Goal: Task Accomplishment & Management: Use online tool/utility

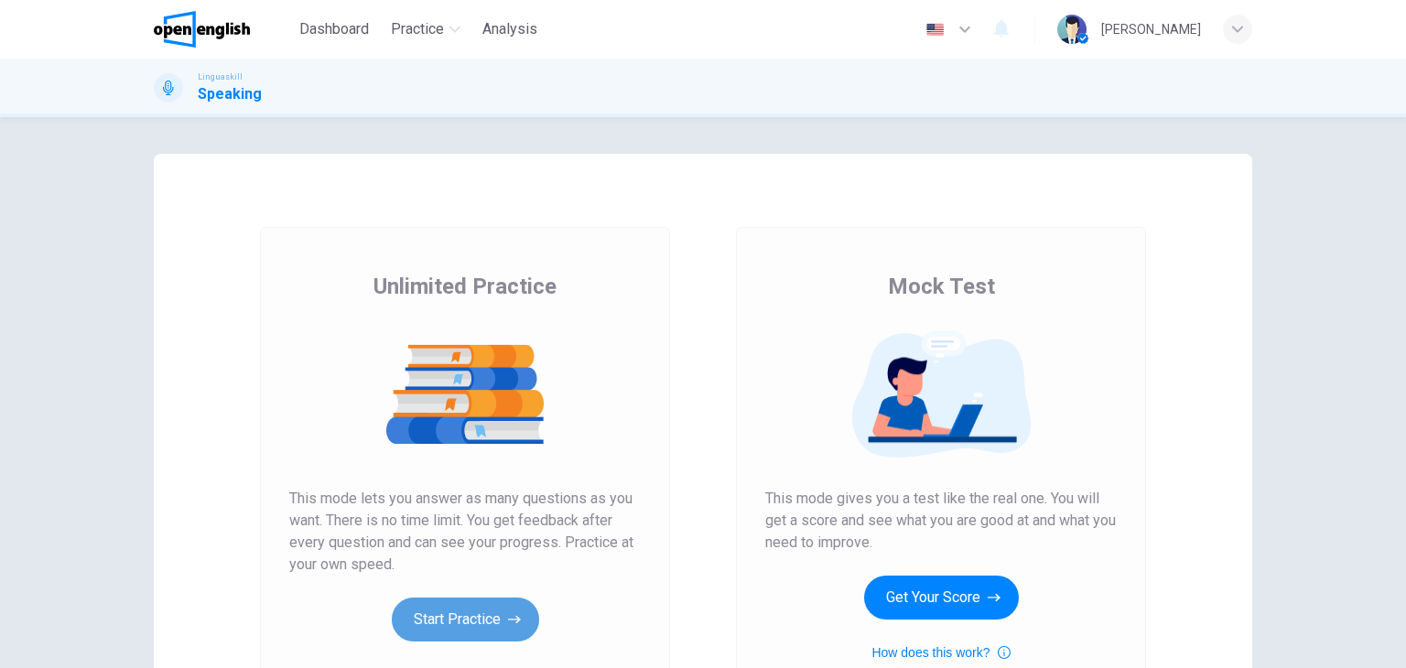
click at [473, 611] on button "Start Practice" at bounding box center [465, 620] width 147 height 44
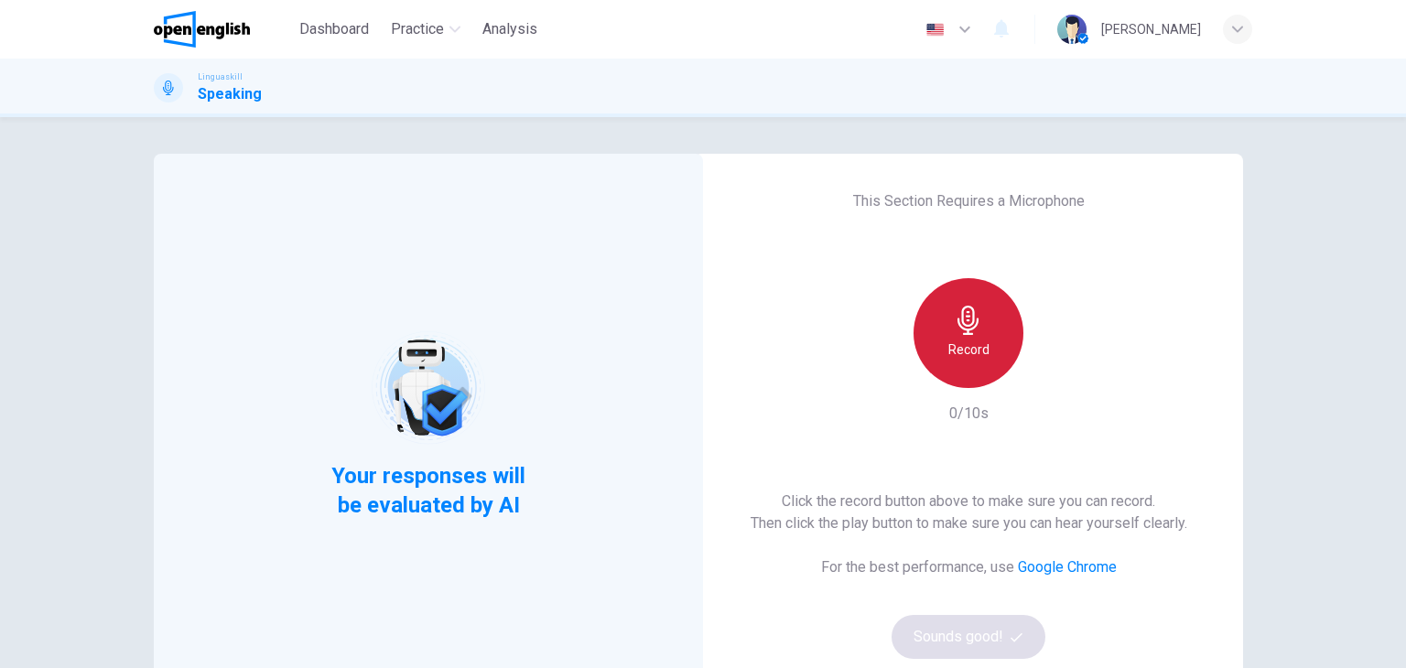
click at [957, 342] on h6 "Record" at bounding box center [968, 350] width 41 height 22
click at [957, 342] on h6 "Stop" at bounding box center [968, 350] width 27 height 22
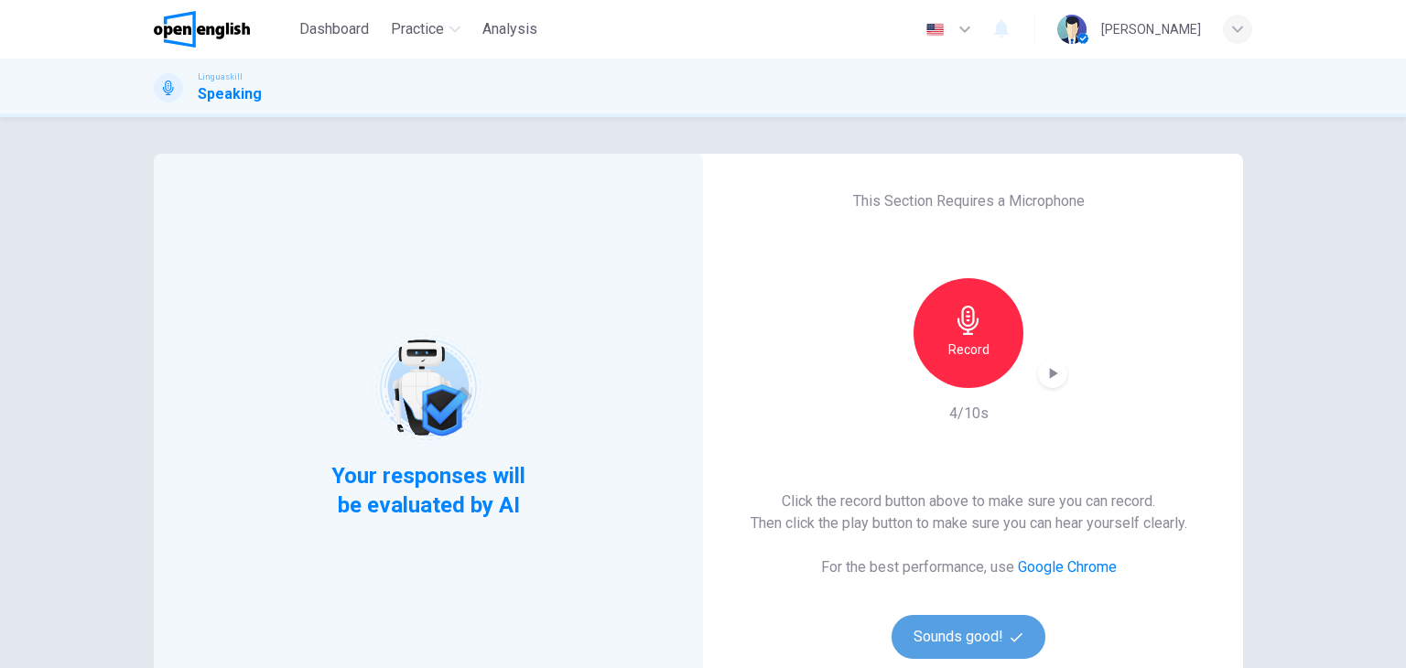
click at [962, 630] on button "Sounds good!" at bounding box center [969, 637] width 154 height 44
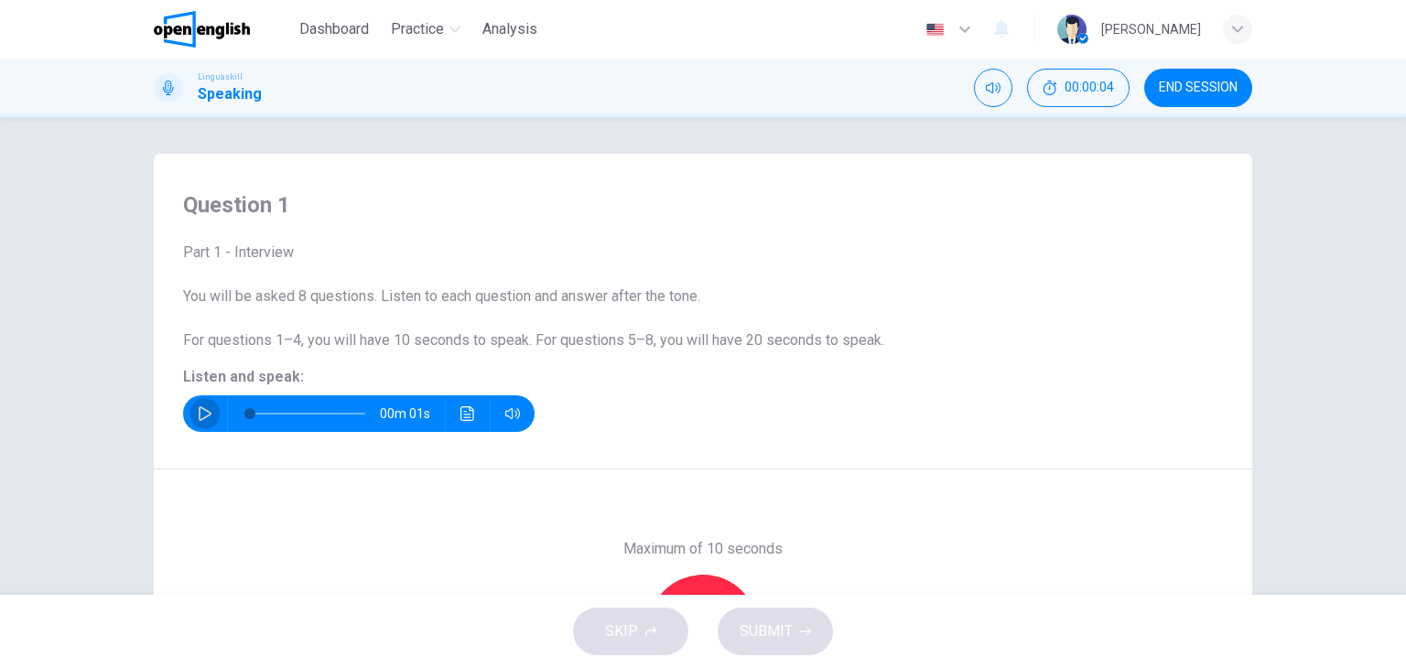
click at [198, 411] on icon "button" at bounding box center [205, 413] width 15 height 15
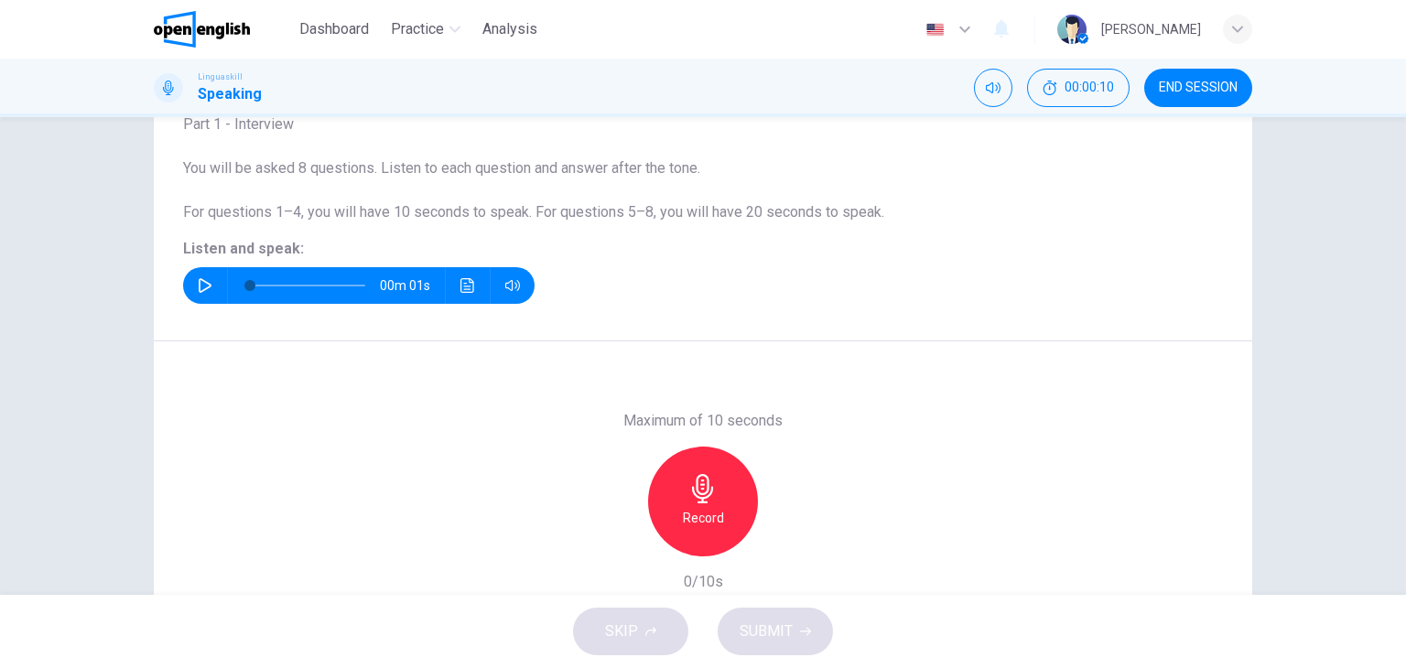
scroll to position [146, 0]
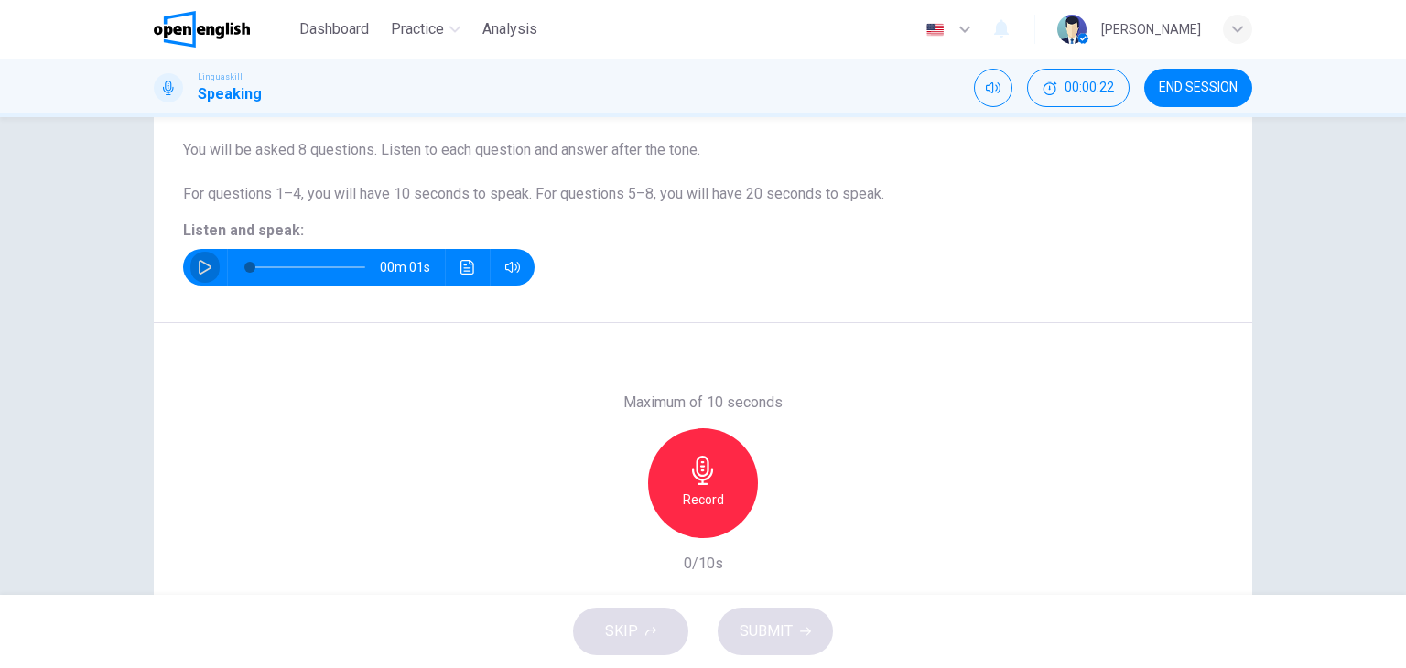
click at [200, 264] on icon "button" at bounding box center [205, 267] width 13 height 15
click at [689, 469] on icon "button" at bounding box center [702, 470] width 29 height 29
click at [768, 634] on span "SUBMIT" at bounding box center [766, 632] width 53 height 26
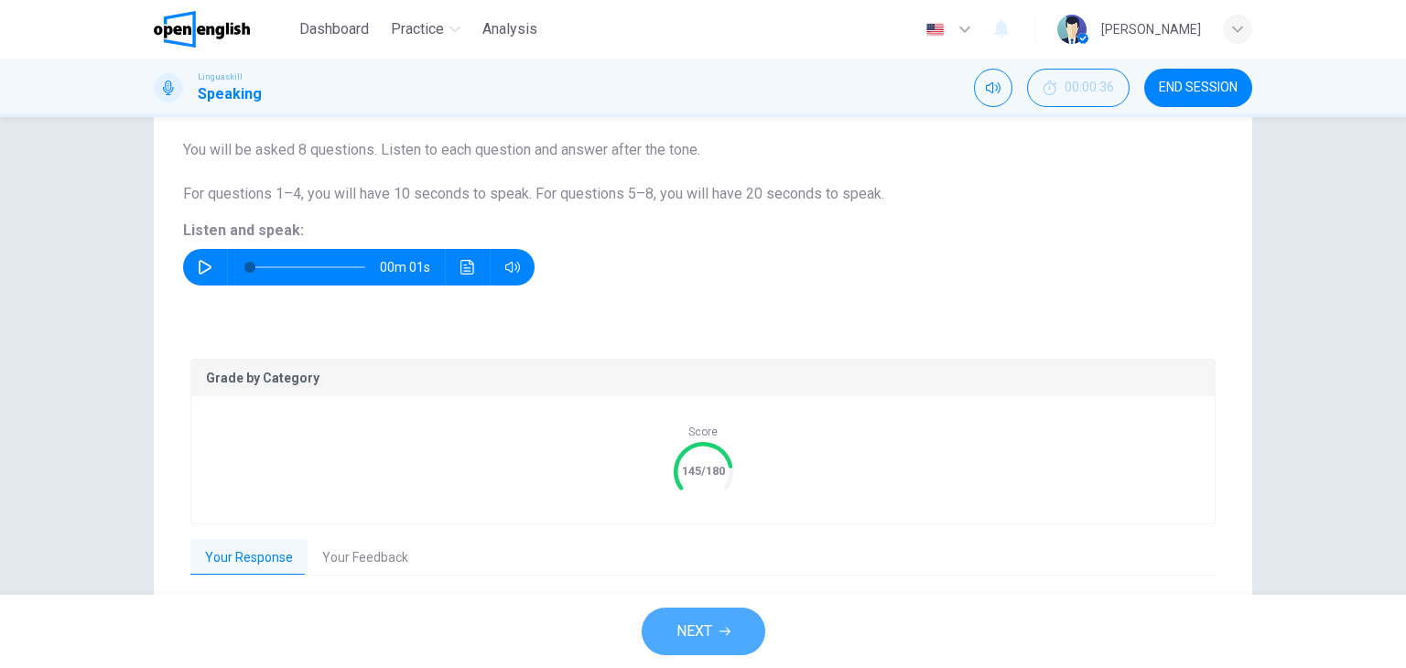
click at [699, 634] on span "NEXT" at bounding box center [694, 632] width 36 height 26
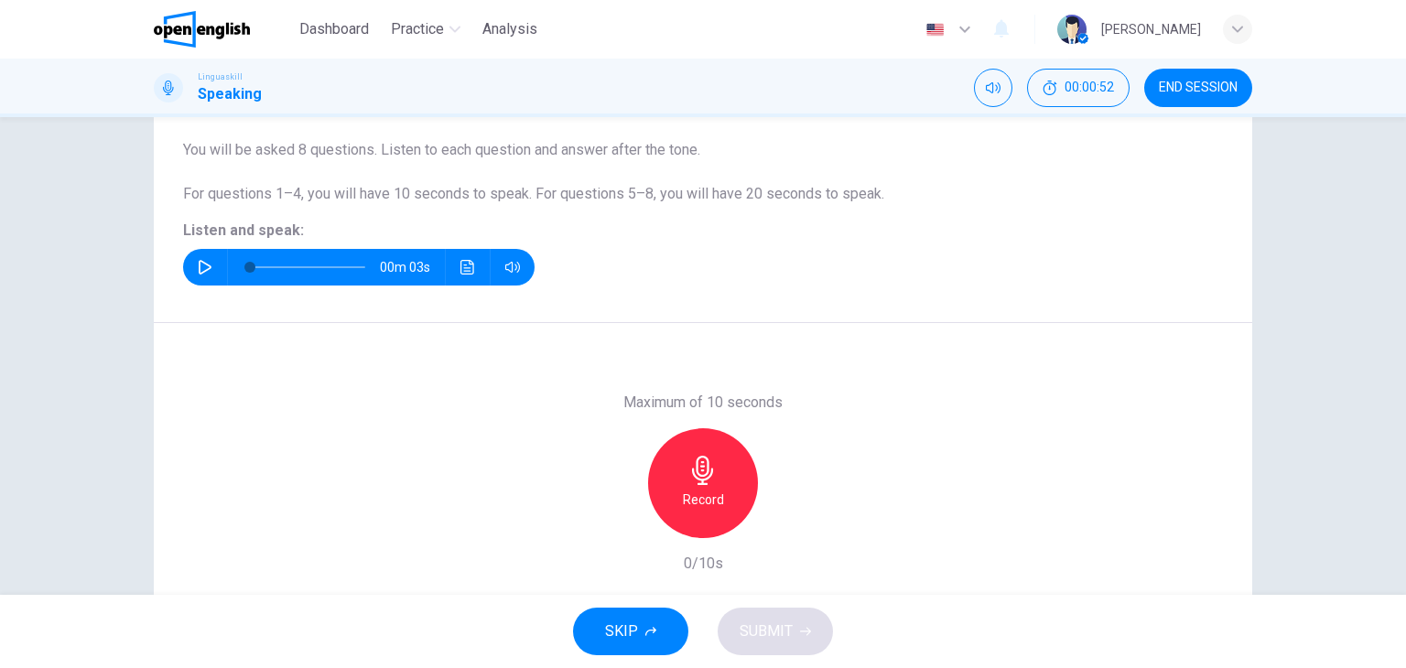
click at [208, 265] on button "button" at bounding box center [204, 267] width 29 height 37
click at [199, 261] on icon "button" at bounding box center [205, 267] width 13 height 15
click at [707, 490] on h6 "Record" at bounding box center [703, 500] width 41 height 22
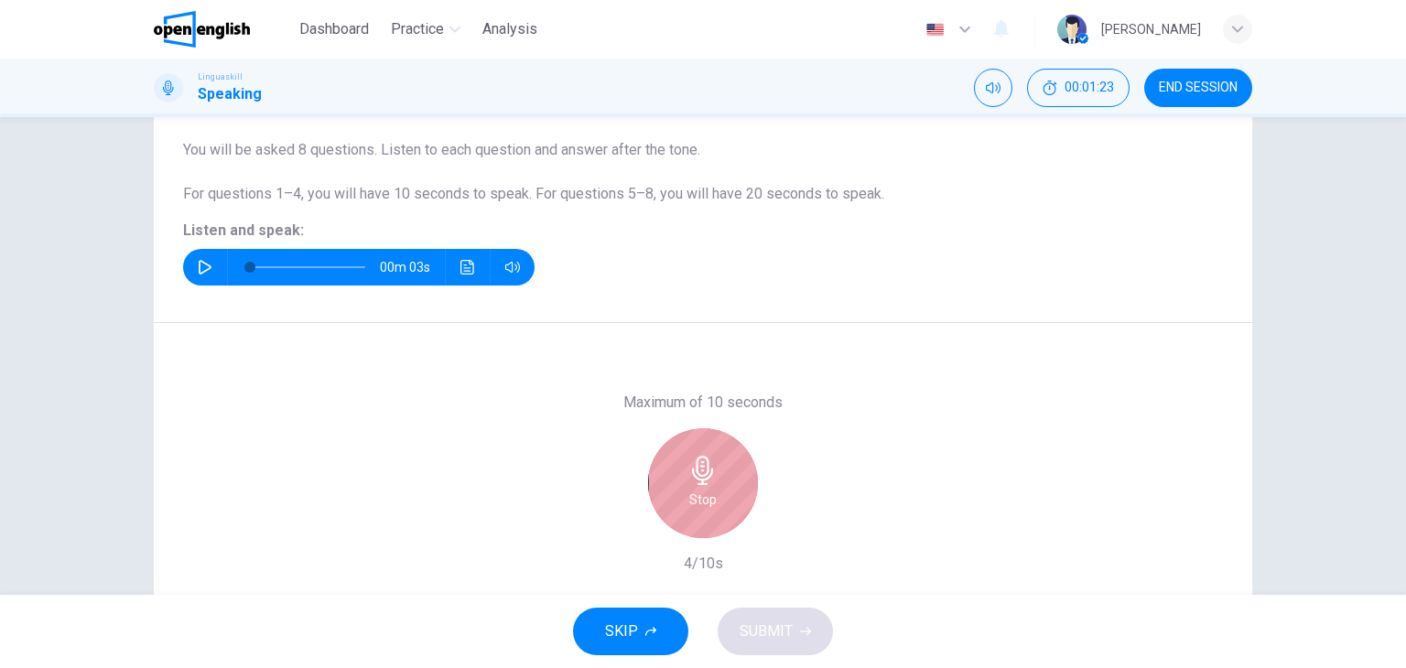
click at [707, 490] on h6 "Stop" at bounding box center [702, 500] width 27 height 22
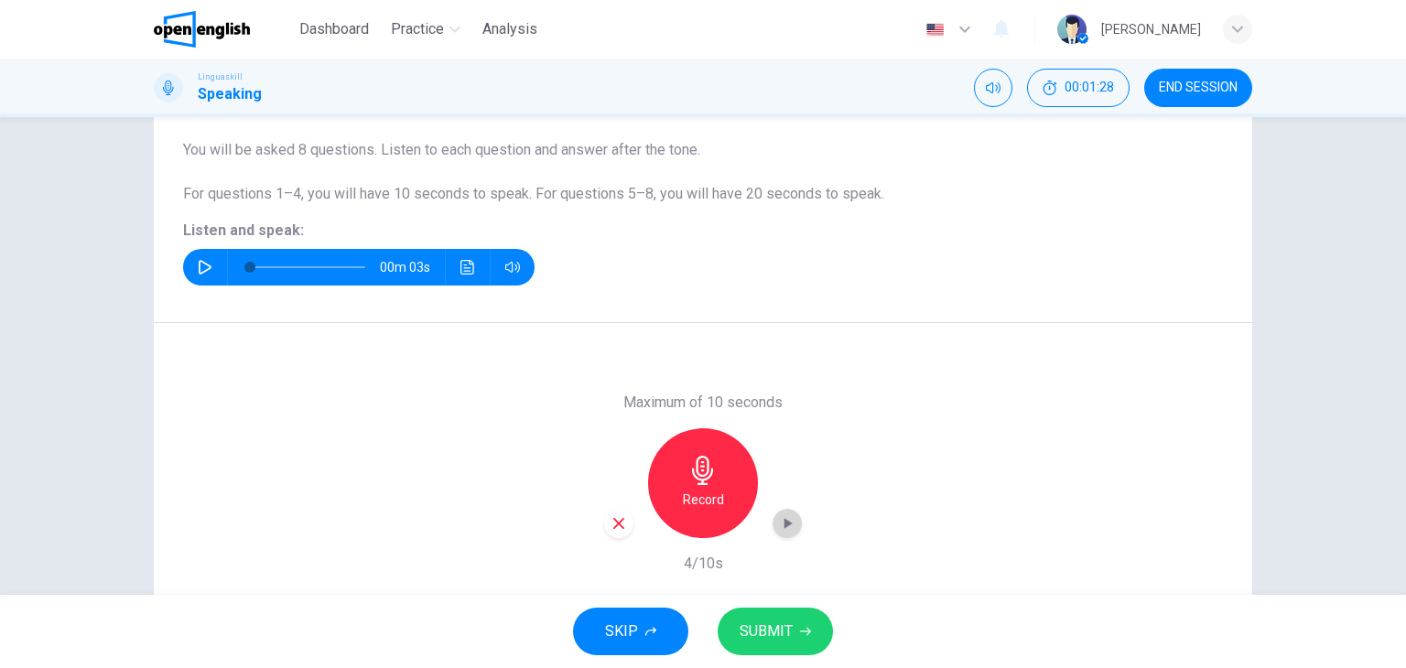
click at [783, 518] on icon "button" at bounding box center [787, 523] width 18 height 18
click at [770, 633] on span "SUBMIT" at bounding box center [766, 632] width 53 height 26
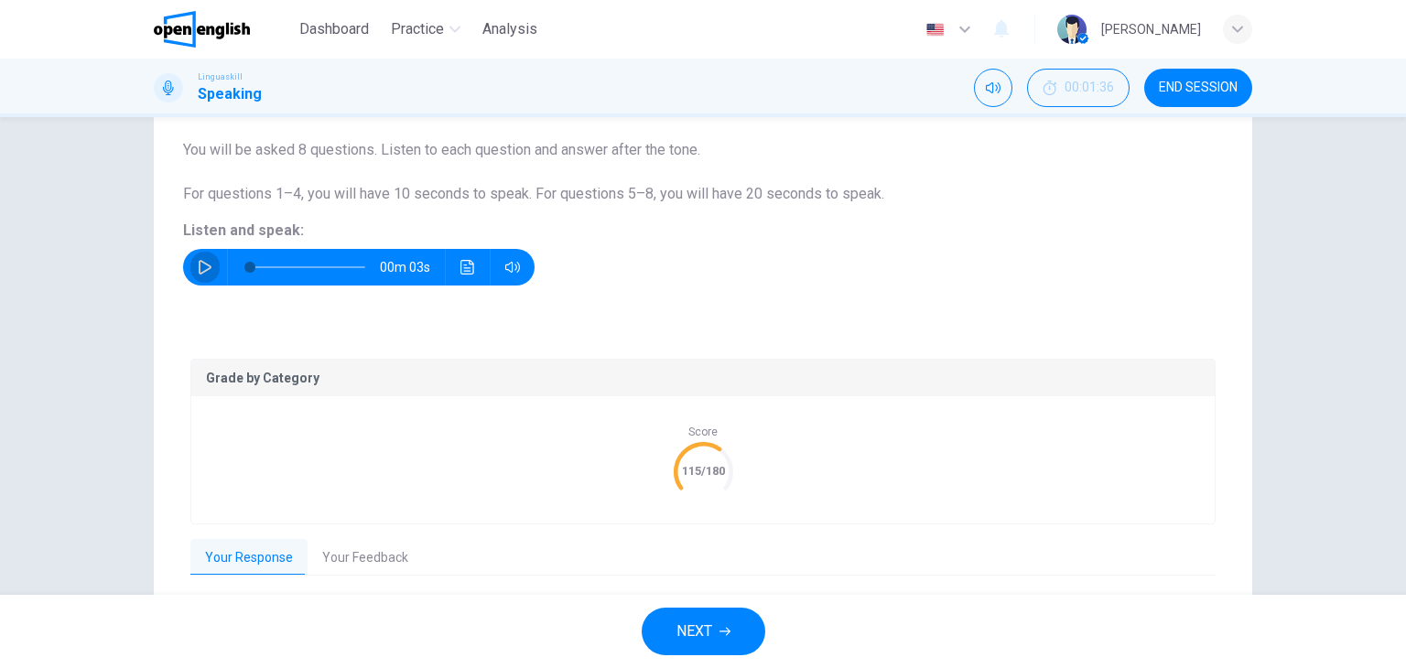
click at [198, 265] on icon "button" at bounding box center [205, 267] width 15 height 15
click at [201, 258] on button "button" at bounding box center [204, 267] width 29 height 37
click at [691, 639] on span "NEXT" at bounding box center [694, 632] width 36 height 26
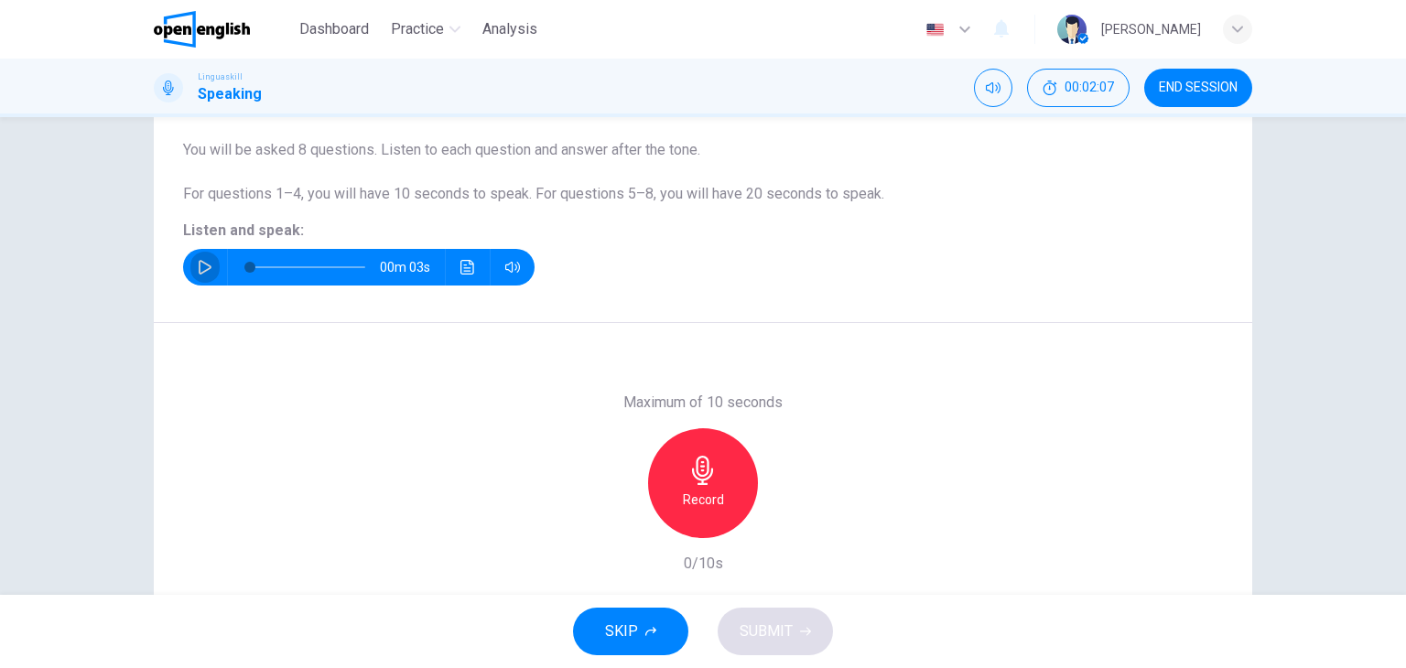
click at [205, 263] on icon "button" at bounding box center [205, 267] width 15 height 15
click at [460, 265] on icon "Click to see the audio transcription" at bounding box center [467, 267] width 14 height 15
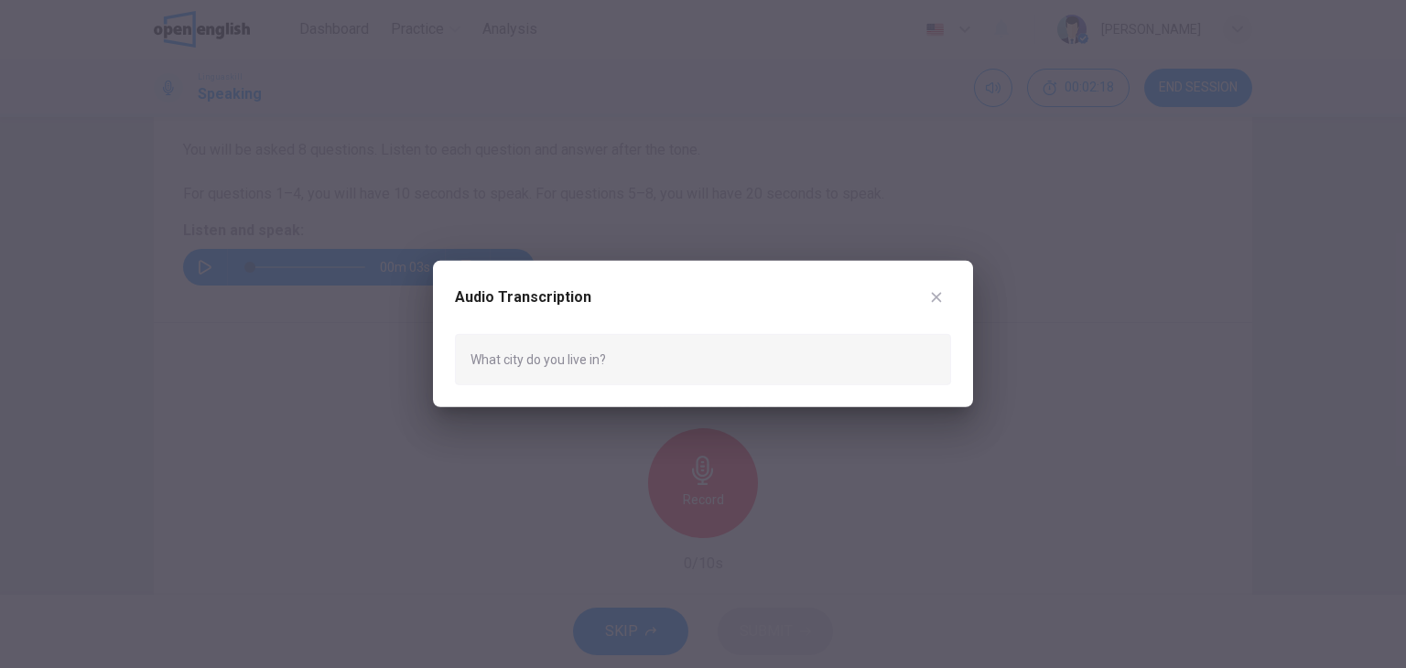
click at [457, 265] on div "Audio Transcription What city do you live in?" at bounding box center [703, 334] width 540 height 146
click at [941, 298] on icon "button" at bounding box center [936, 297] width 15 height 15
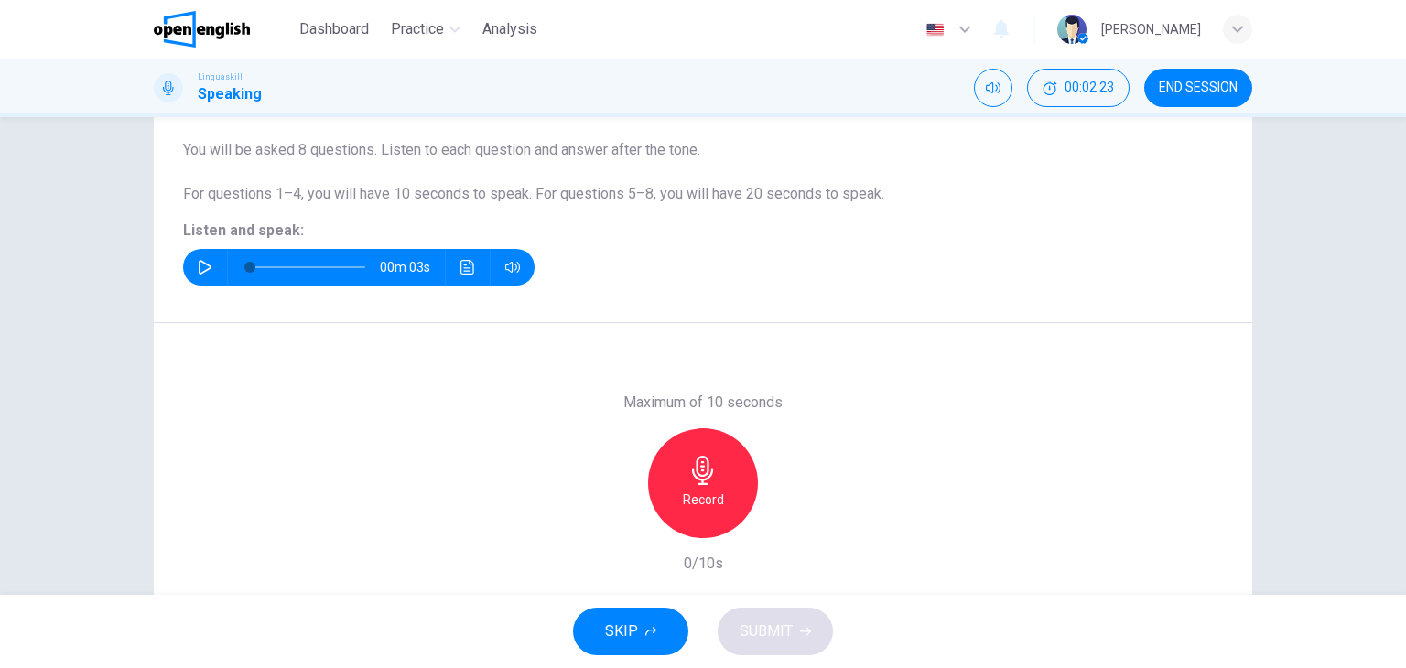
click at [200, 262] on icon "button" at bounding box center [205, 267] width 15 height 15
click at [467, 261] on icon "Click to see the audio transcription" at bounding box center [467, 267] width 15 height 15
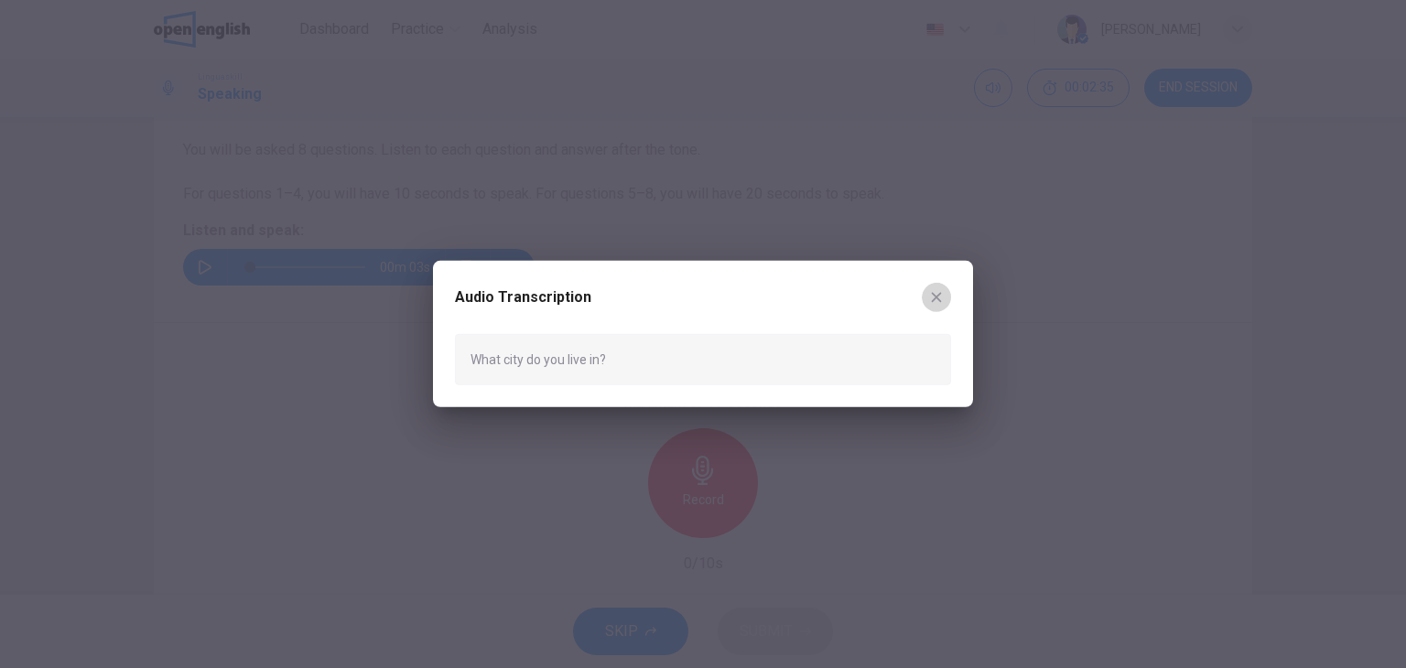
click at [936, 299] on icon "button" at bounding box center [936, 297] width 15 height 15
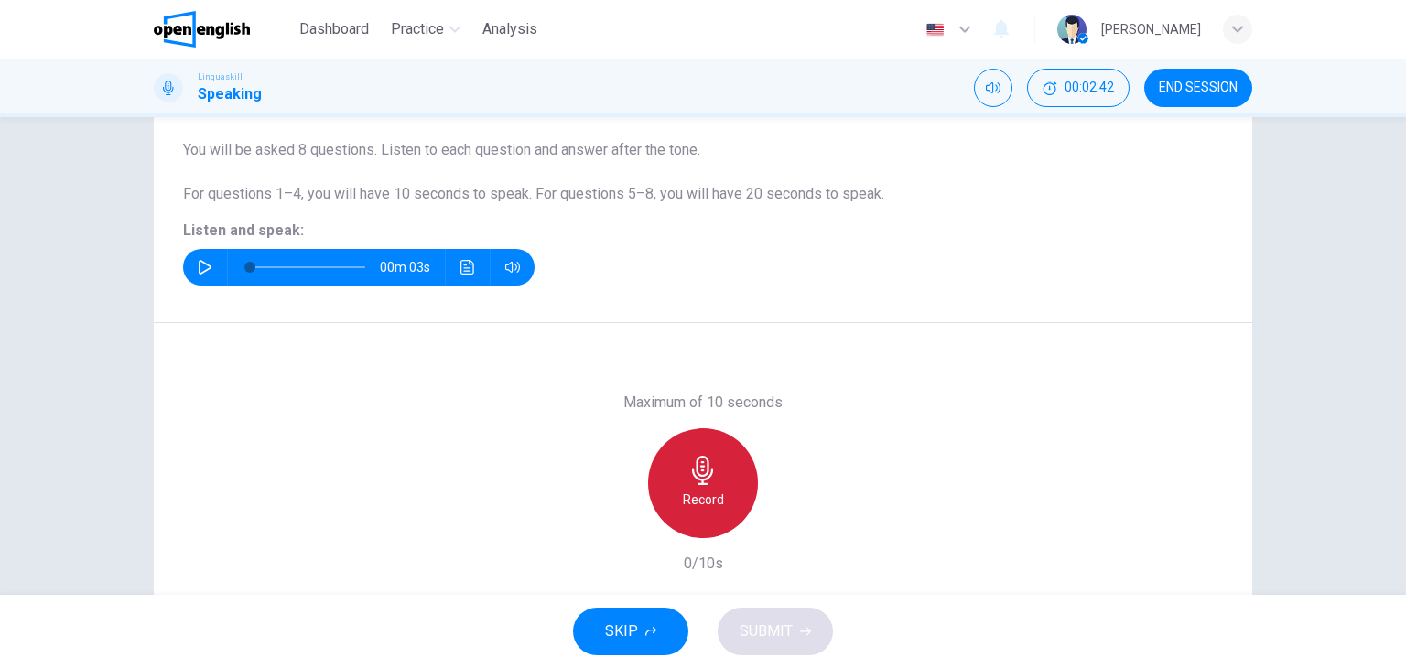
click at [702, 460] on icon "button" at bounding box center [702, 470] width 21 height 29
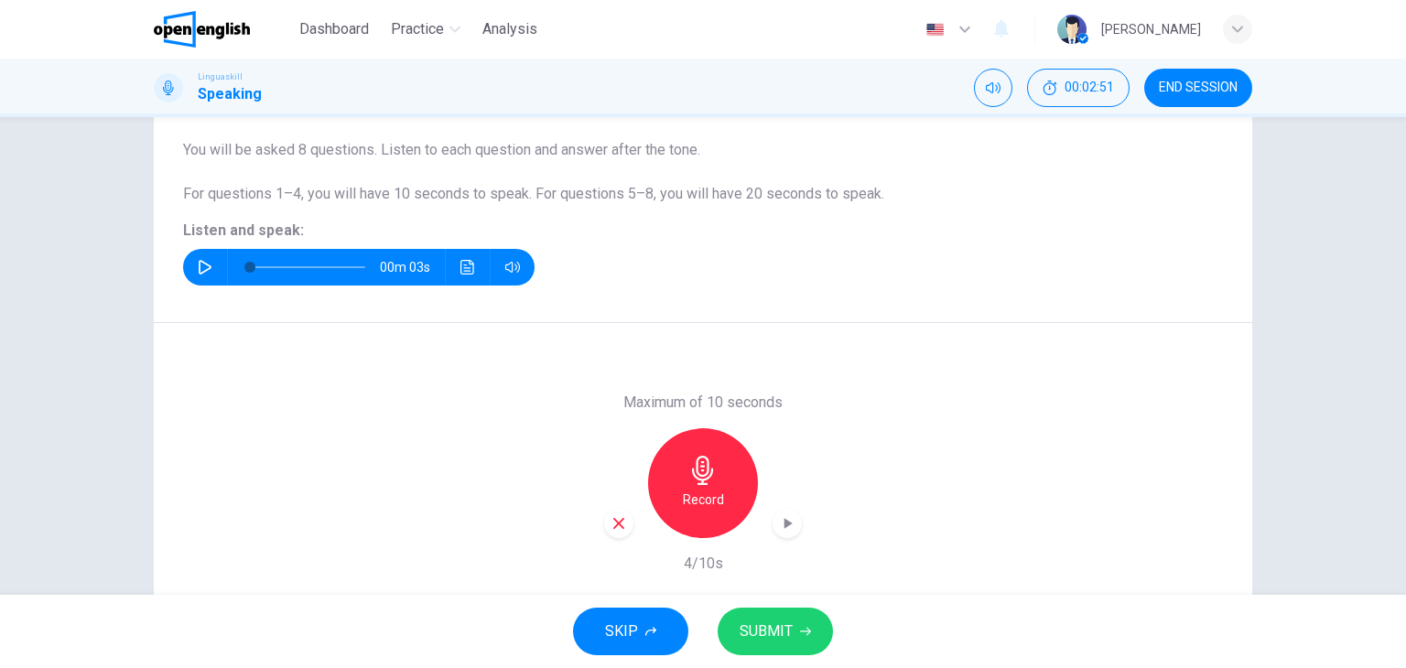
click at [203, 265] on icon "button" at bounding box center [205, 267] width 13 height 15
click at [469, 261] on icon "Click to see the audio transcription" at bounding box center [467, 267] width 15 height 15
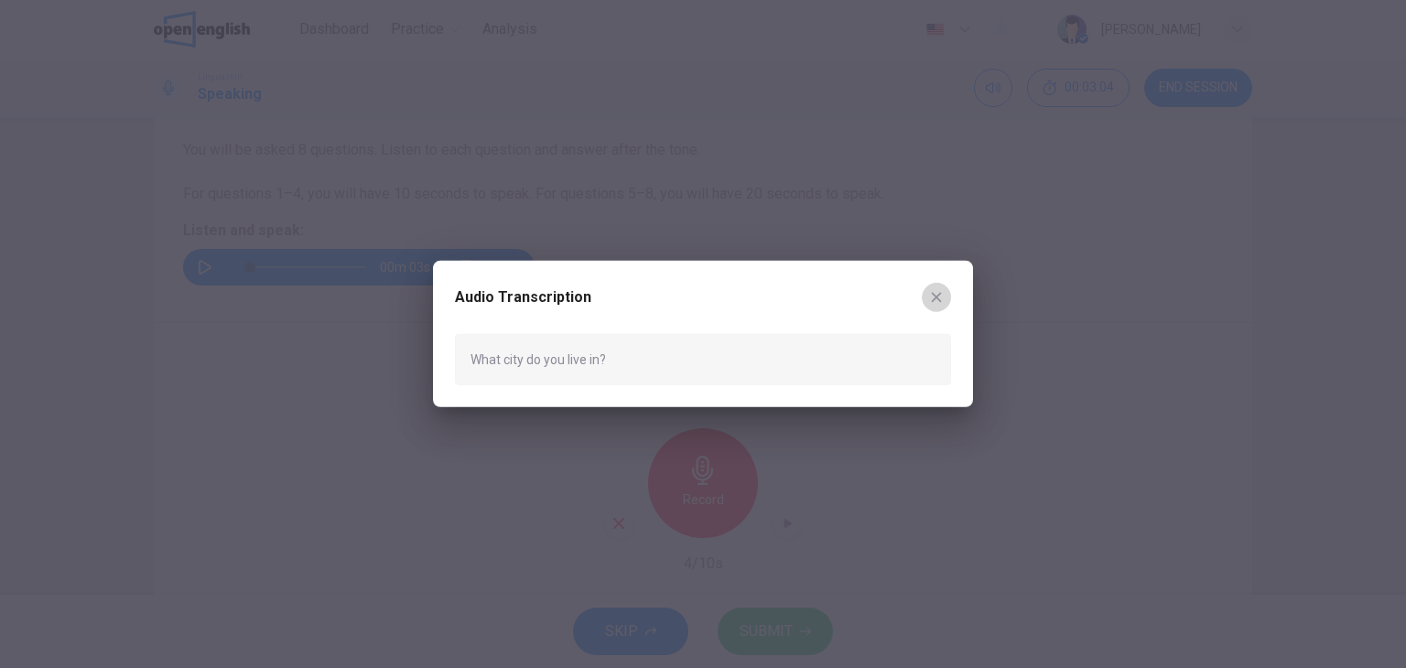
click at [930, 298] on icon "button" at bounding box center [936, 297] width 15 height 15
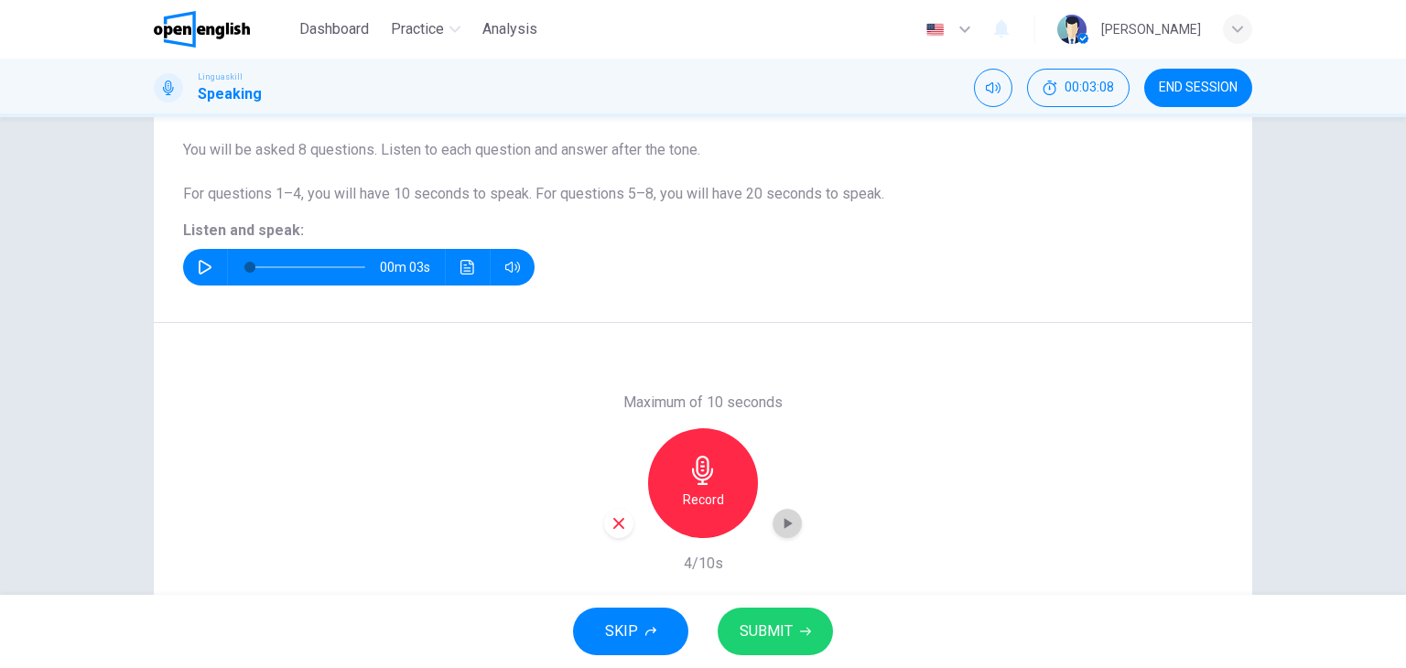
click at [787, 525] on icon "button" at bounding box center [787, 523] width 18 height 18
click at [709, 493] on h6 "Record" at bounding box center [703, 500] width 41 height 22
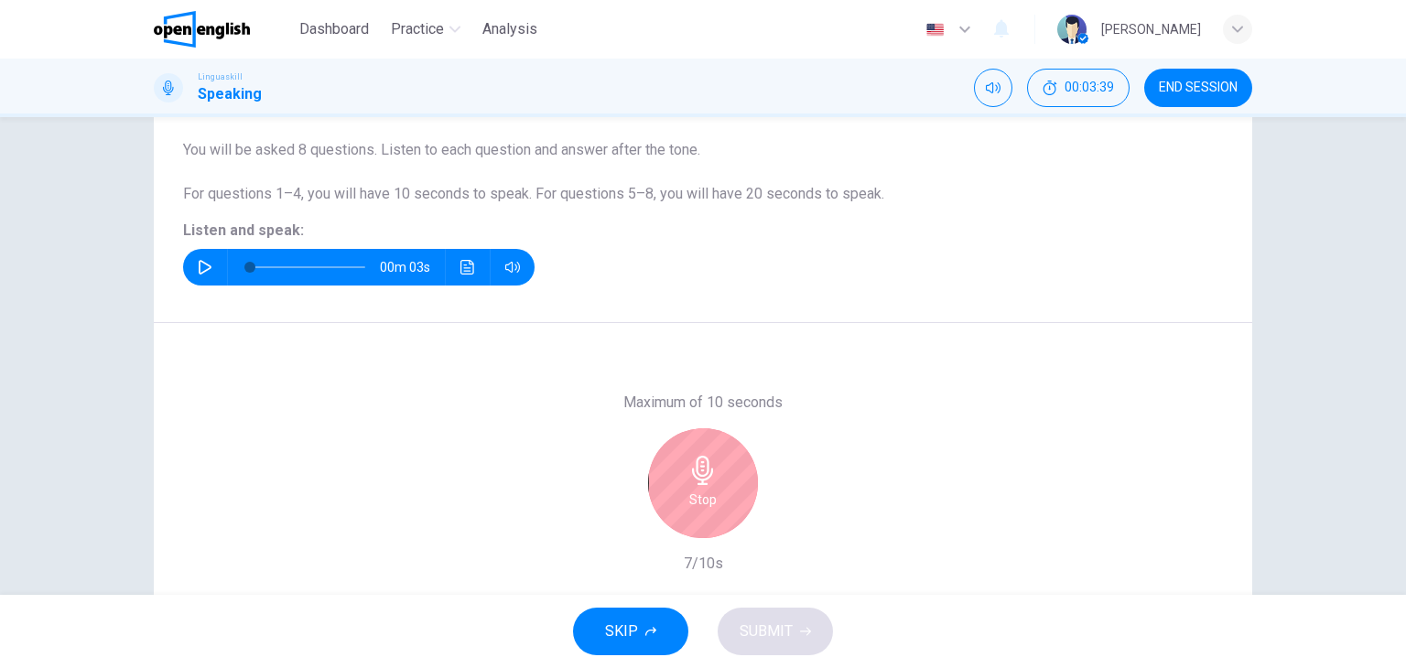
click at [709, 493] on h6 "Stop" at bounding box center [702, 500] width 27 height 22
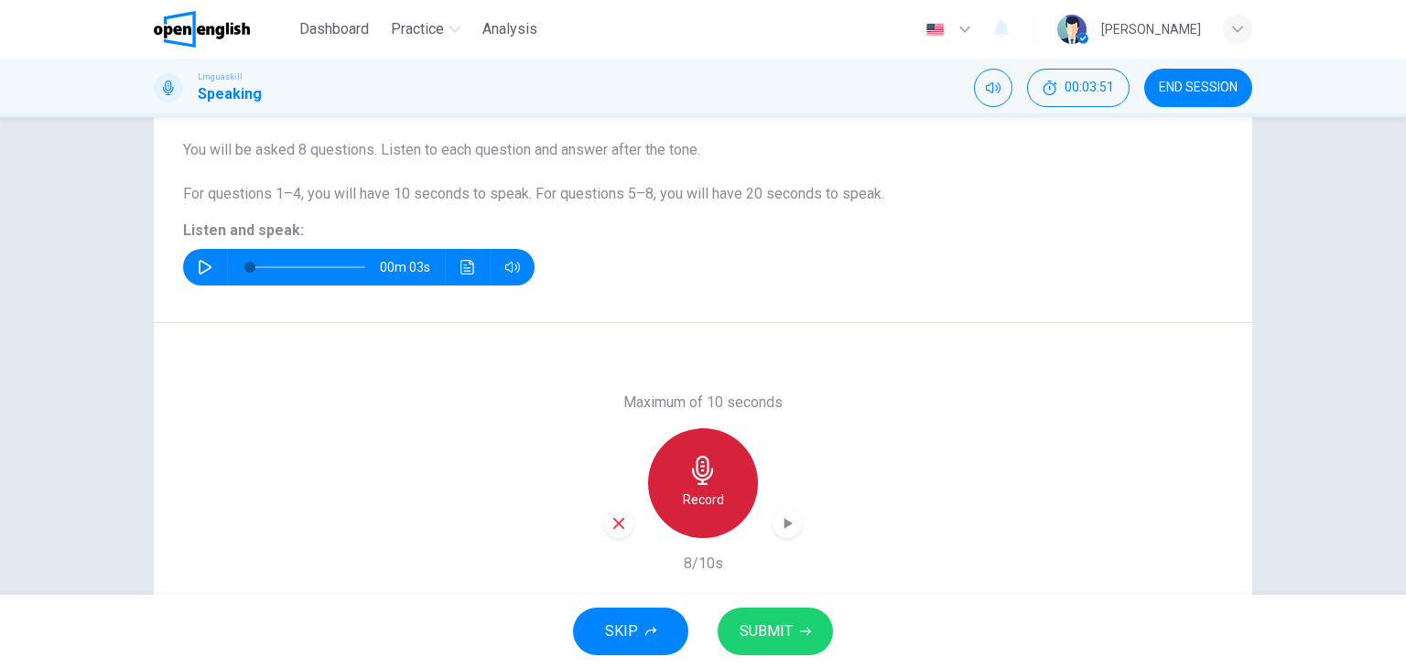
click at [699, 463] on icon "button" at bounding box center [702, 470] width 29 height 29
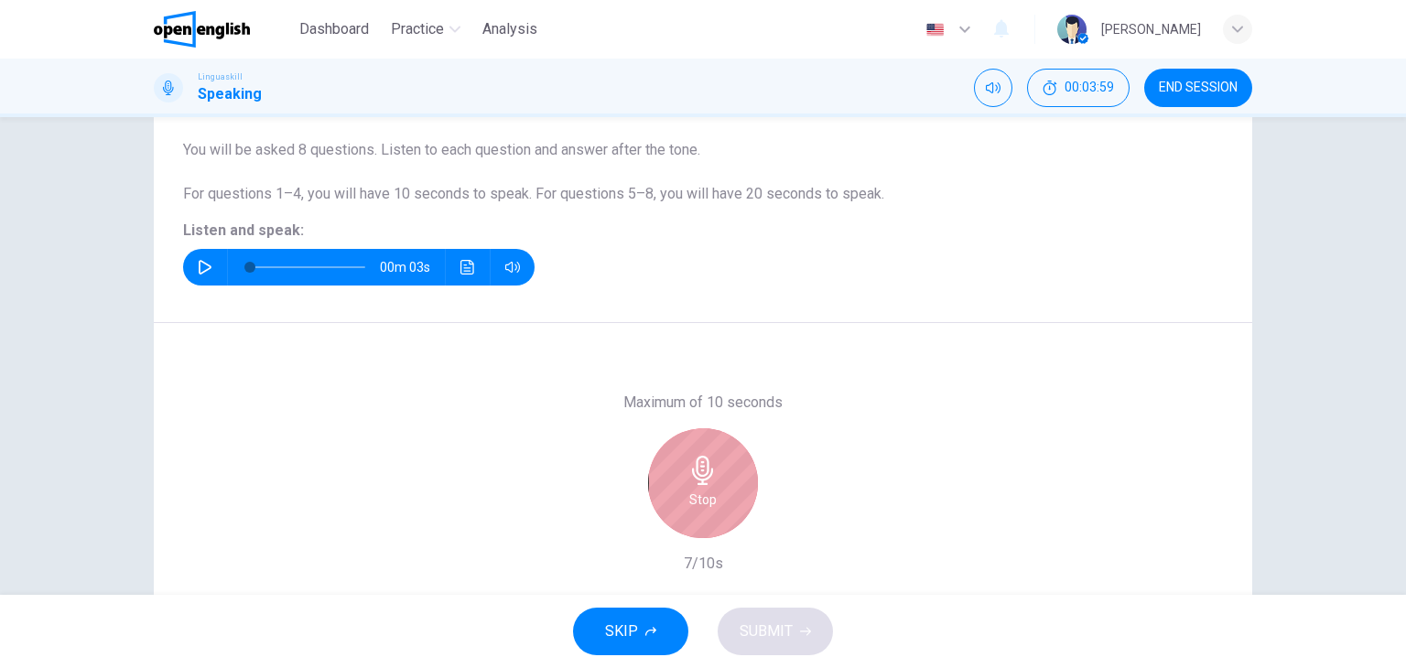
click at [699, 463] on icon "button" at bounding box center [702, 470] width 29 height 29
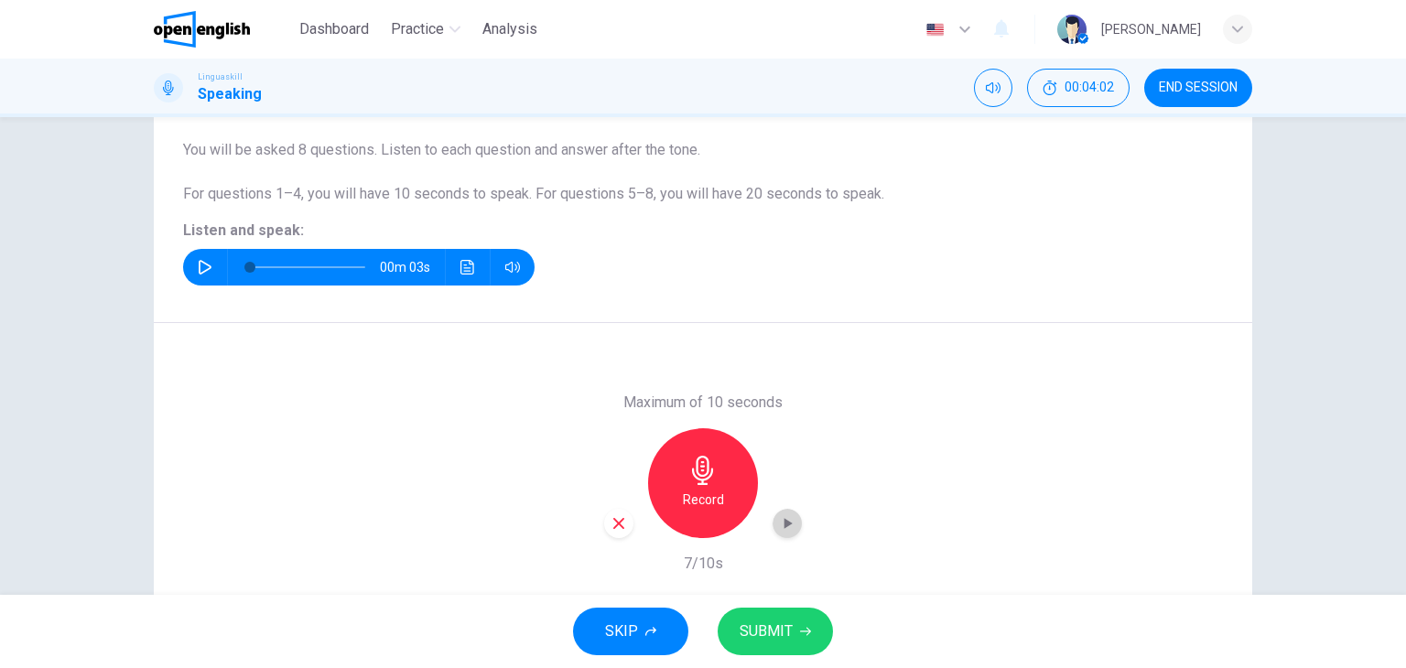
click at [784, 524] on icon "button" at bounding box center [788, 523] width 8 height 11
click at [613, 517] on icon "button" at bounding box center [619, 523] width 16 height 16
click at [712, 485] on div "Record" at bounding box center [703, 483] width 110 height 110
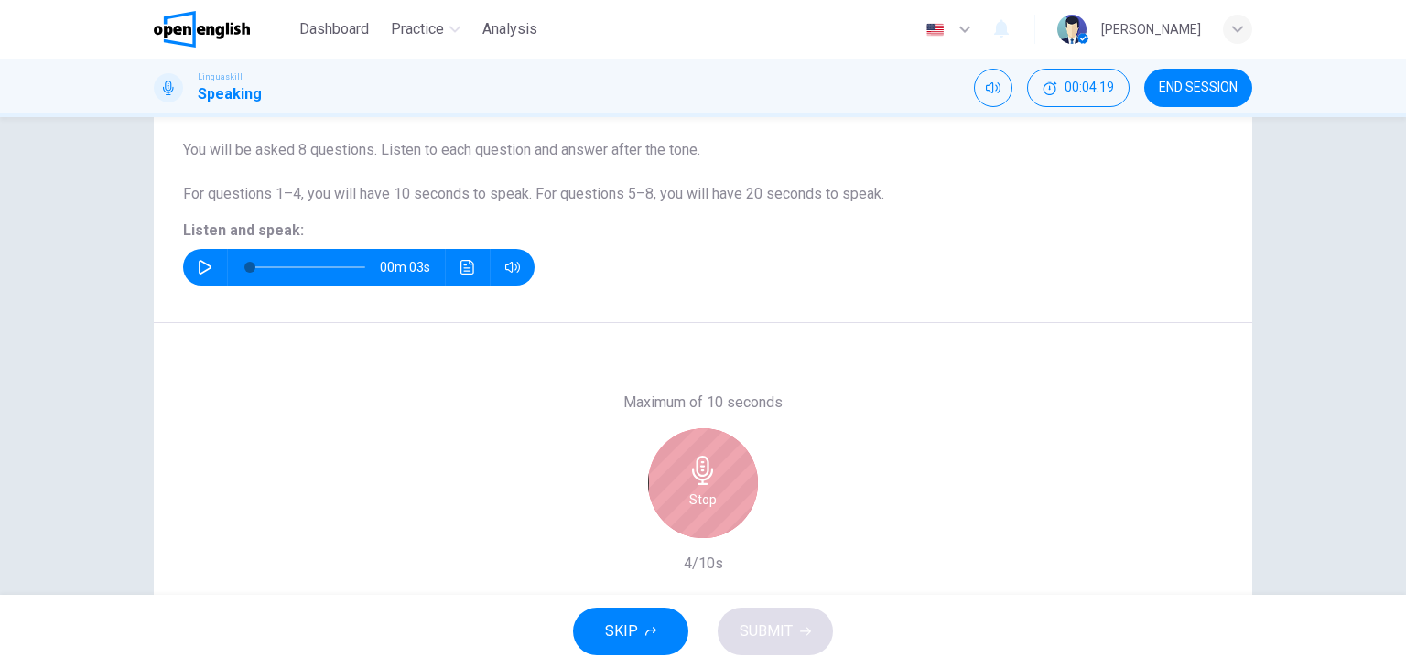
click at [712, 485] on div "Stop" at bounding box center [703, 483] width 110 height 110
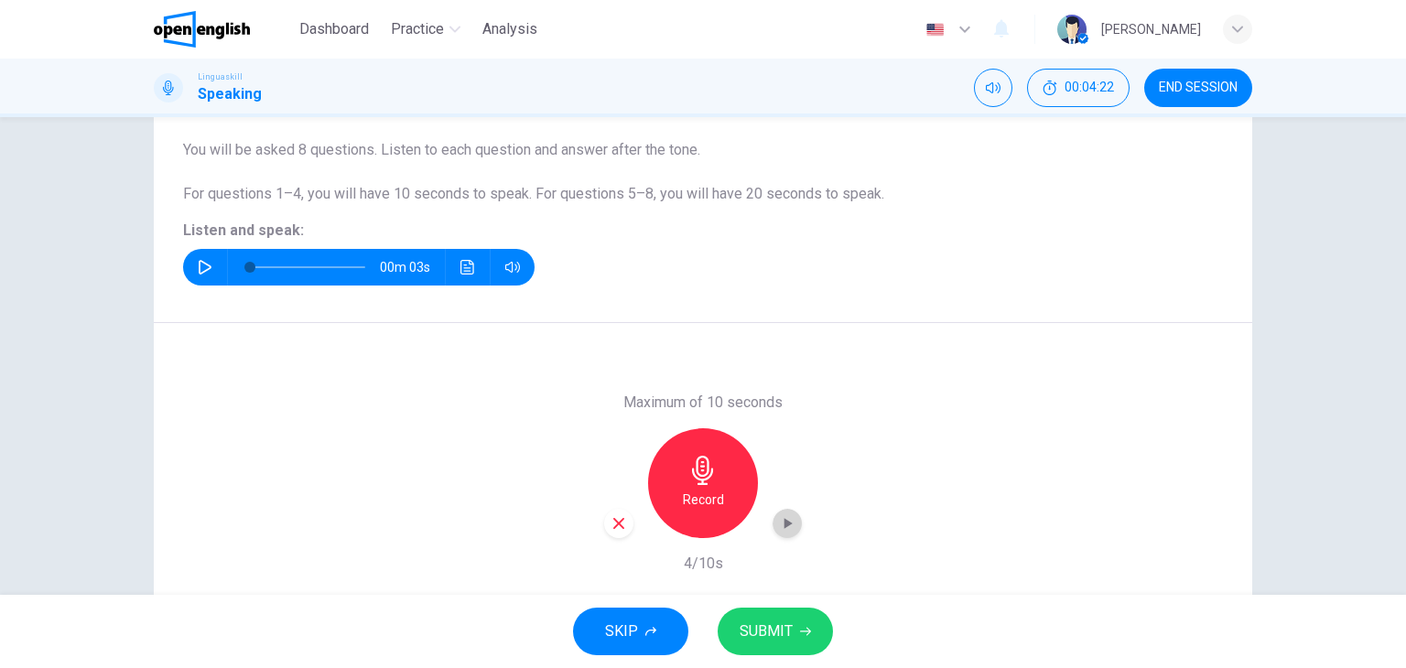
click at [784, 525] on icon "button" at bounding box center [788, 523] width 8 height 11
click at [784, 623] on span "SUBMIT" at bounding box center [766, 632] width 53 height 26
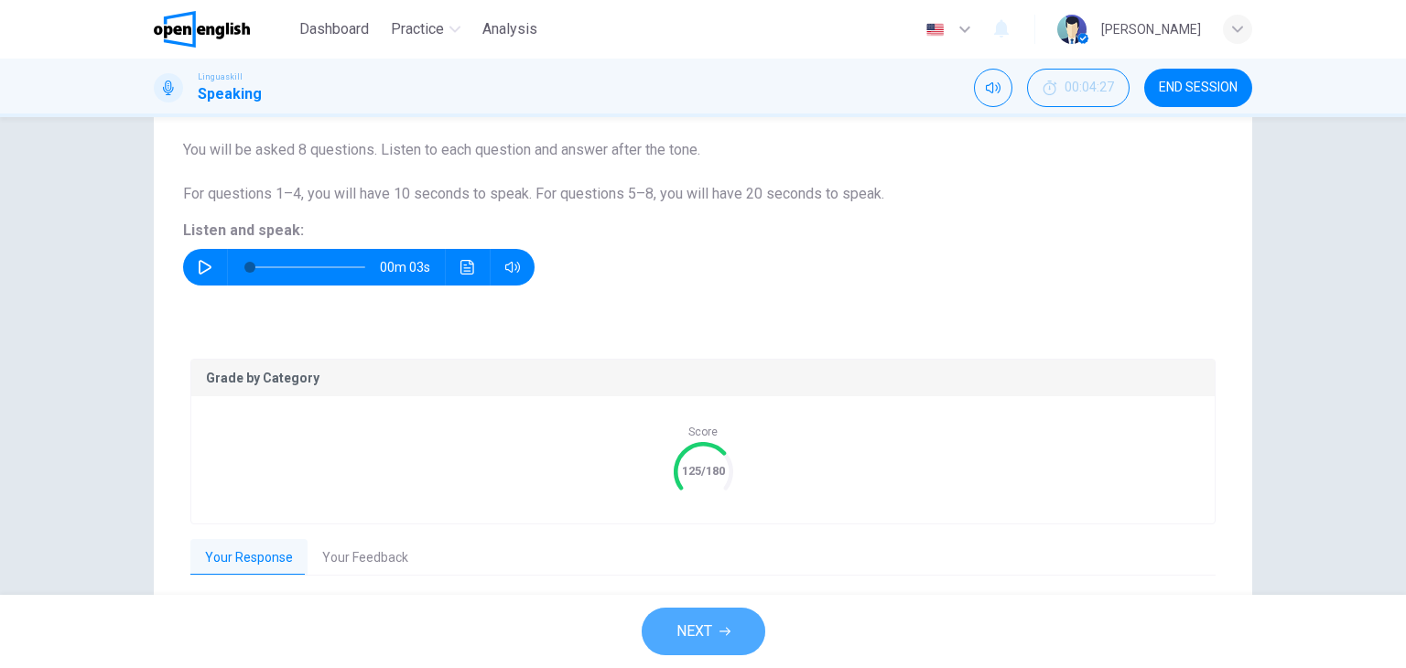
click at [677, 622] on span "NEXT" at bounding box center [694, 632] width 36 height 26
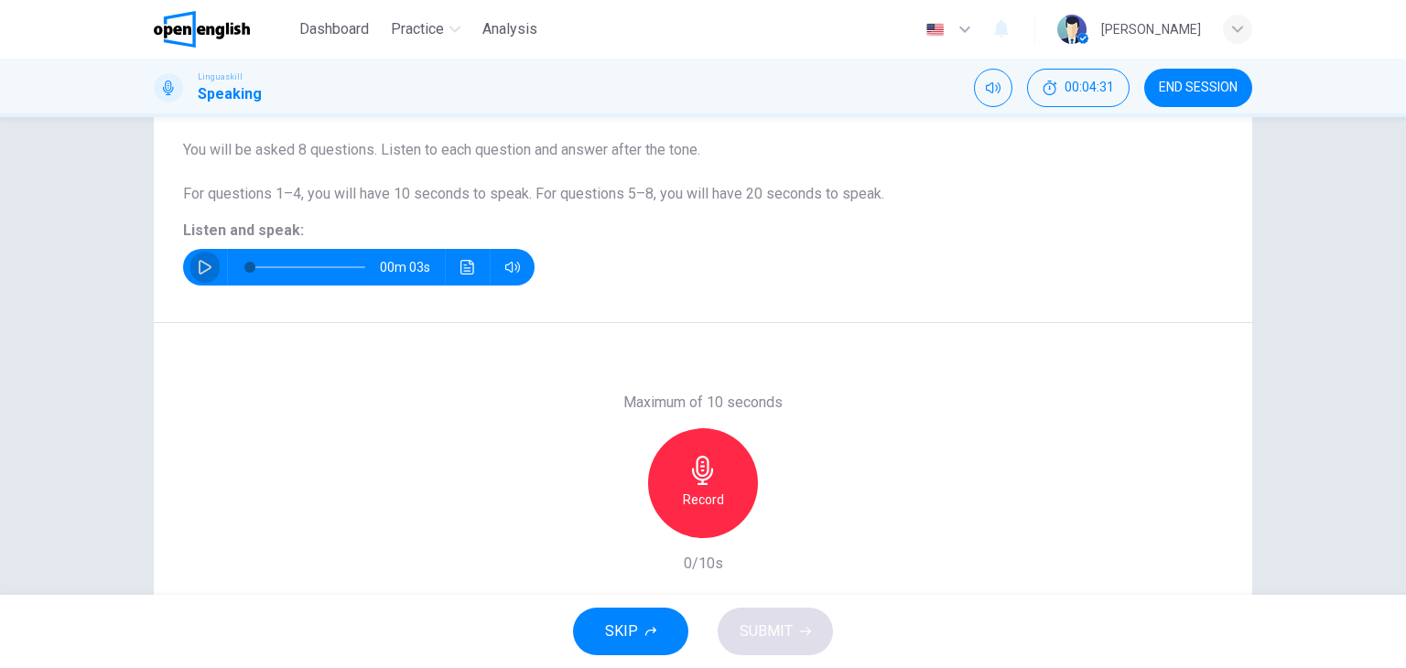
click at [198, 266] on icon "button" at bounding box center [205, 267] width 15 height 15
click at [676, 495] on div "Record" at bounding box center [703, 483] width 110 height 110
click at [784, 522] on icon "button" at bounding box center [788, 523] width 8 height 11
click at [763, 633] on span "SUBMIT" at bounding box center [766, 632] width 53 height 26
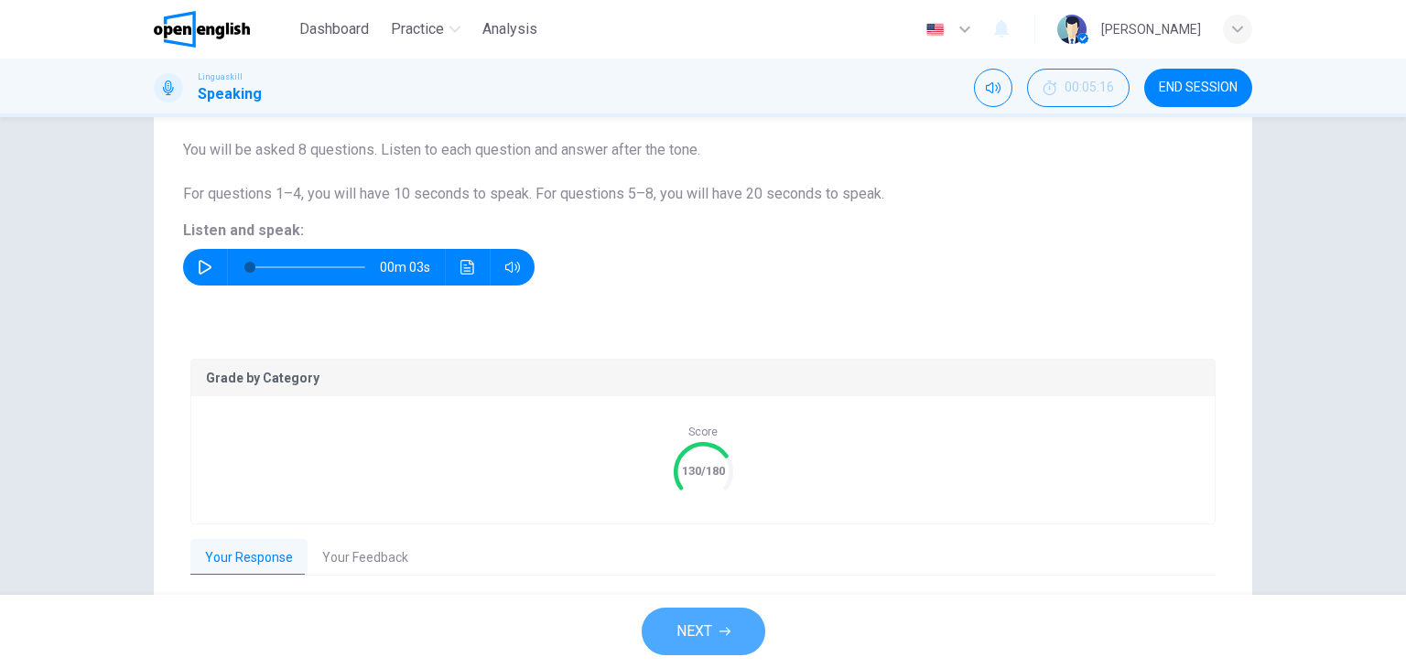
click at [704, 631] on span "NEXT" at bounding box center [694, 632] width 36 height 26
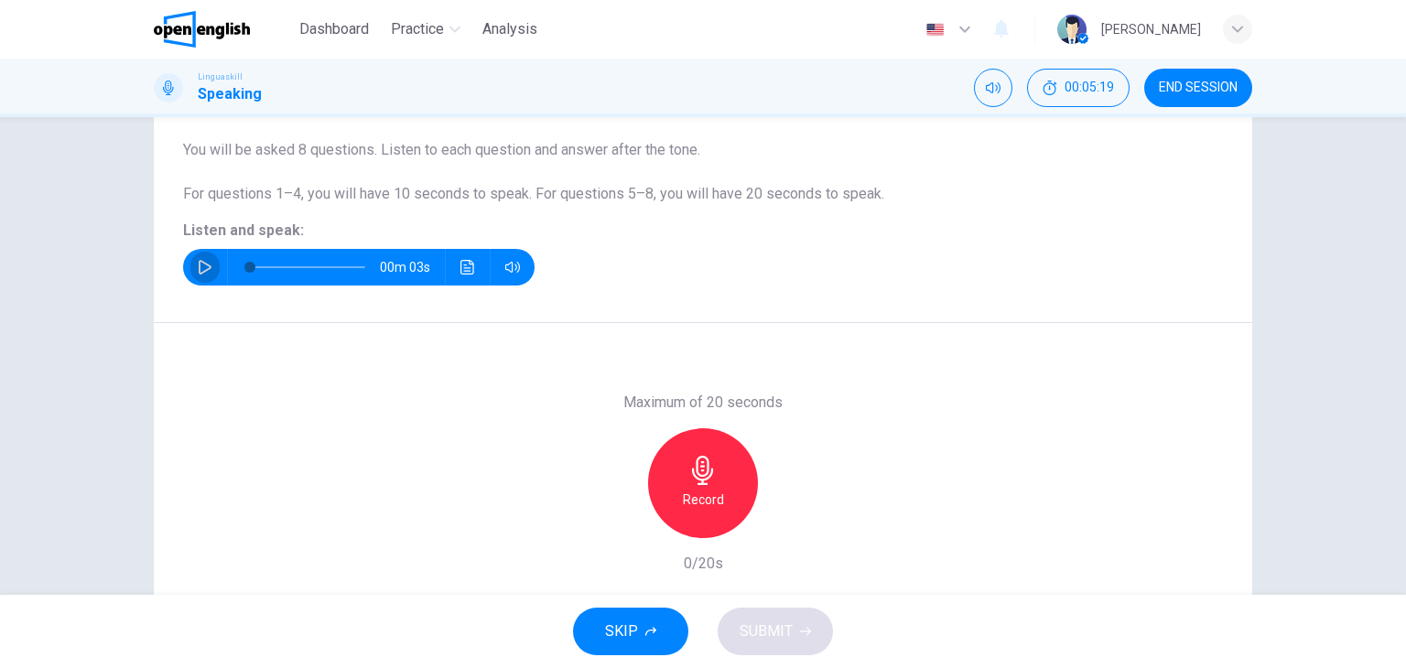
click at [201, 265] on icon "button" at bounding box center [205, 267] width 13 height 15
click at [708, 496] on h6 "Record" at bounding box center [703, 500] width 41 height 22
click at [708, 496] on h6 "Stop" at bounding box center [702, 500] width 27 height 22
click at [787, 524] on icon "button" at bounding box center [788, 523] width 8 height 11
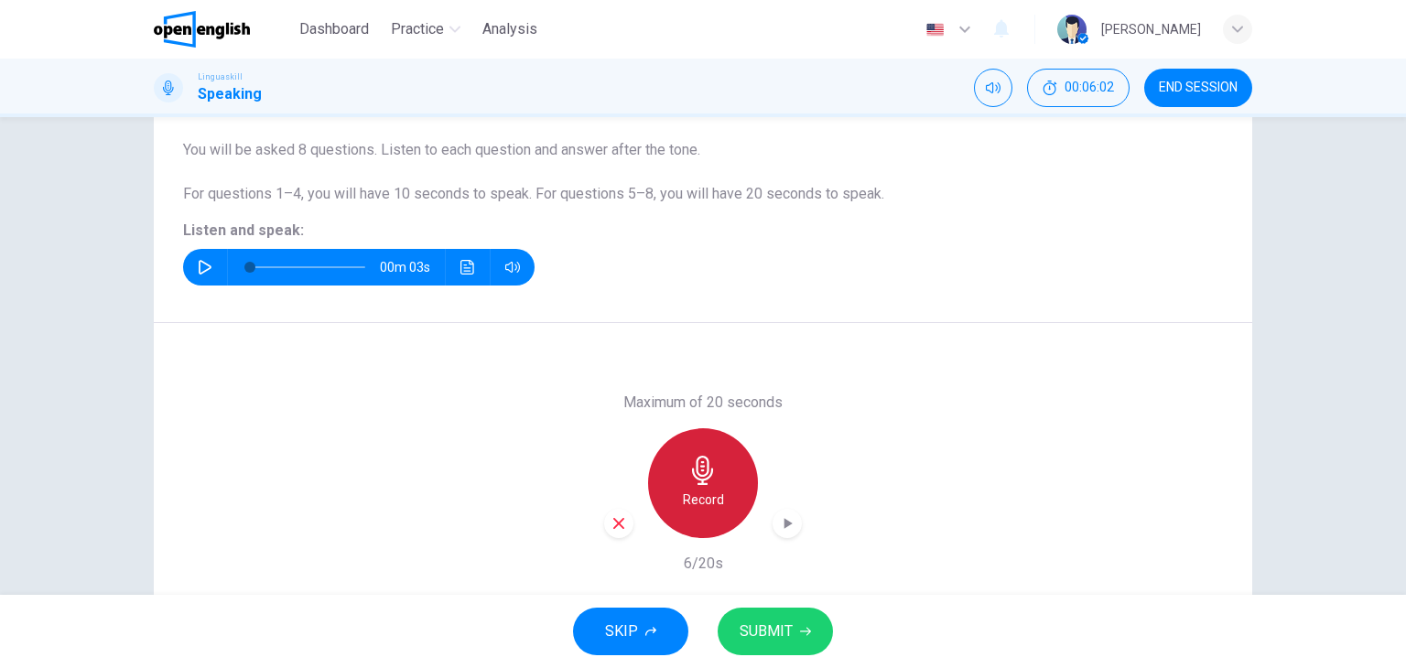
click at [694, 462] on icon "button" at bounding box center [702, 470] width 29 height 29
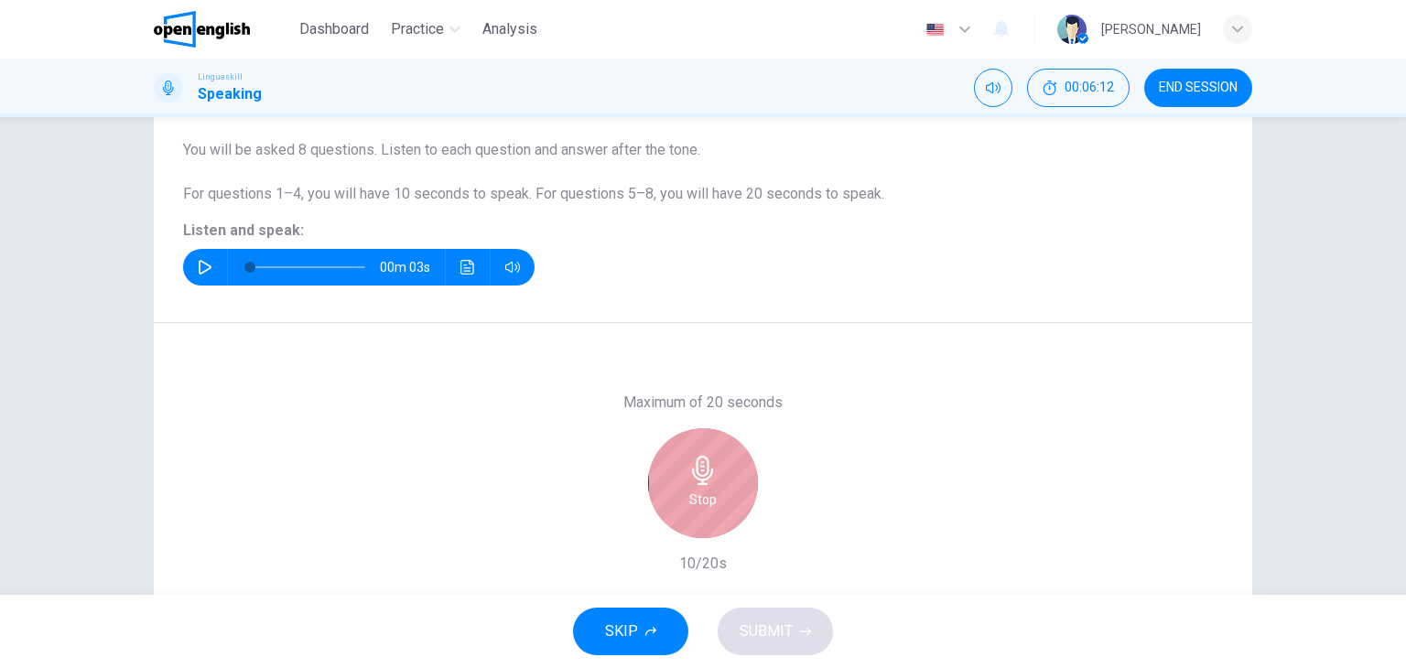
click at [694, 462] on icon "button" at bounding box center [702, 470] width 29 height 29
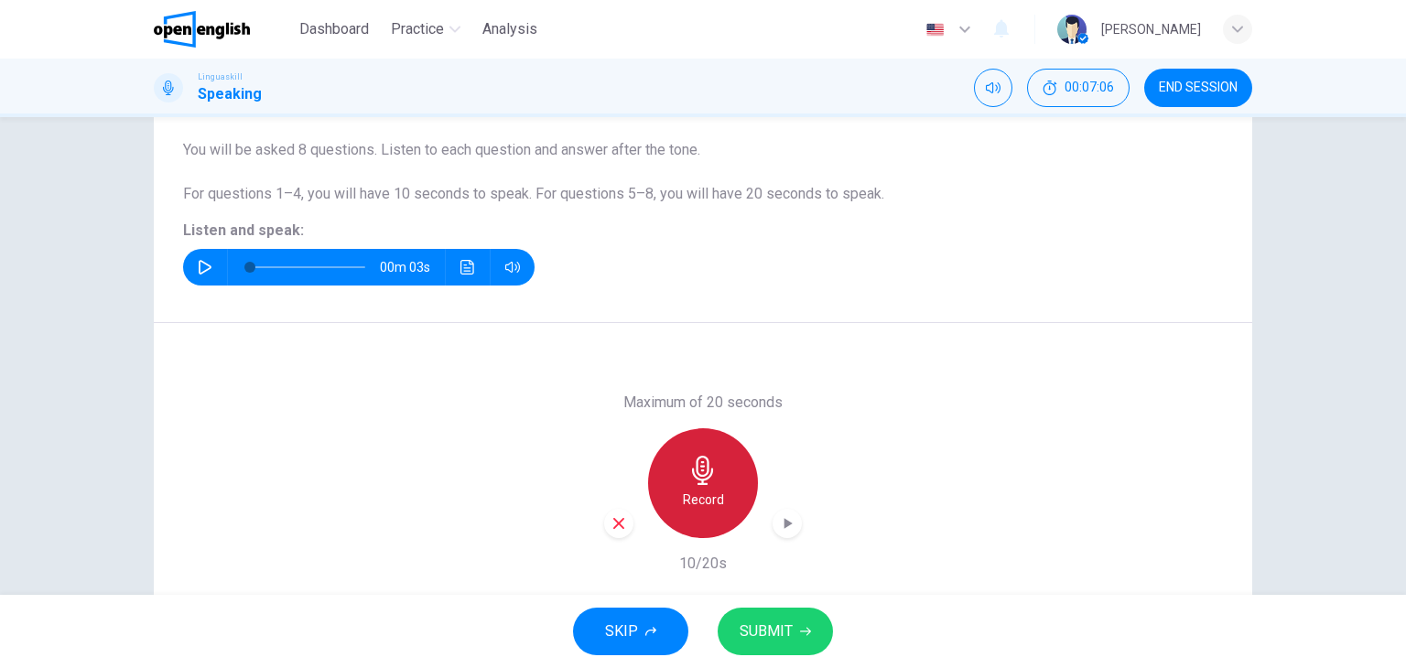
click at [687, 495] on h6 "Record" at bounding box center [703, 500] width 41 height 22
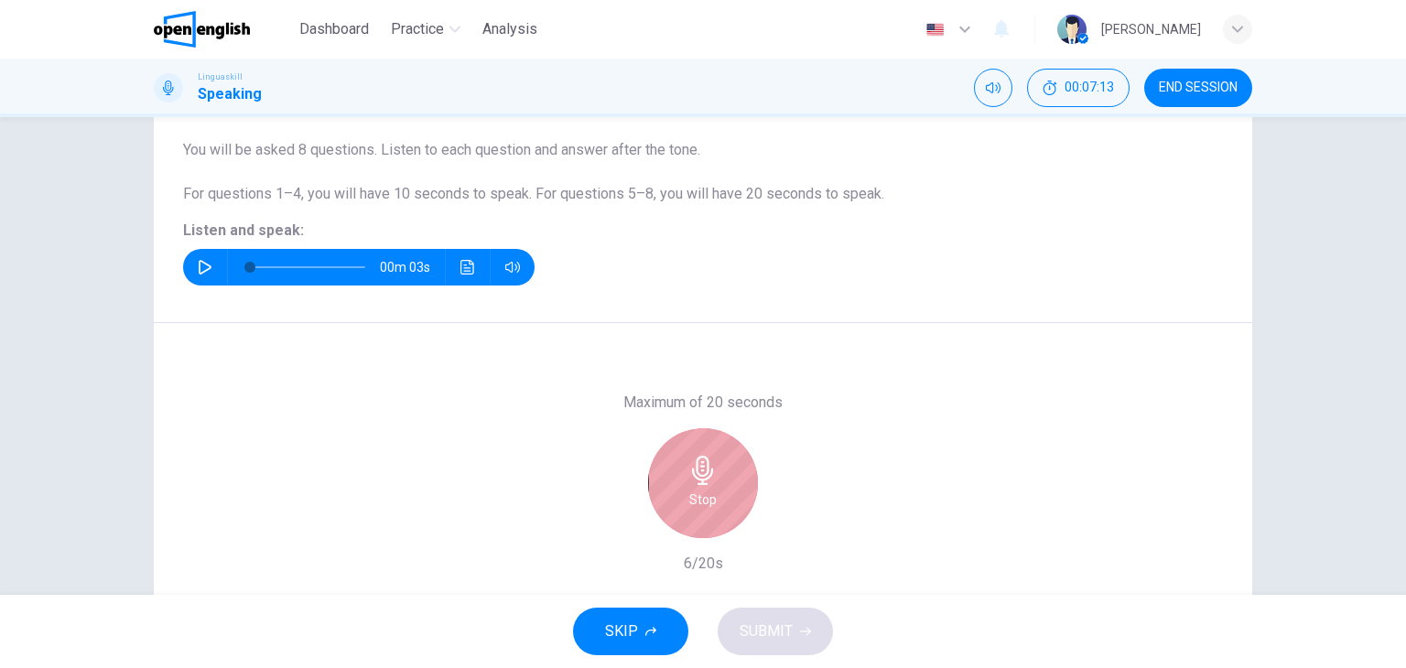
click at [689, 495] on h6 "Stop" at bounding box center [702, 500] width 27 height 22
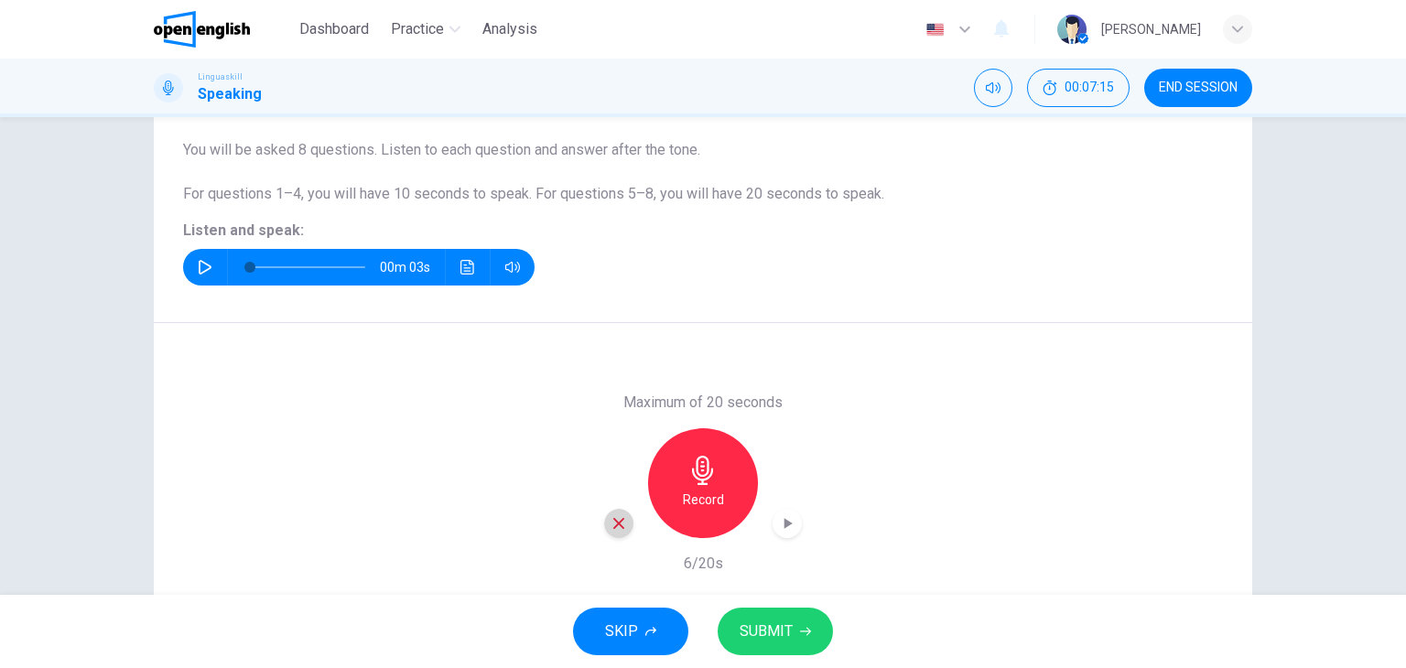
click at [619, 525] on icon "button" at bounding box center [619, 523] width 16 height 16
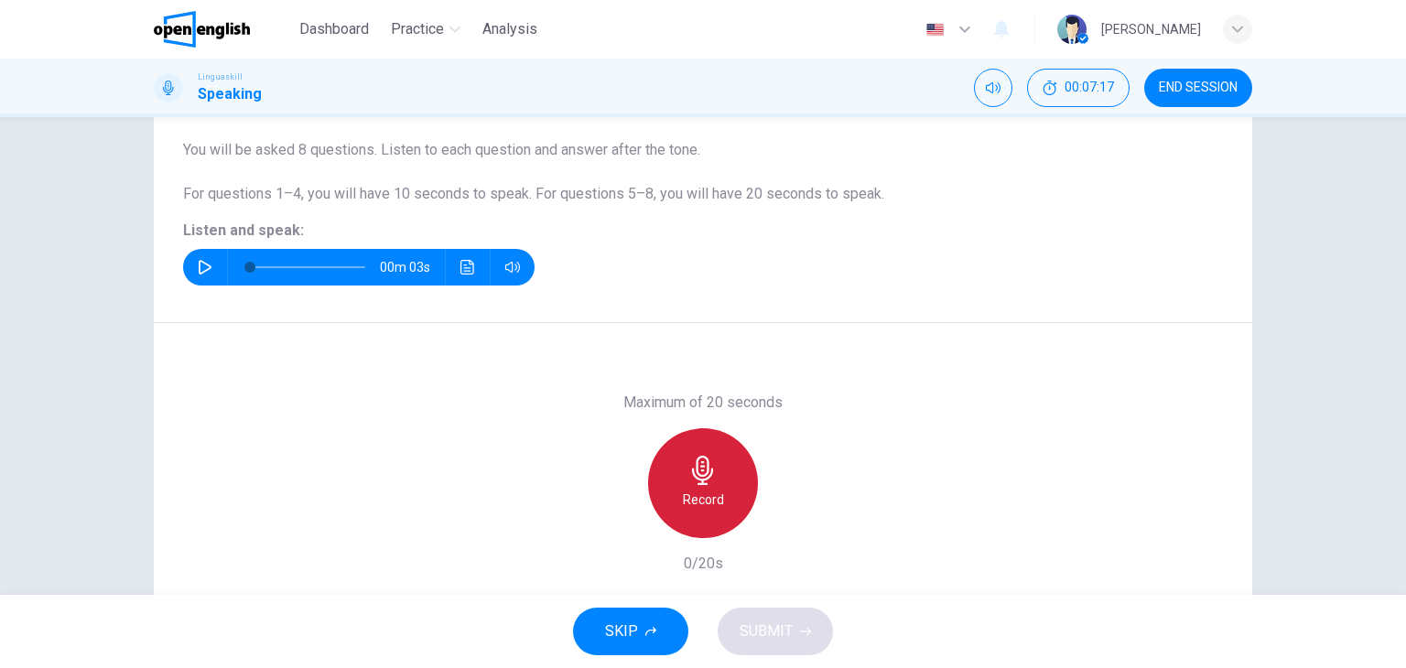
click at [715, 482] on div "Record" at bounding box center [703, 483] width 110 height 110
click at [715, 482] on div "Stop" at bounding box center [703, 483] width 110 height 110
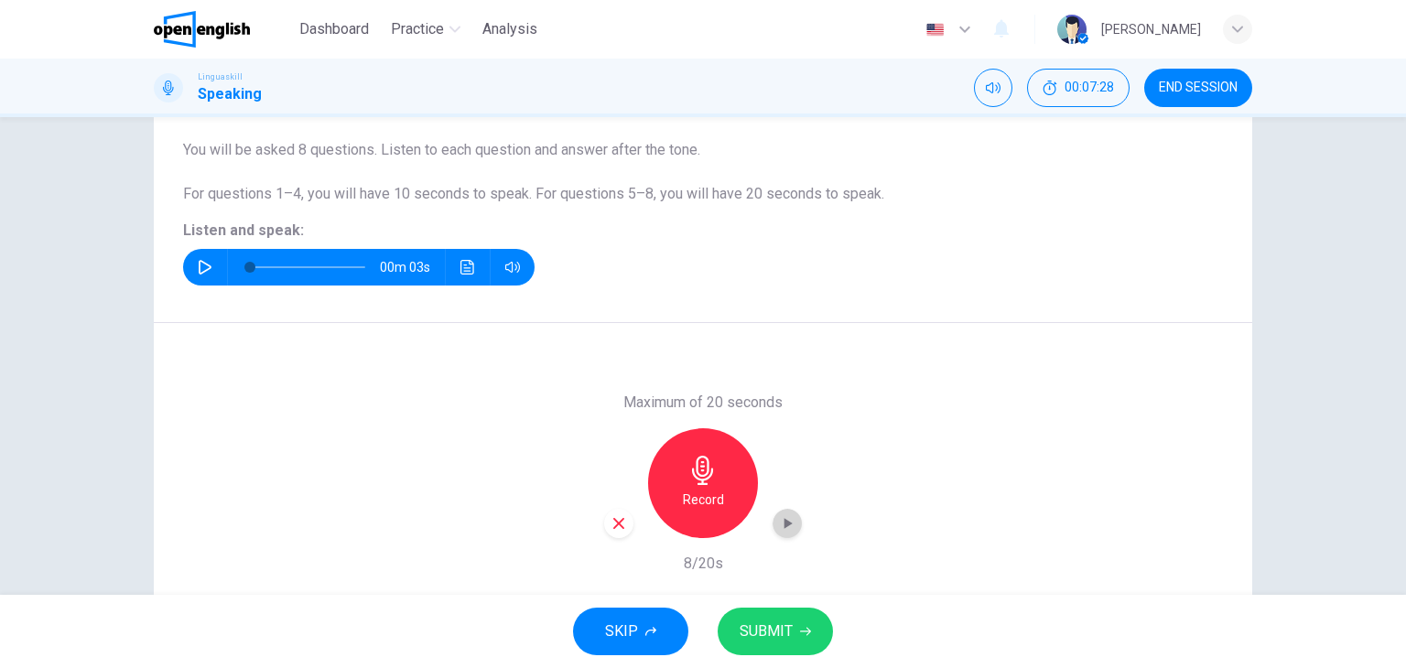
click at [784, 520] on icon "button" at bounding box center [788, 523] width 8 height 11
click at [615, 521] on icon "button" at bounding box center [618, 523] width 11 height 11
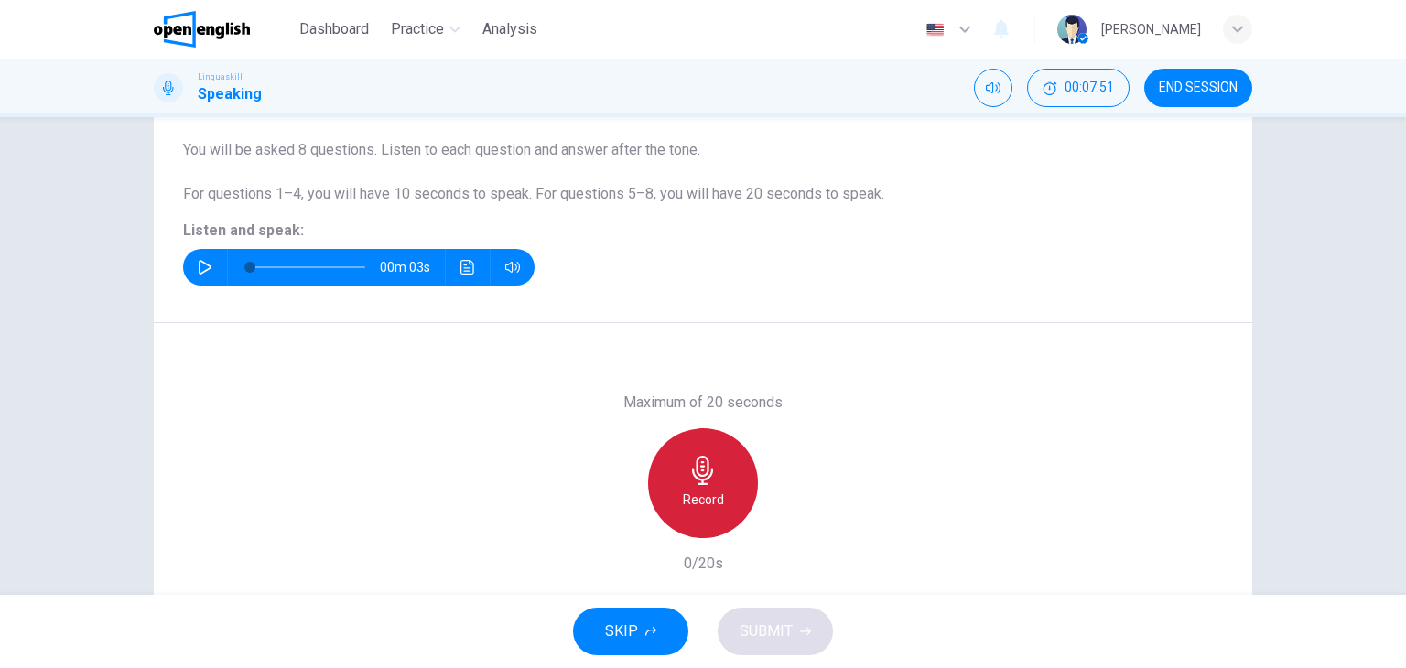
click at [696, 472] on icon "button" at bounding box center [702, 470] width 29 height 29
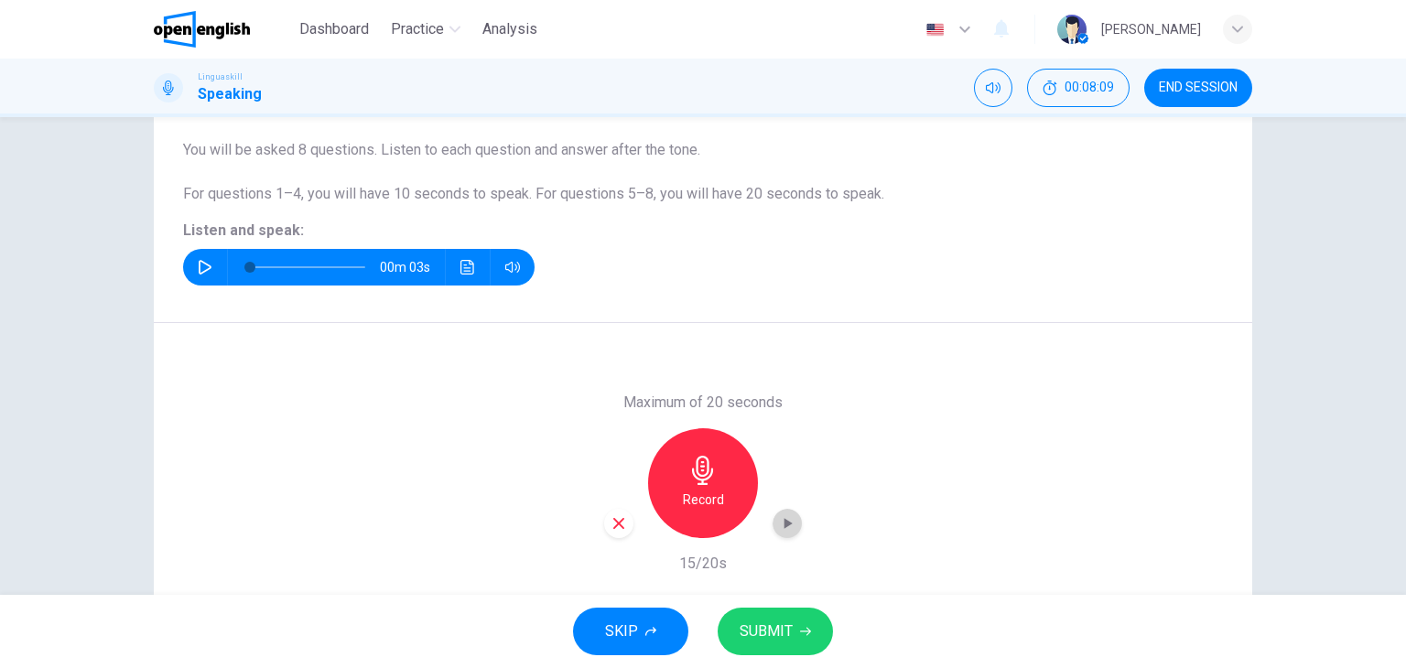
click at [784, 524] on icon "button" at bounding box center [788, 523] width 8 height 11
click at [674, 464] on div "Record" at bounding box center [703, 483] width 110 height 110
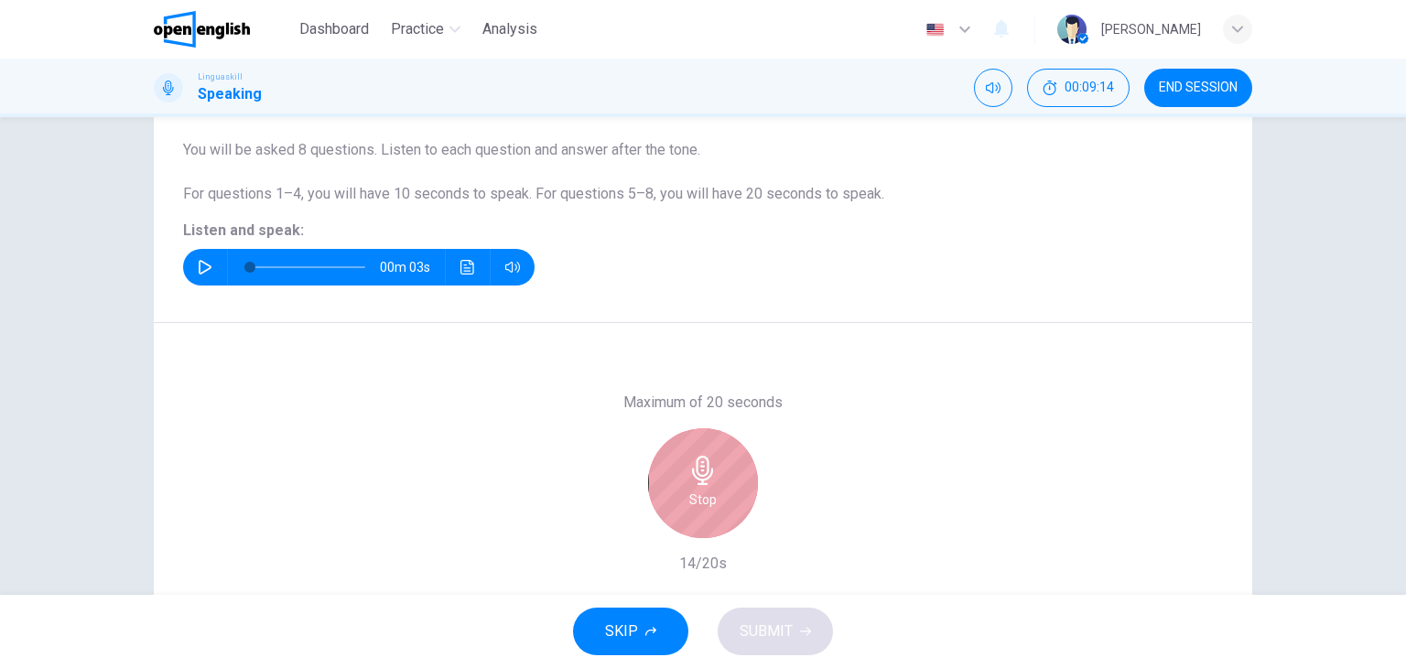
click at [674, 464] on div "Stop" at bounding box center [703, 483] width 110 height 110
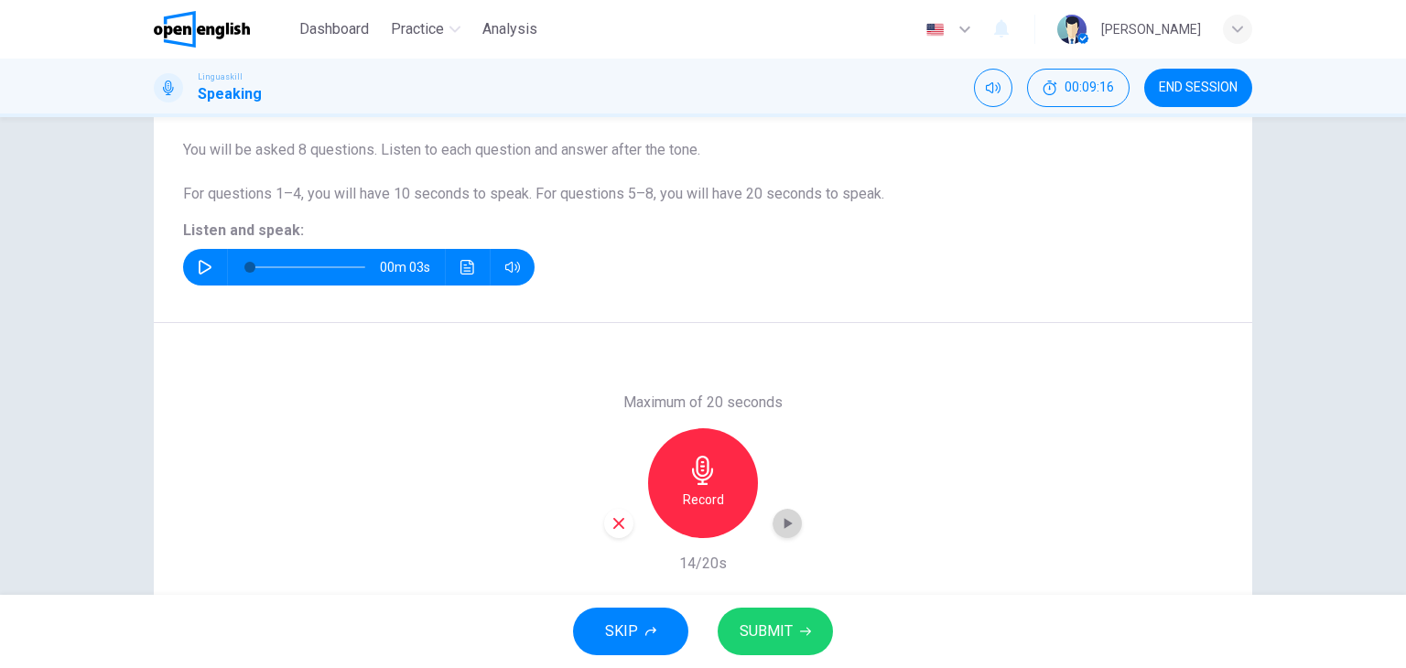
click at [783, 528] on icon "button" at bounding box center [787, 523] width 18 height 18
click at [613, 528] on icon "button" at bounding box center [619, 523] width 16 height 16
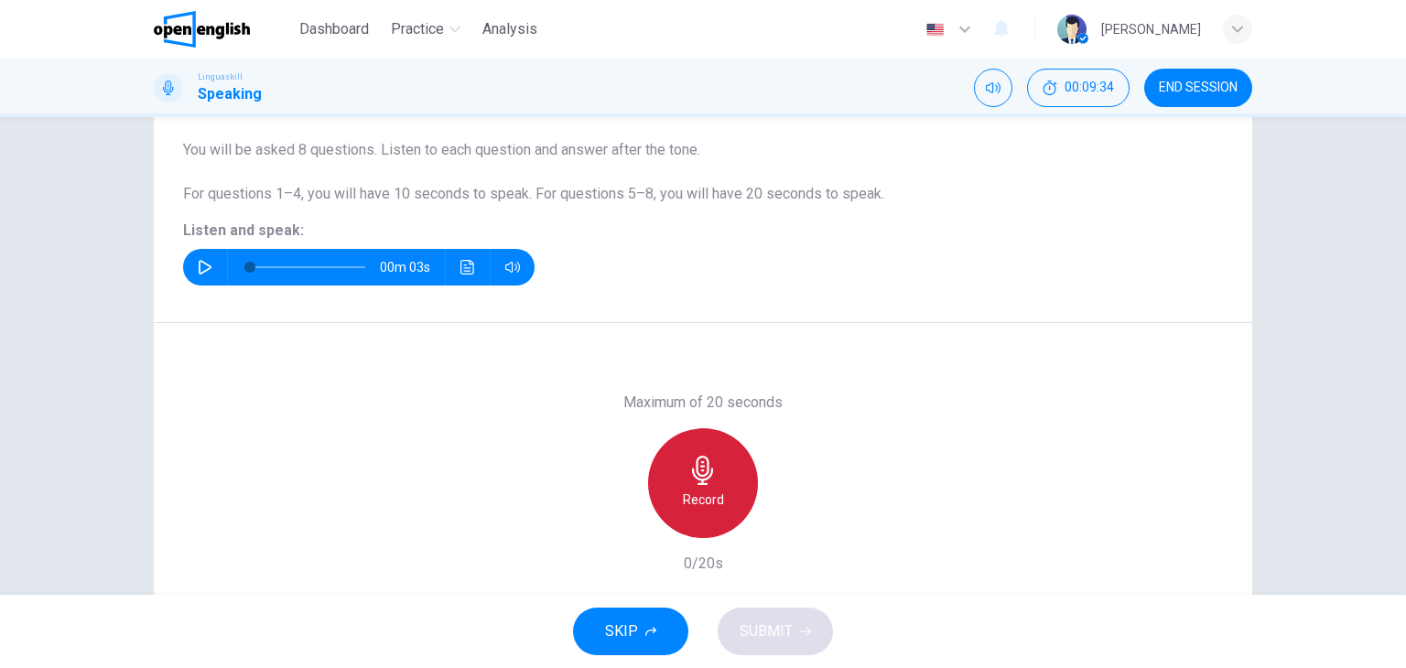
click at [714, 484] on div "Record" at bounding box center [703, 483] width 110 height 110
click at [714, 484] on div "Stop" at bounding box center [703, 483] width 110 height 110
click at [714, 484] on div "Record" at bounding box center [703, 483] width 110 height 110
click at [714, 484] on div "Stop" at bounding box center [703, 483] width 110 height 110
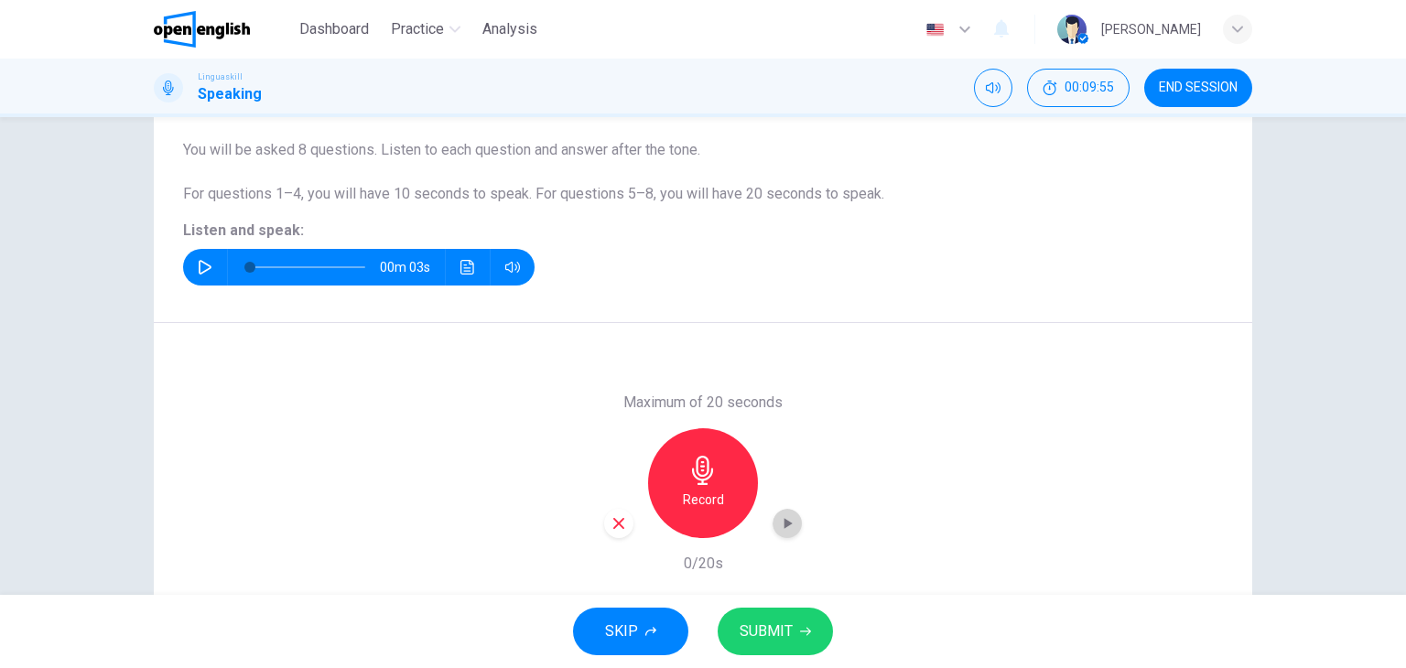
click at [784, 520] on icon "button" at bounding box center [788, 523] width 8 height 11
click at [615, 525] on icon "button" at bounding box center [619, 523] width 16 height 16
click at [689, 471] on icon "button" at bounding box center [702, 470] width 29 height 29
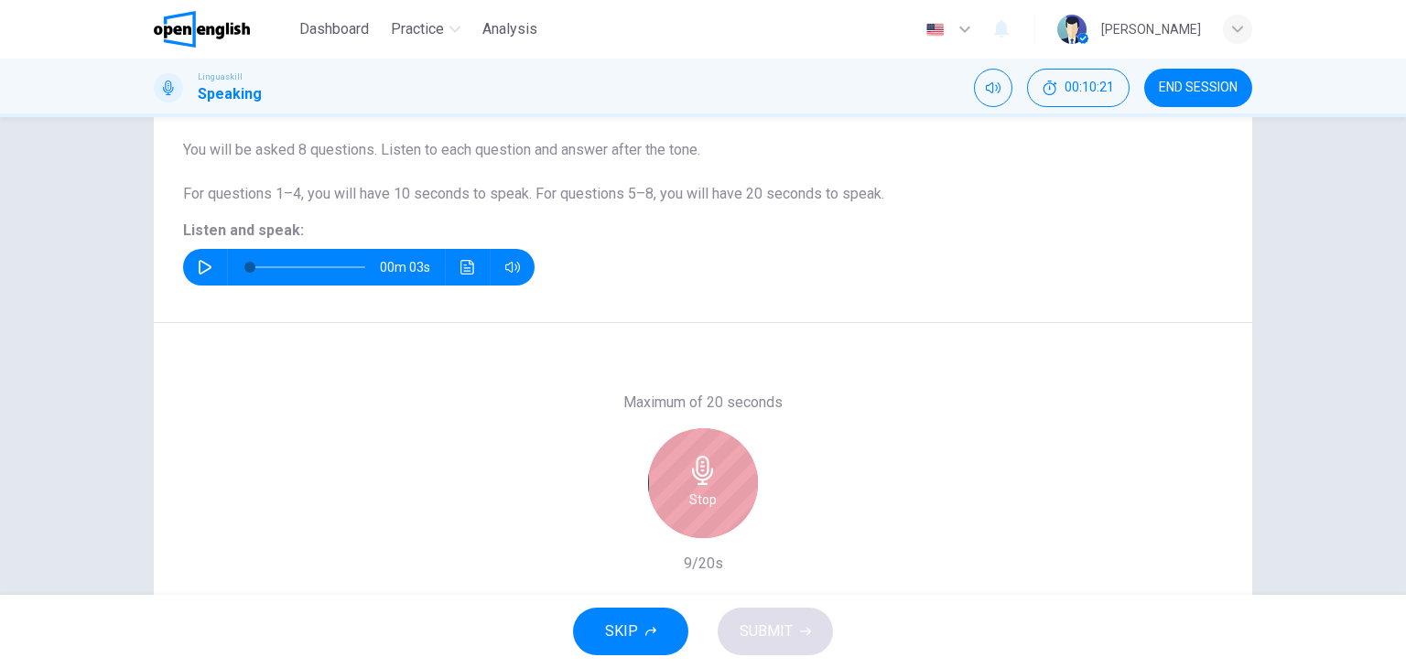
click at [689, 471] on icon "button" at bounding box center [702, 470] width 29 height 29
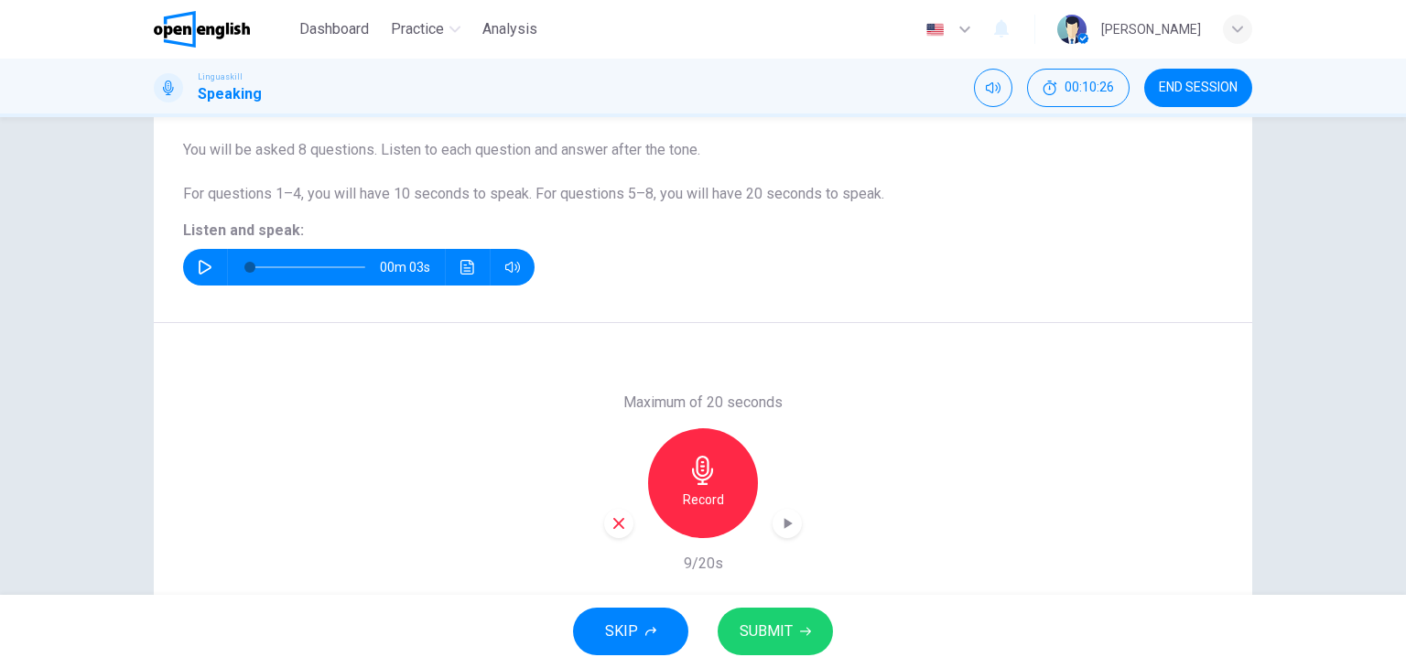
click at [783, 520] on icon "button" at bounding box center [787, 523] width 18 height 18
click at [757, 614] on button "SUBMIT" at bounding box center [775, 632] width 115 height 48
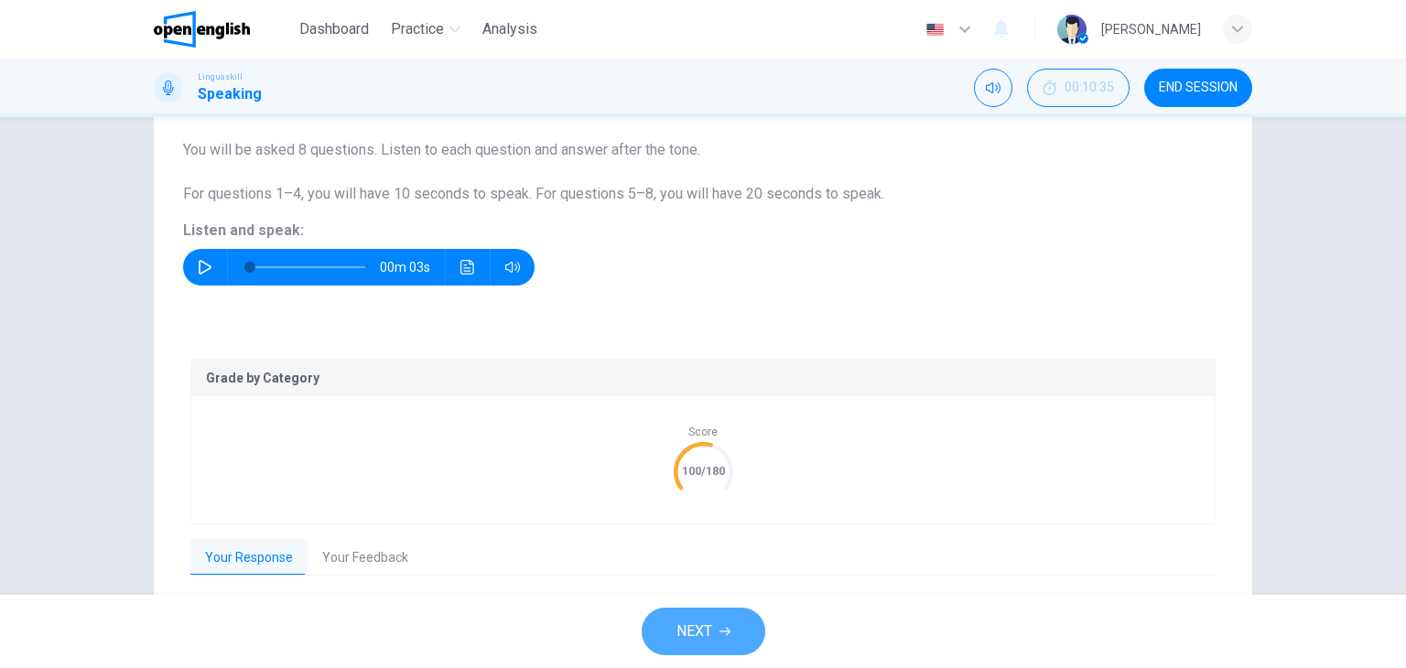
click at [702, 623] on span "NEXT" at bounding box center [694, 632] width 36 height 26
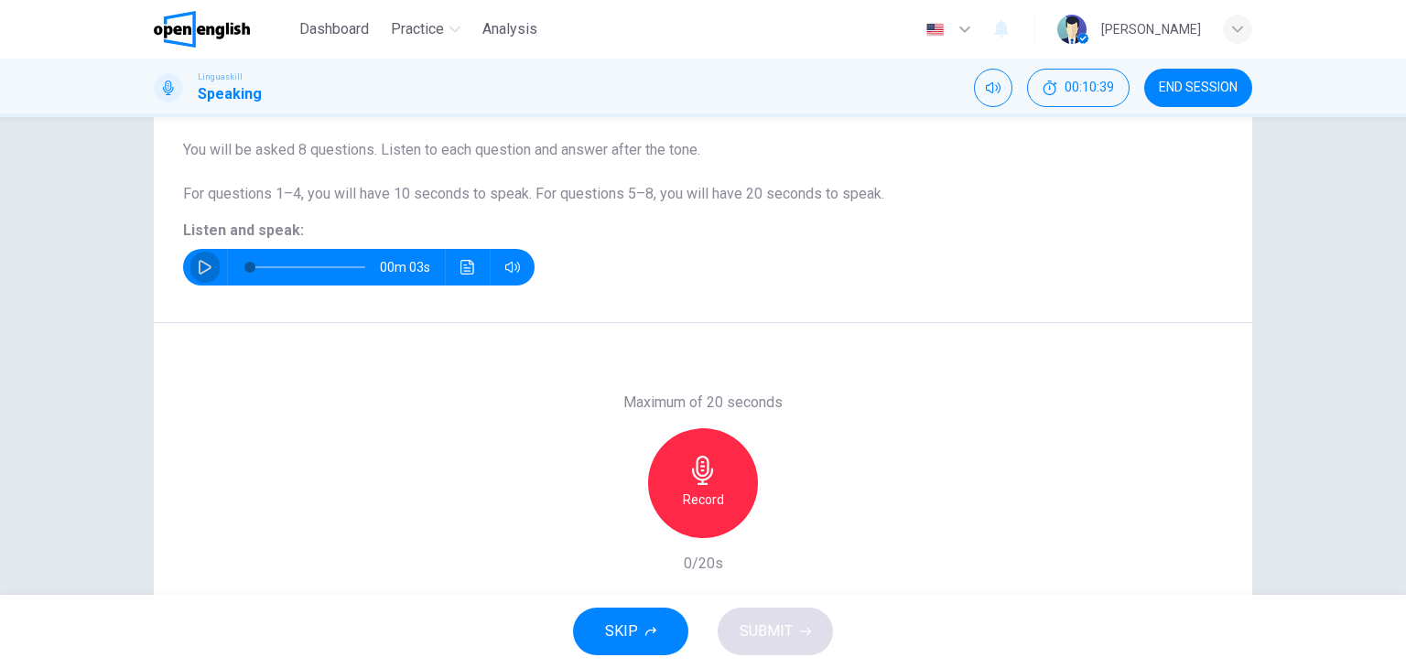
click at [198, 261] on icon "button" at bounding box center [205, 267] width 15 height 15
click at [688, 504] on h6 "Record" at bounding box center [703, 500] width 41 height 22
click at [689, 504] on h6 "Stop" at bounding box center [702, 500] width 27 height 22
click at [784, 523] on icon "button" at bounding box center [788, 523] width 8 height 11
click at [613, 527] on icon "button" at bounding box center [618, 523] width 11 height 11
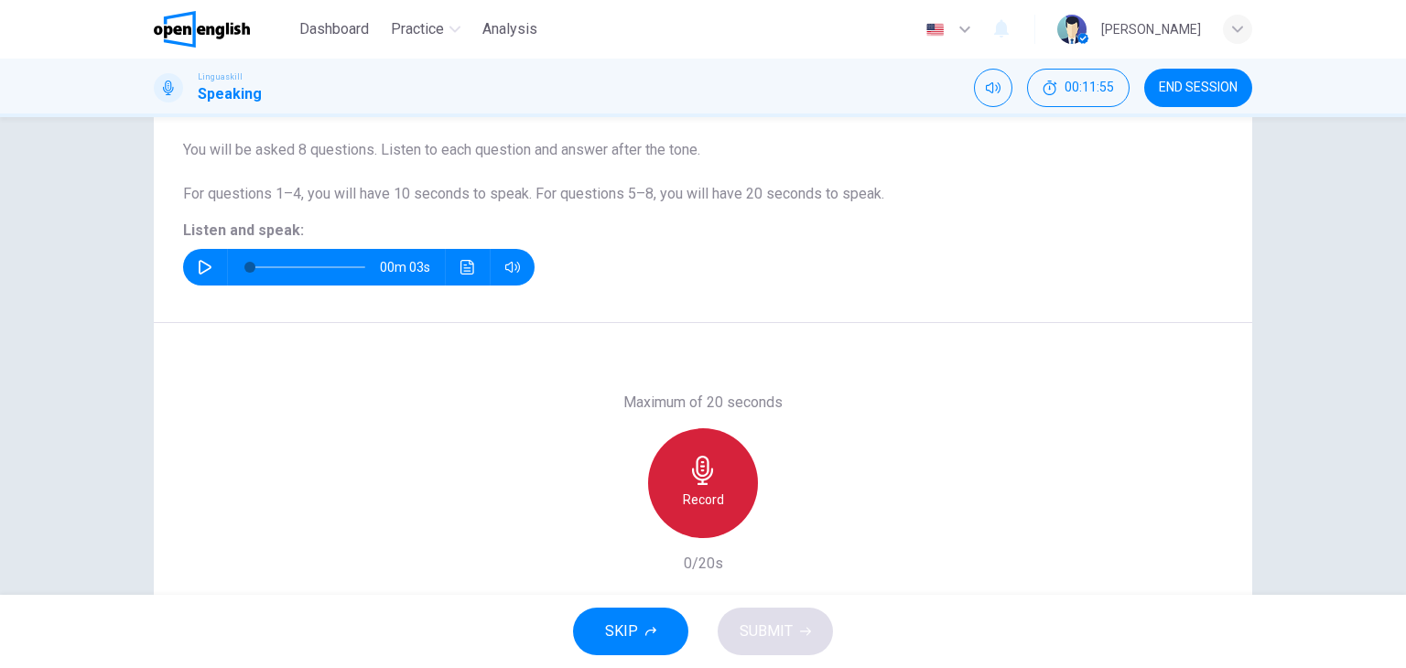
click at [696, 495] on h6 "Record" at bounding box center [703, 500] width 41 height 22
click at [696, 495] on h6 "Stop" at bounding box center [702, 500] width 27 height 22
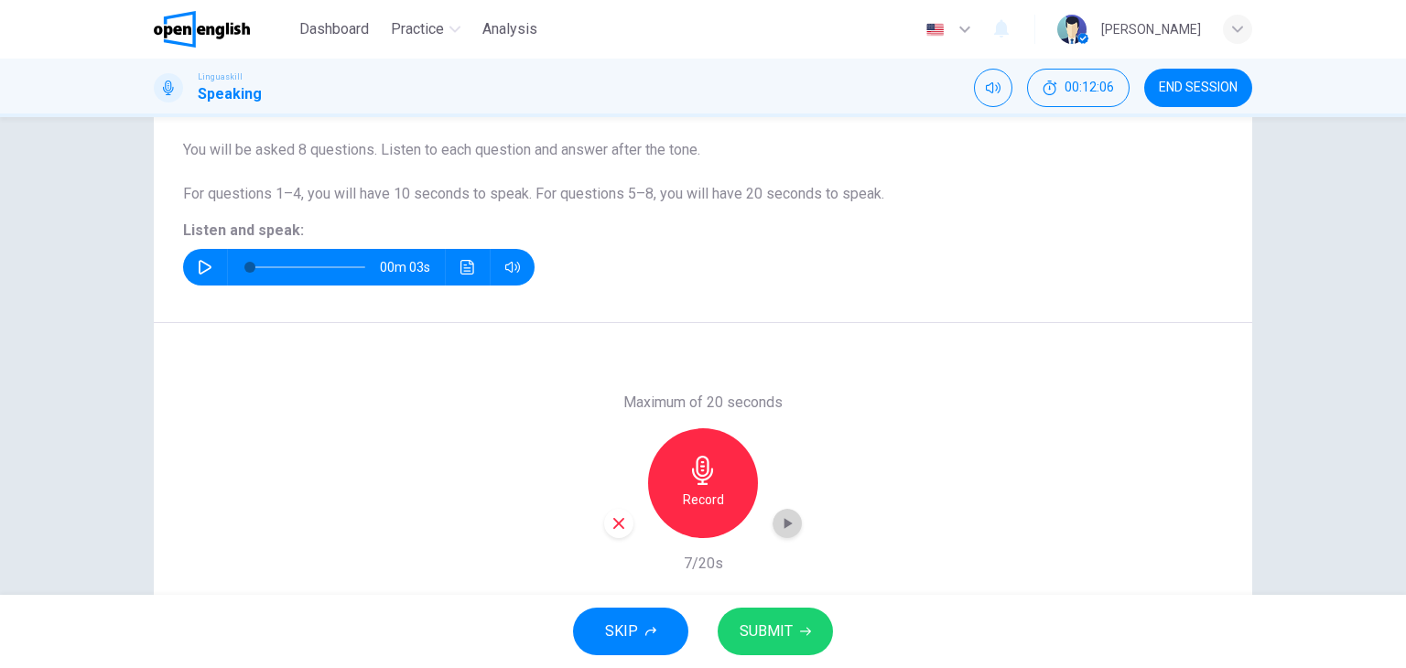
click at [784, 525] on icon "button" at bounding box center [788, 523] width 8 height 11
click at [759, 626] on span "SUBMIT" at bounding box center [766, 632] width 53 height 26
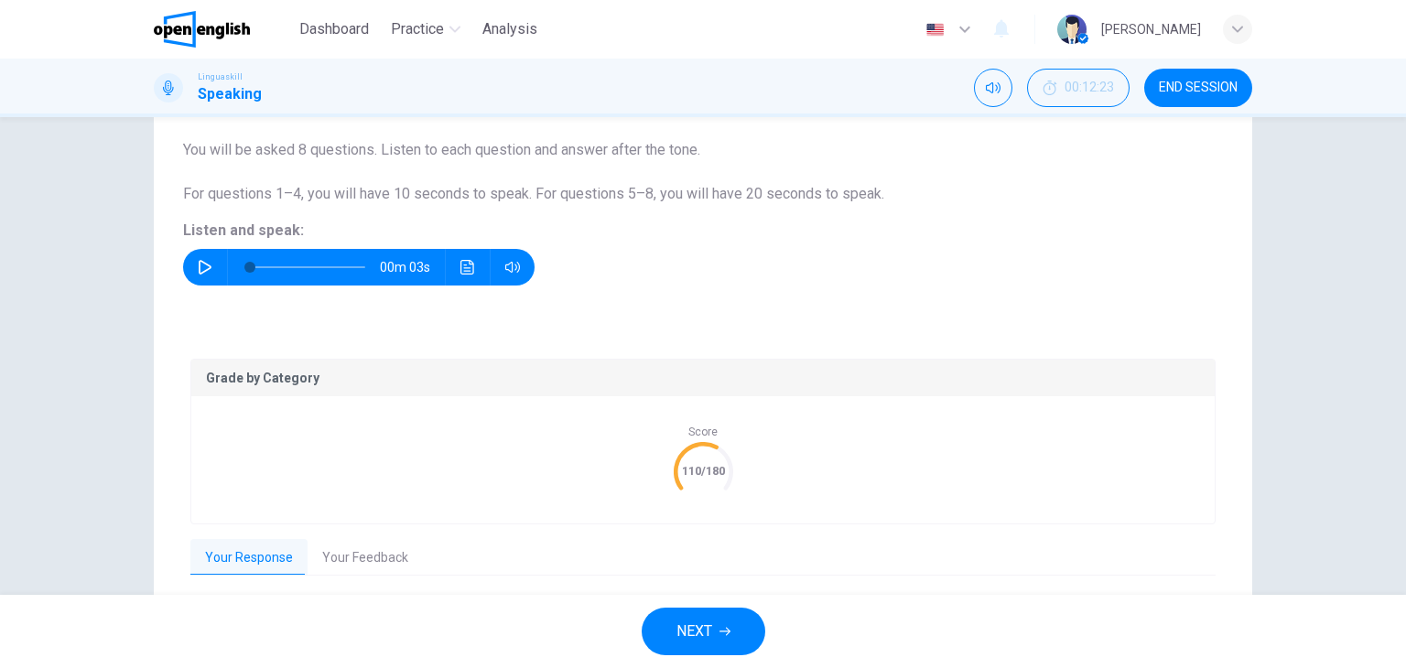
click at [304, 382] on p "Grade by Category" at bounding box center [703, 378] width 994 height 15
click at [716, 637] on button "NEXT" at bounding box center [704, 632] width 124 height 48
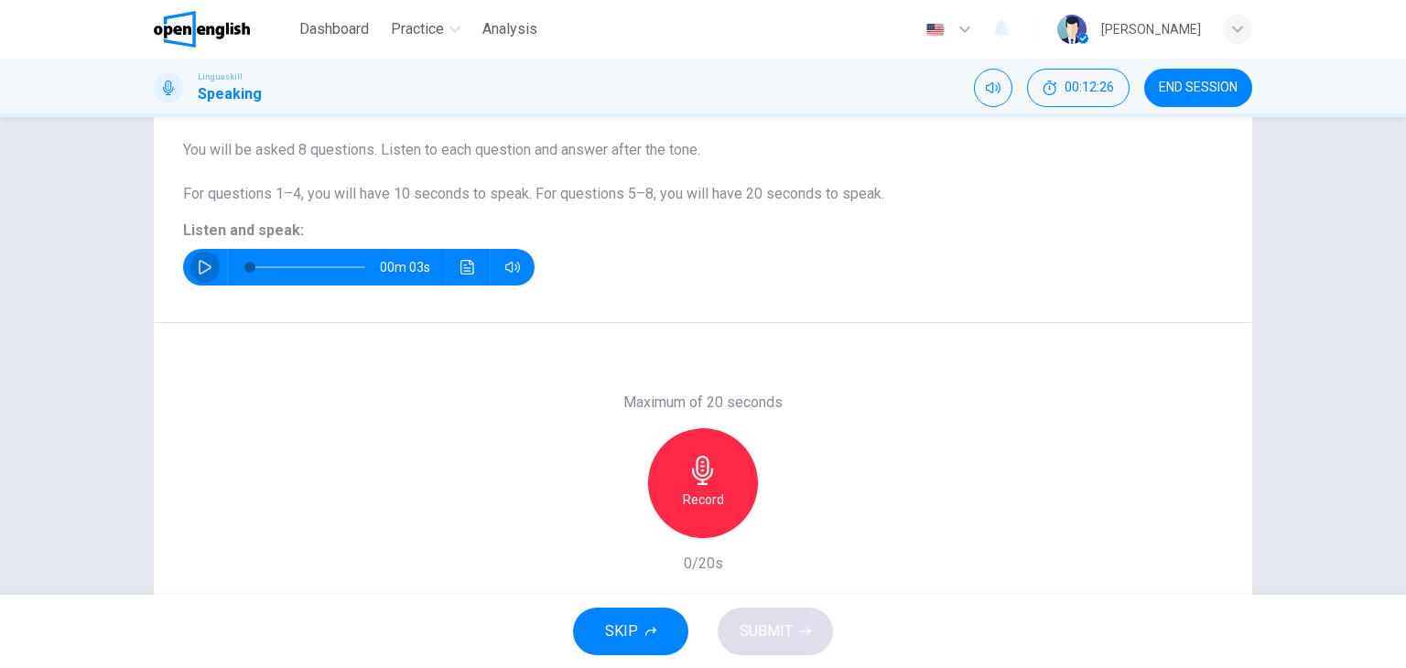
click at [199, 261] on icon "button" at bounding box center [205, 267] width 13 height 15
click at [688, 504] on h6 "Record" at bounding box center [703, 500] width 41 height 22
click at [689, 504] on h6 "Stop" at bounding box center [702, 500] width 27 height 22
click at [784, 521] on icon "button" at bounding box center [788, 523] width 8 height 11
click at [773, 623] on span "SUBMIT" at bounding box center [766, 632] width 53 height 26
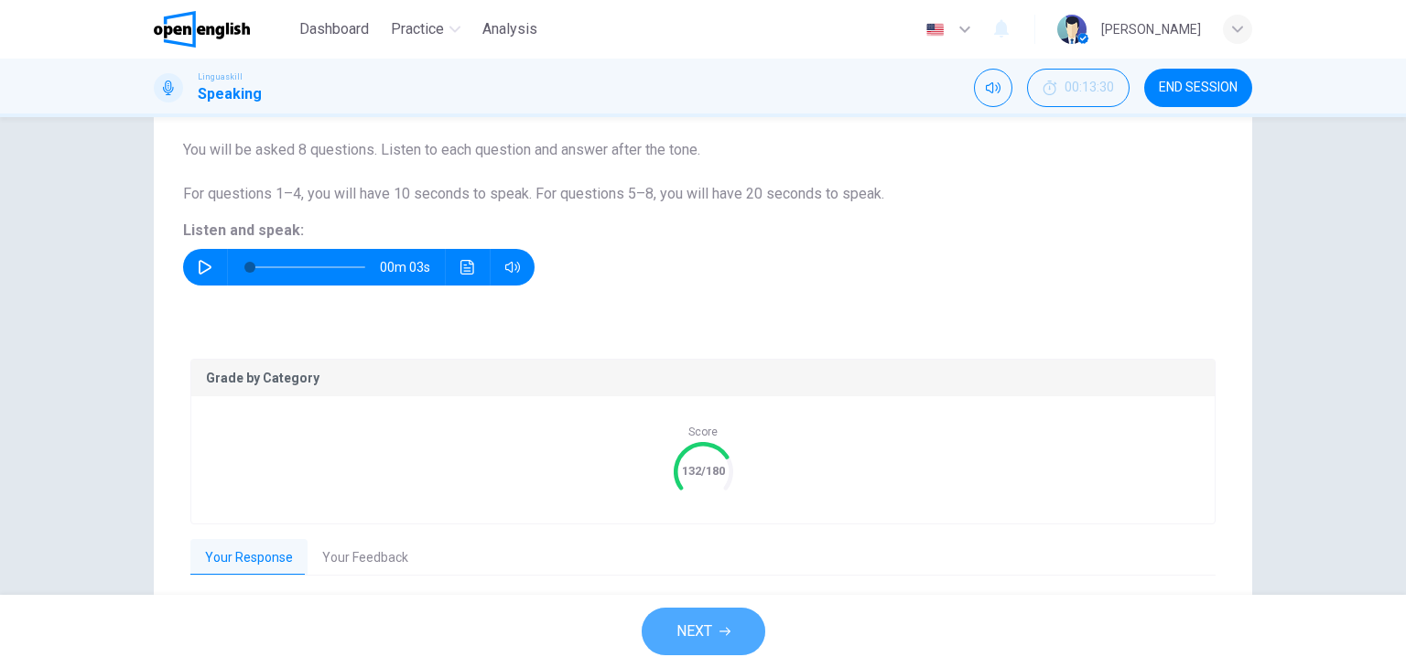
click at [712, 621] on button "NEXT" at bounding box center [704, 632] width 124 height 48
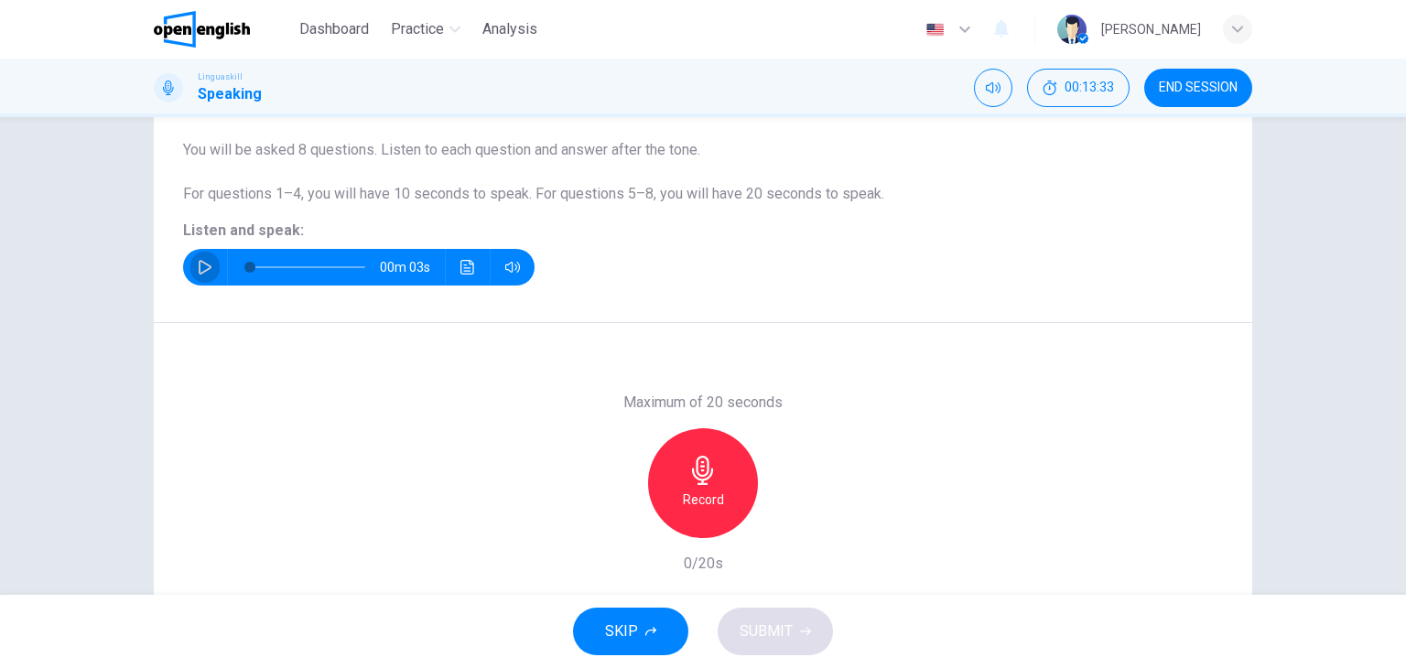
click at [198, 257] on button "button" at bounding box center [204, 267] width 29 height 37
type input "*"
click at [706, 475] on icon "button" at bounding box center [702, 470] width 21 height 29
click at [781, 517] on icon "button" at bounding box center [787, 523] width 18 height 18
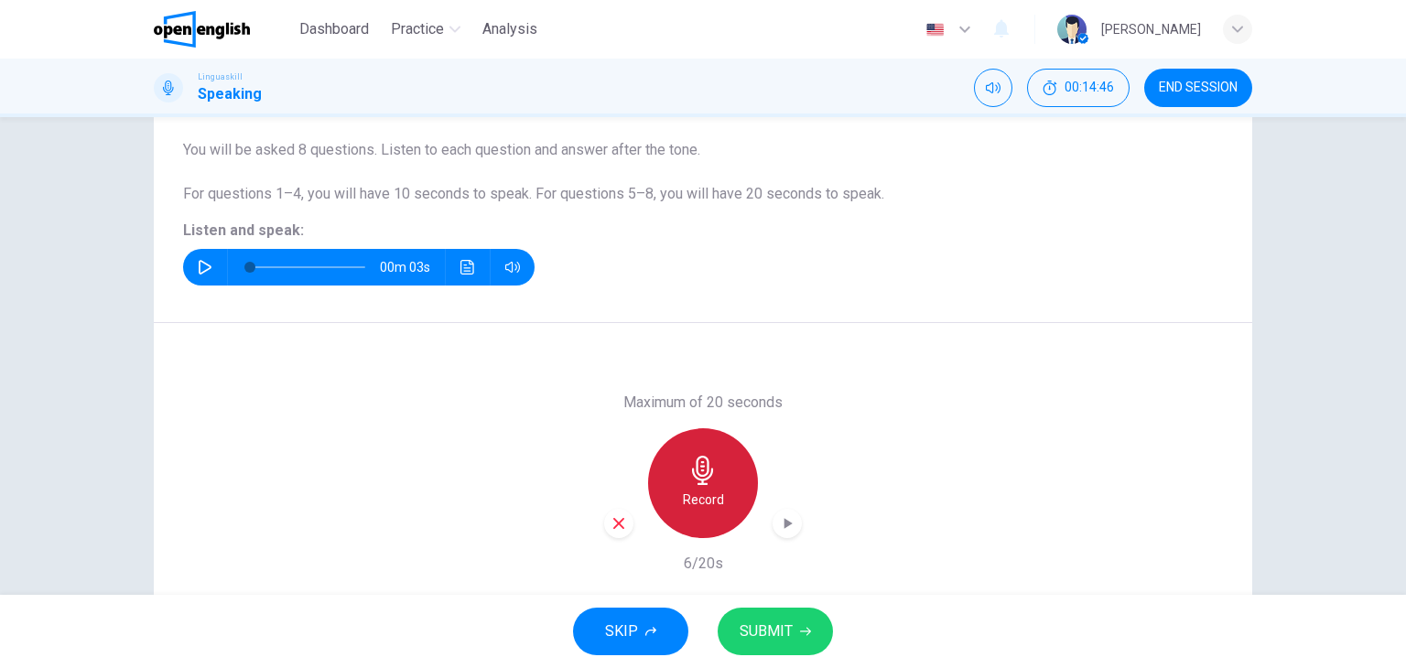
click at [698, 469] on icon "button" at bounding box center [702, 470] width 29 height 29
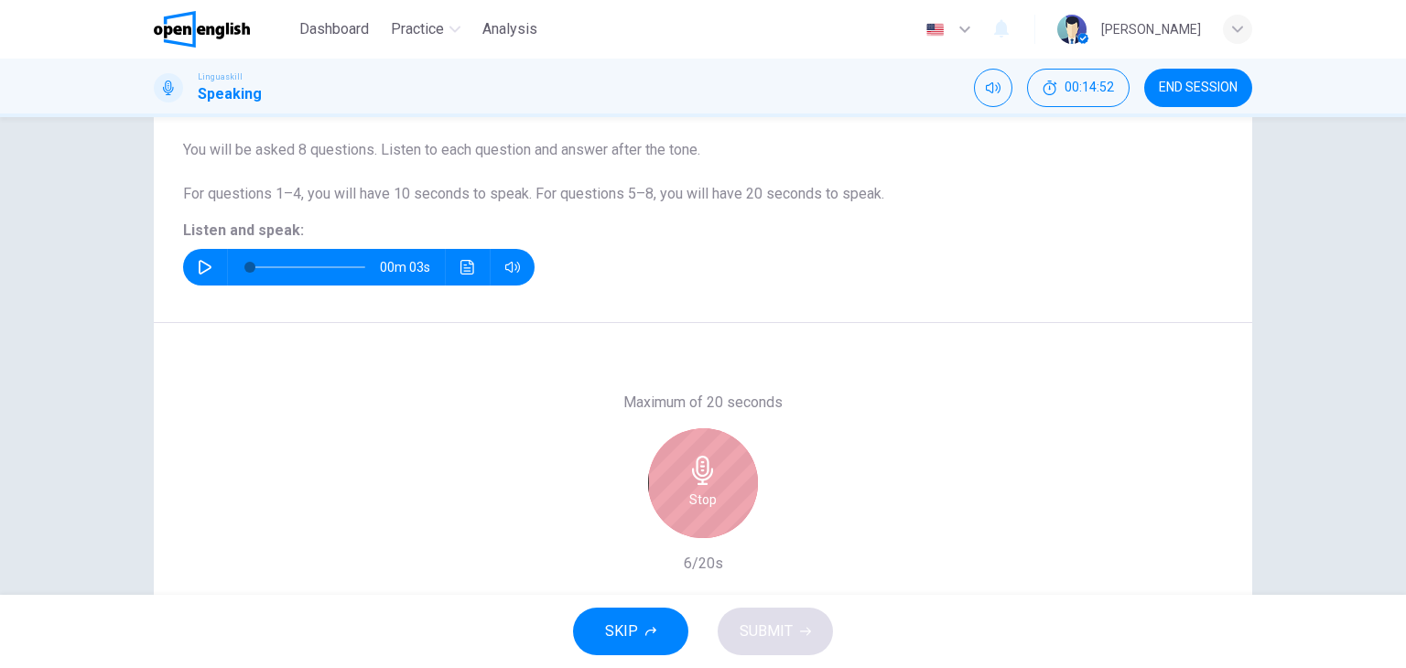
click at [698, 469] on icon "button" at bounding box center [702, 470] width 29 height 29
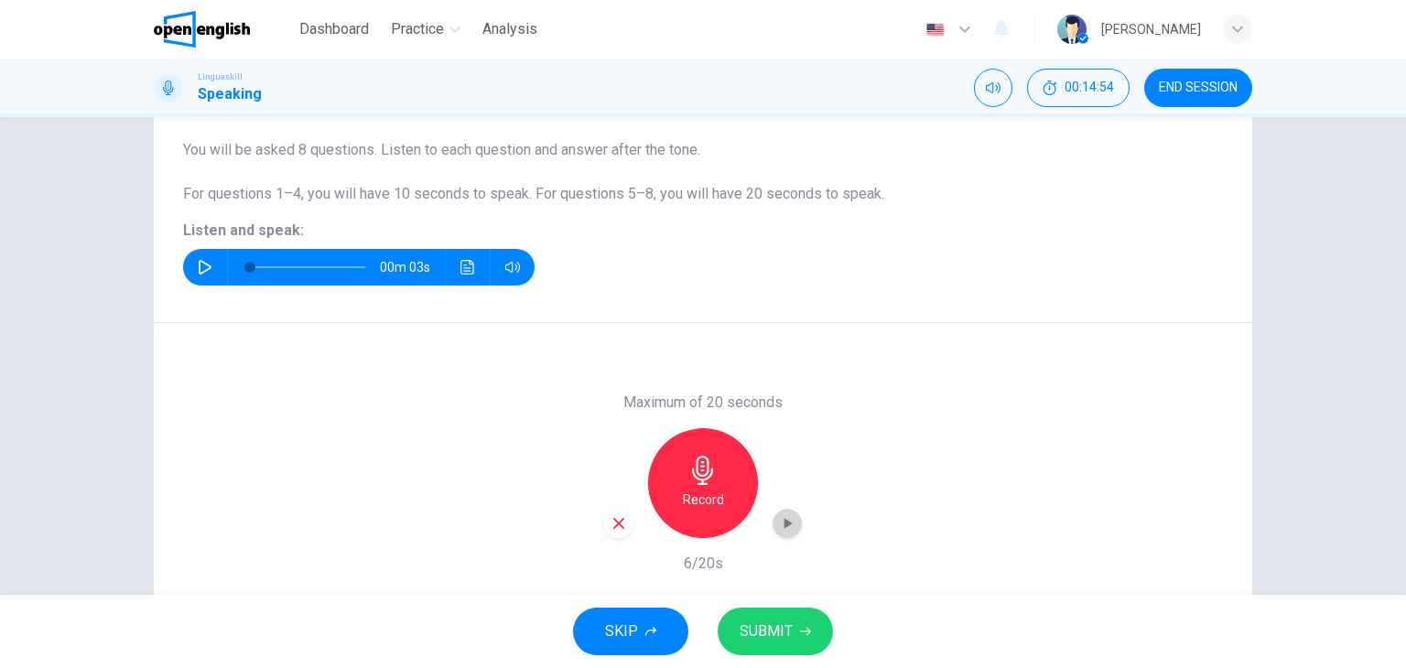
click at [779, 525] on icon "button" at bounding box center [787, 523] width 18 height 18
click at [614, 525] on icon "button" at bounding box center [619, 523] width 16 height 16
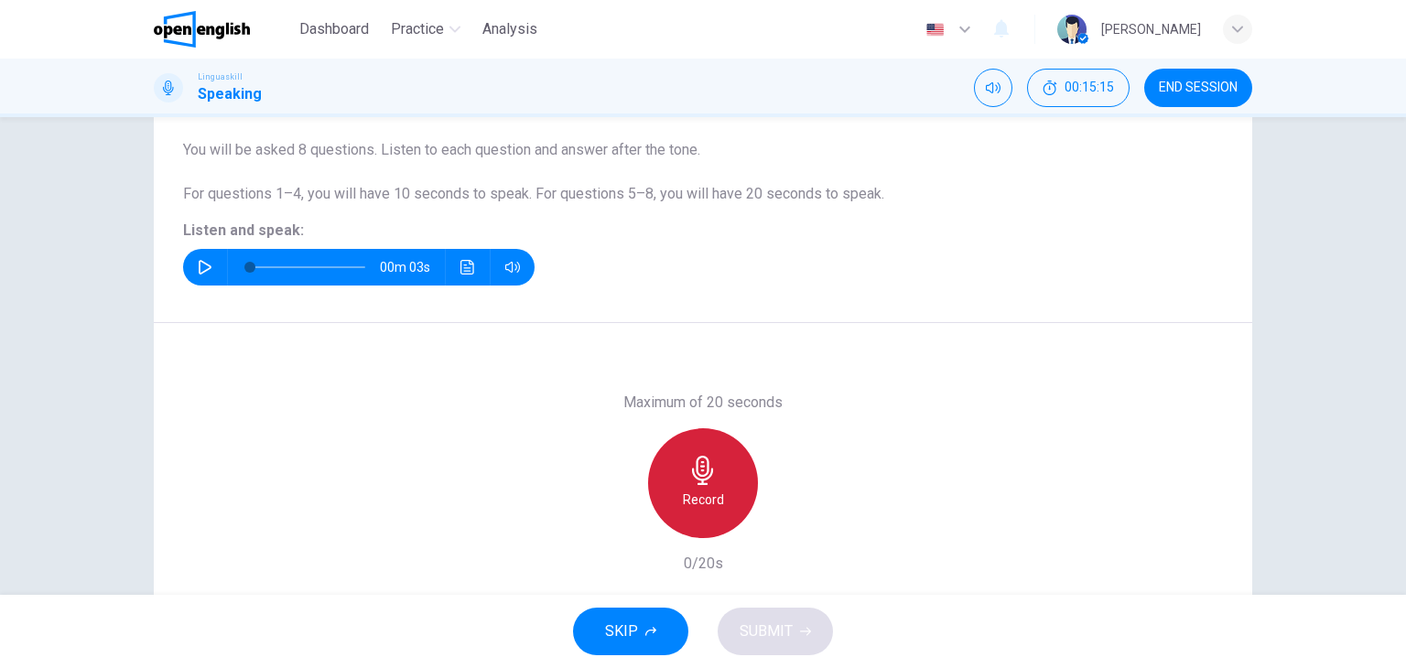
click at [693, 496] on h6 "Record" at bounding box center [703, 500] width 41 height 22
click at [693, 496] on h6 "Stop" at bounding box center [702, 500] width 27 height 22
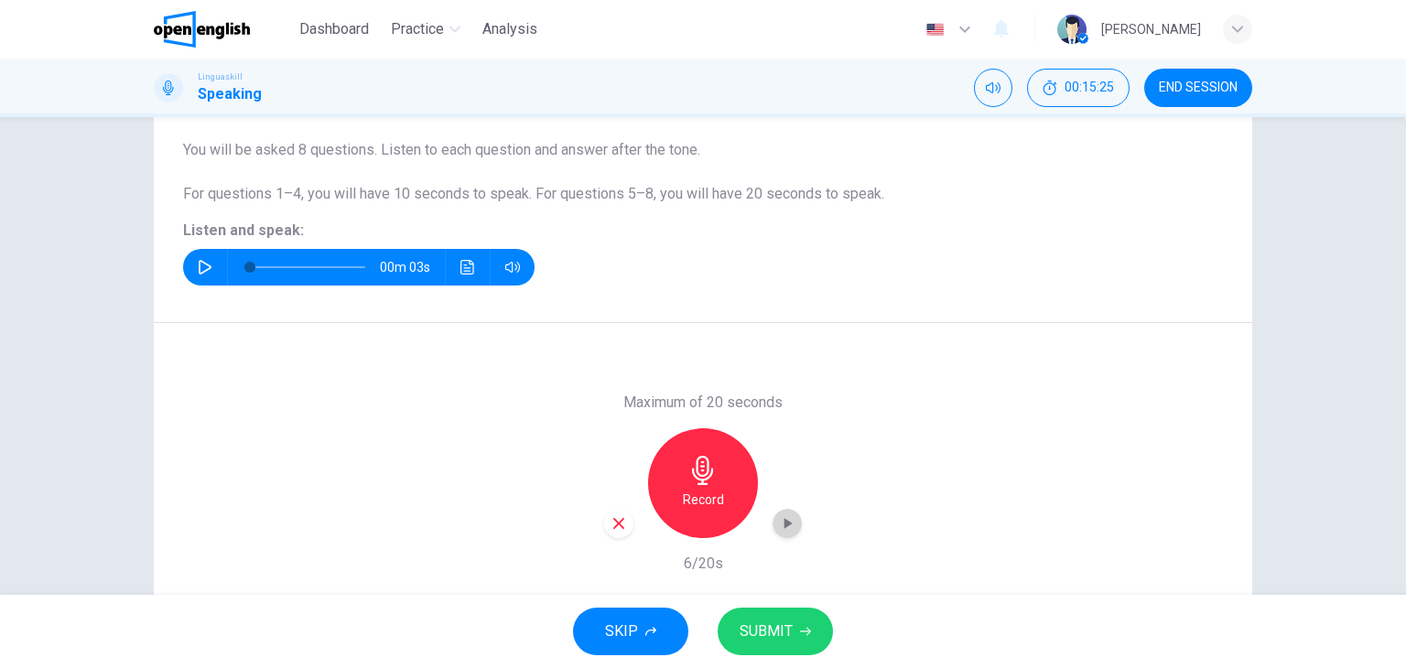
click at [786, 518] on icon "button" at bounding box center [787, 523] width 18 height 18
click at [778, 620] on span "SUBMIT" at bounding box center [766, 632] width 53 height 26
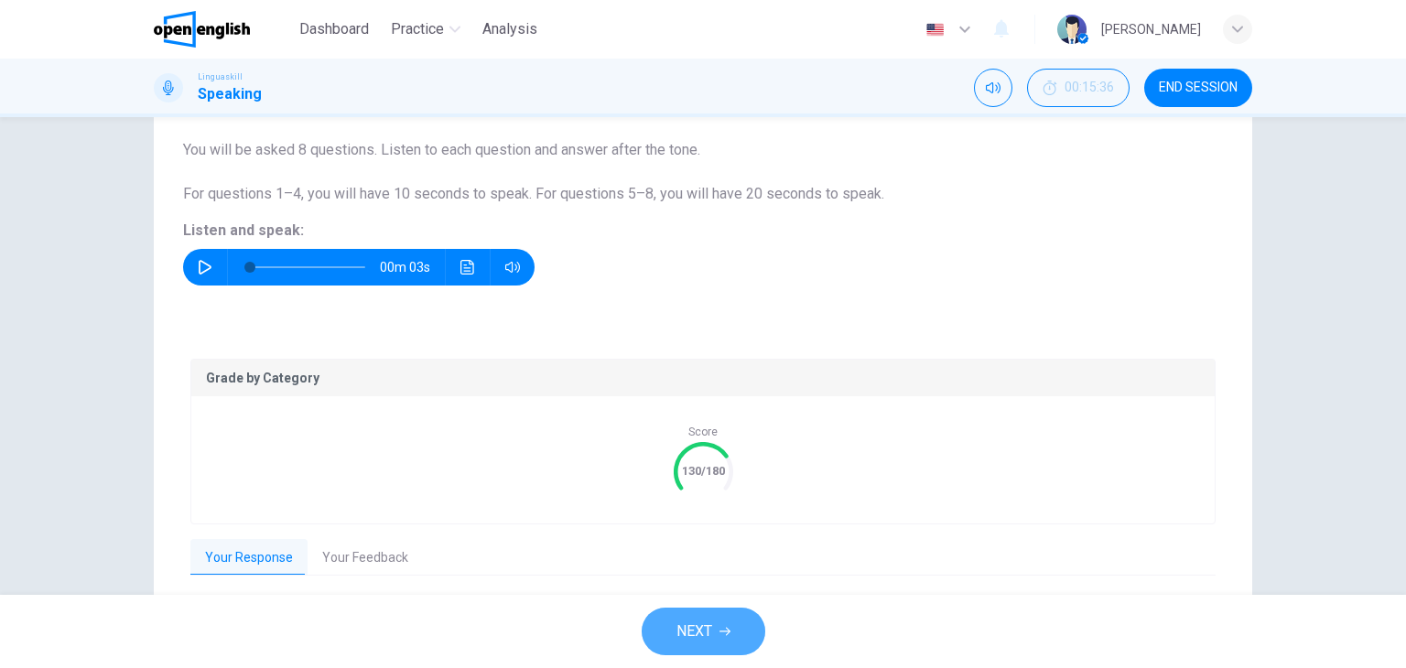
click at [699, 620] on span "NEXT" at bounding box center [694, 632] width 36 height 26
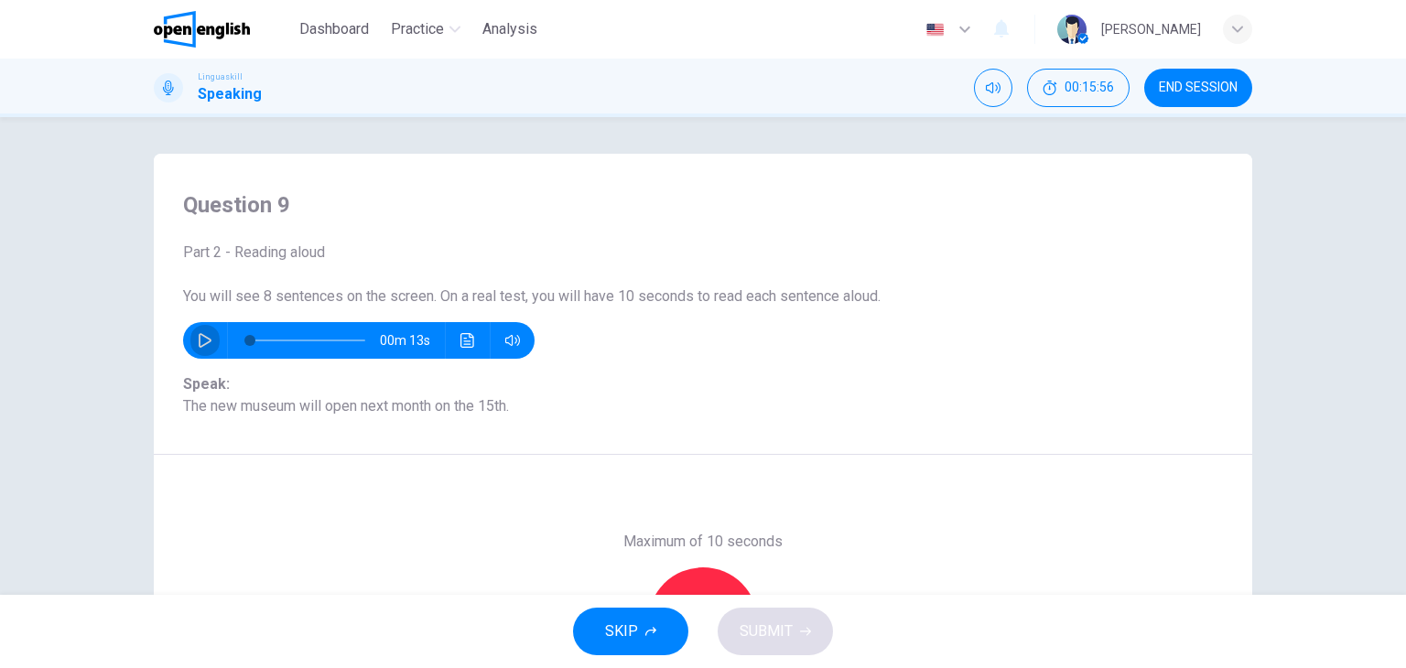
click at [201, 333] on icon "button" at bounding box center [205, 340] width 15 height 15
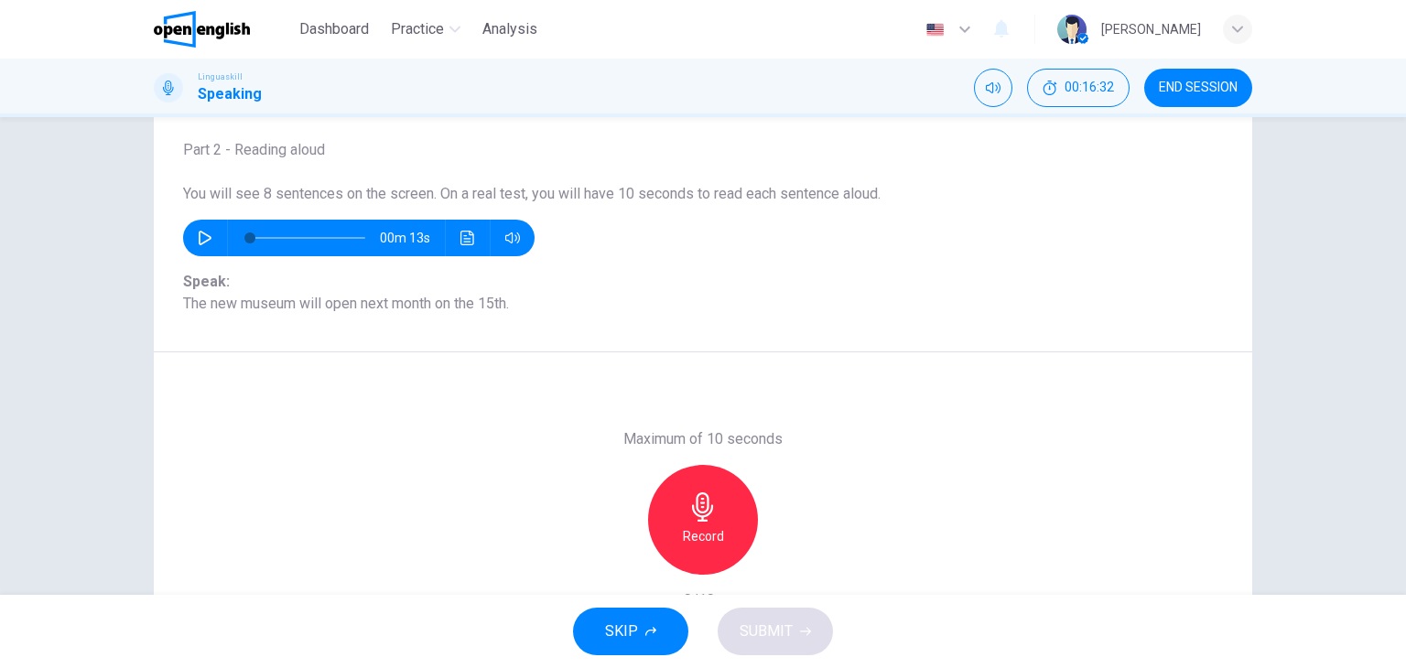
scroll to position [85, 0]
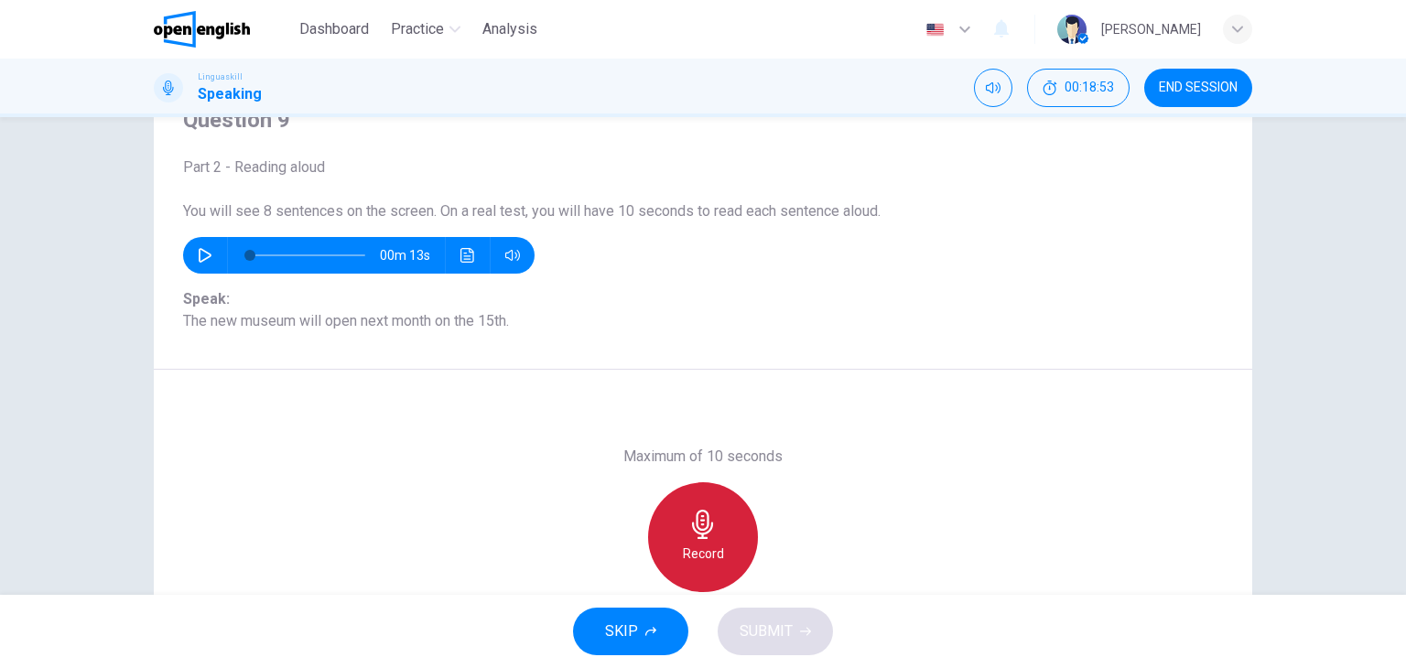
click at [694, 523] on icon "button" at bounding box center [702, 524] width 29 height 29
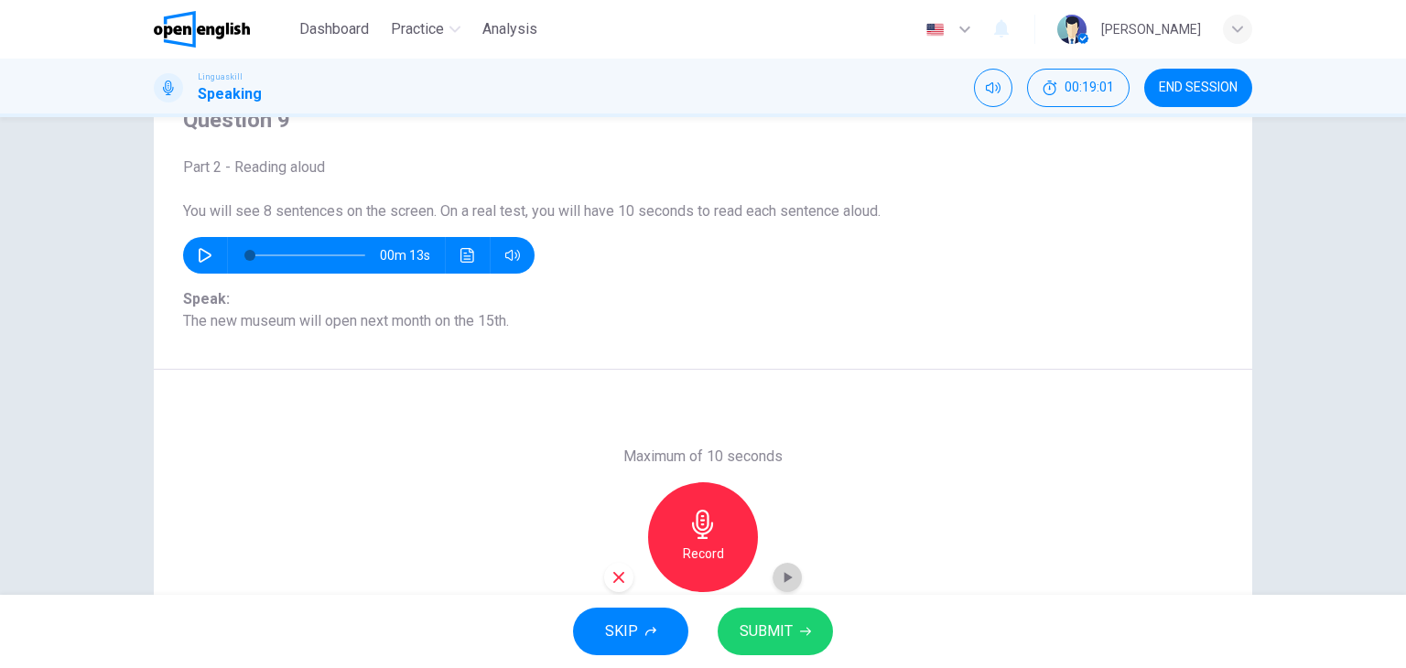
click at [784, 576] on icon "button" at bounding box center [788, 577] width 8 height 11
click at [774, 625] on span "SUBMIT" at bounding box center [766, 632] width 53 height 26
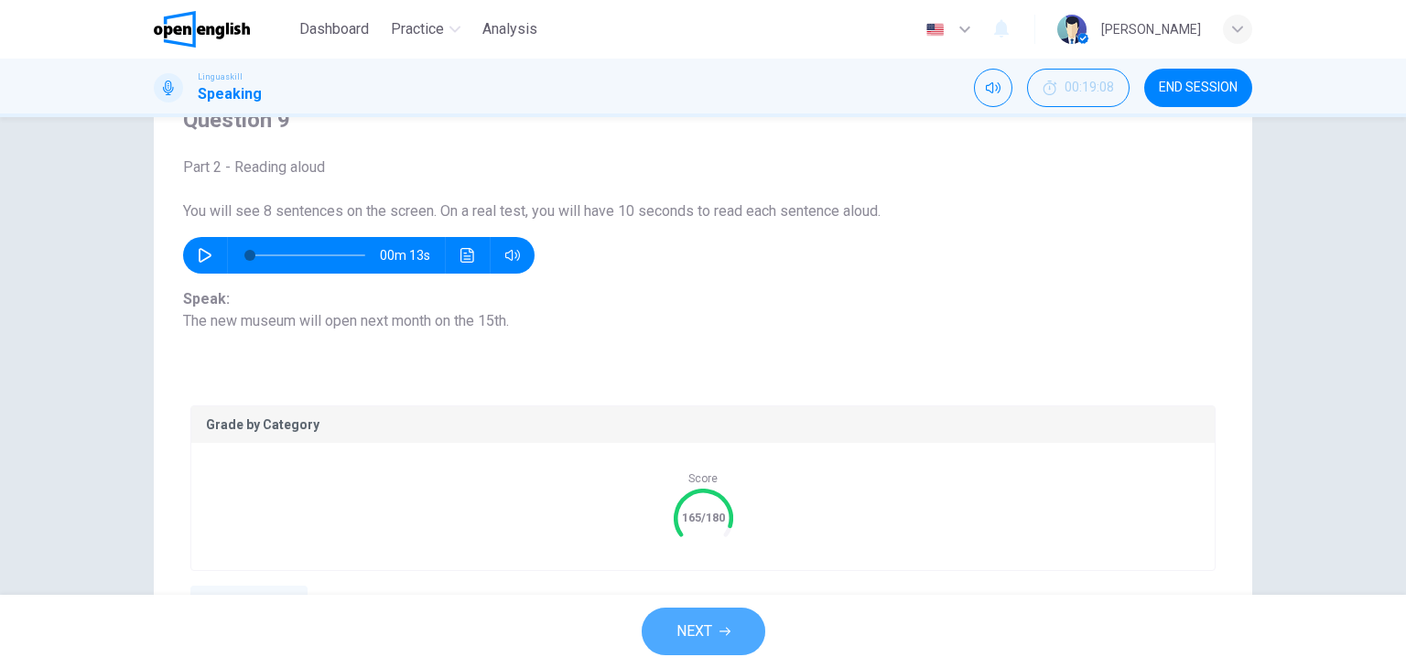
click at [709, 634] on span "NEXT" at bounding box center [694, 632] width 36 height 26
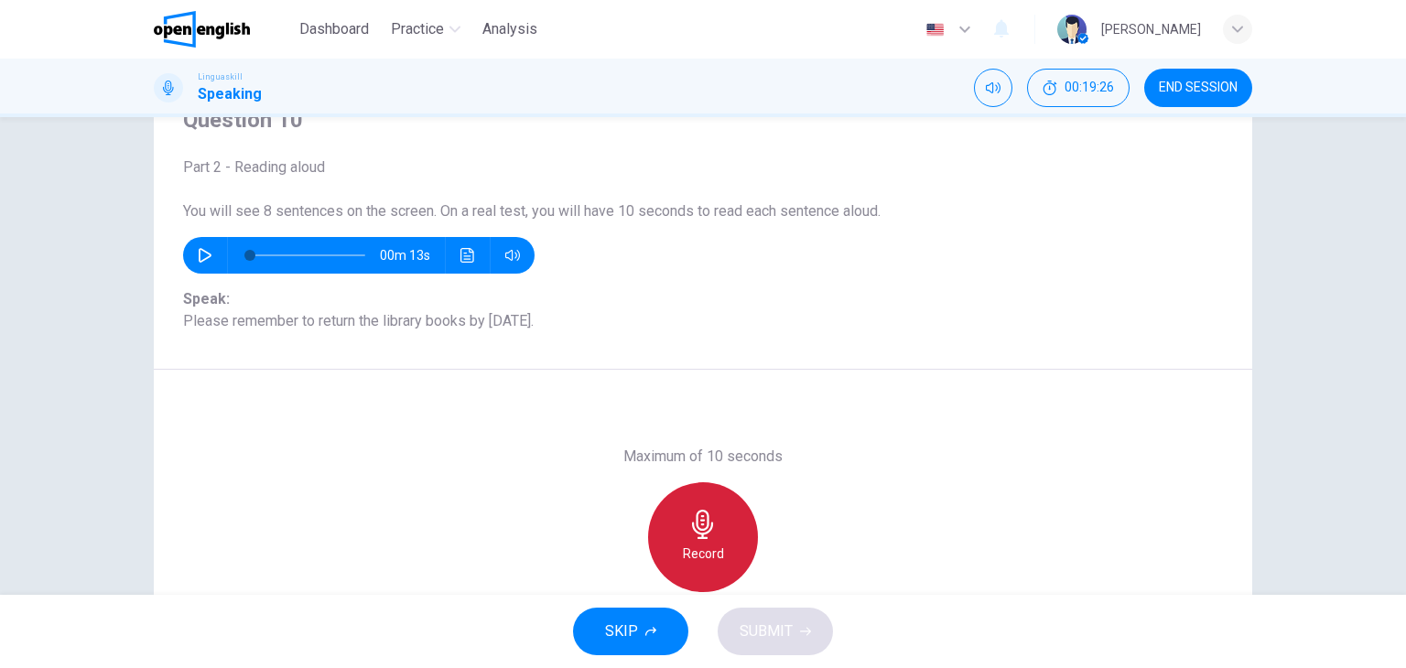
click at [688, 524] on icon "button" at bounding box center [702, 524] width 29 height 29
click at [698, 521] on icon "button" at bounding box center [702, 524] width 29 height 29
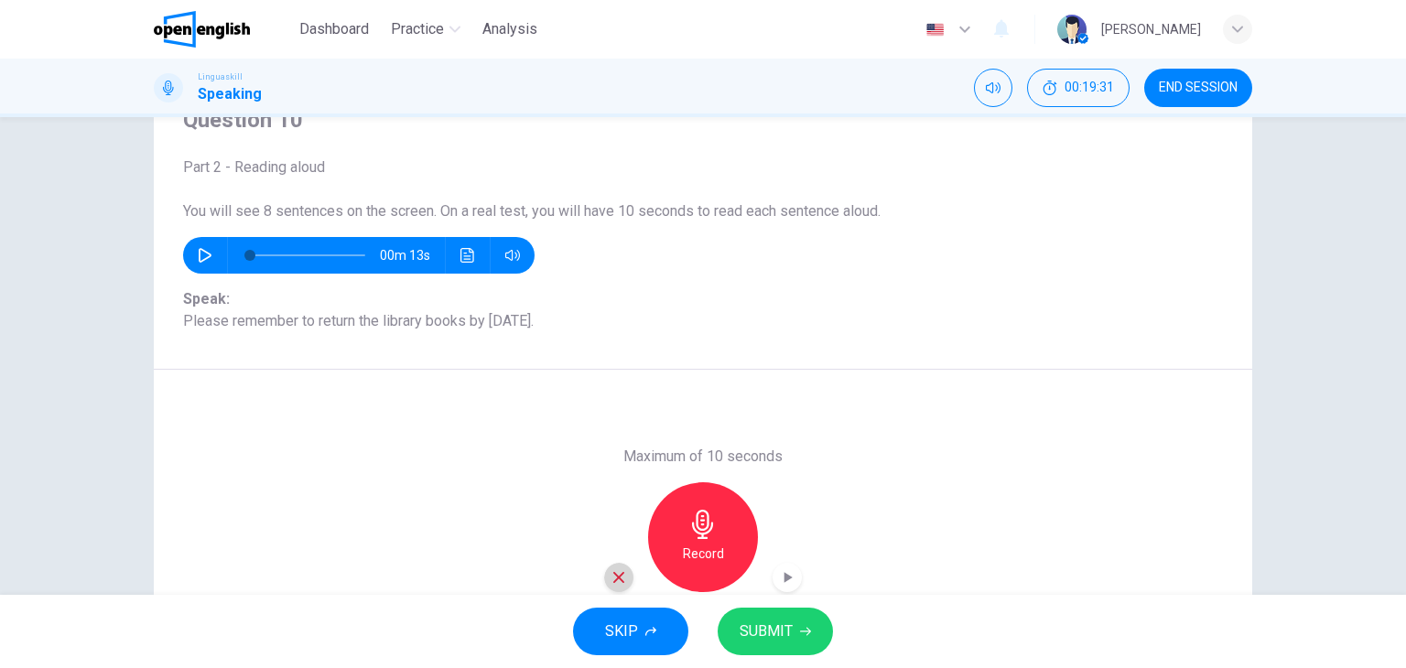
click at [615, 574] on icon "button" at bounding box center [619, 577] width 16 height 16
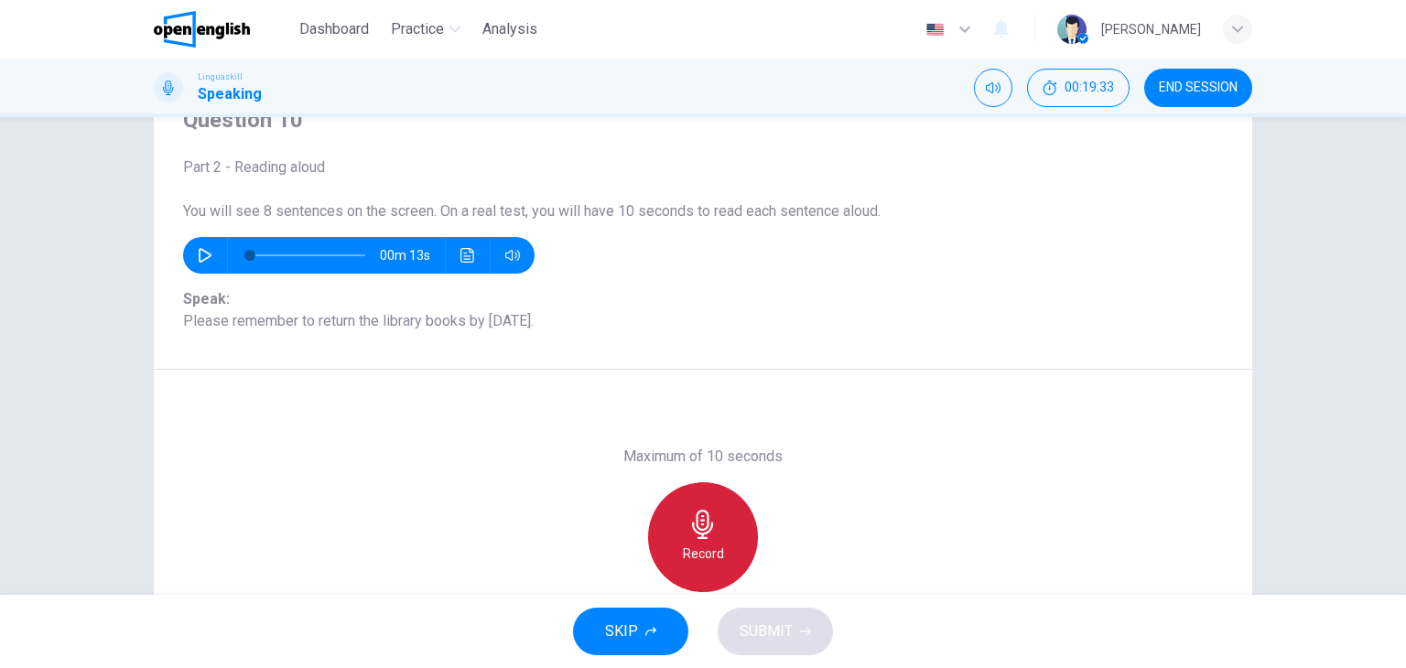
click at [703, 531] on icon "button" at bounding box center [702, 524] width 21 height 29
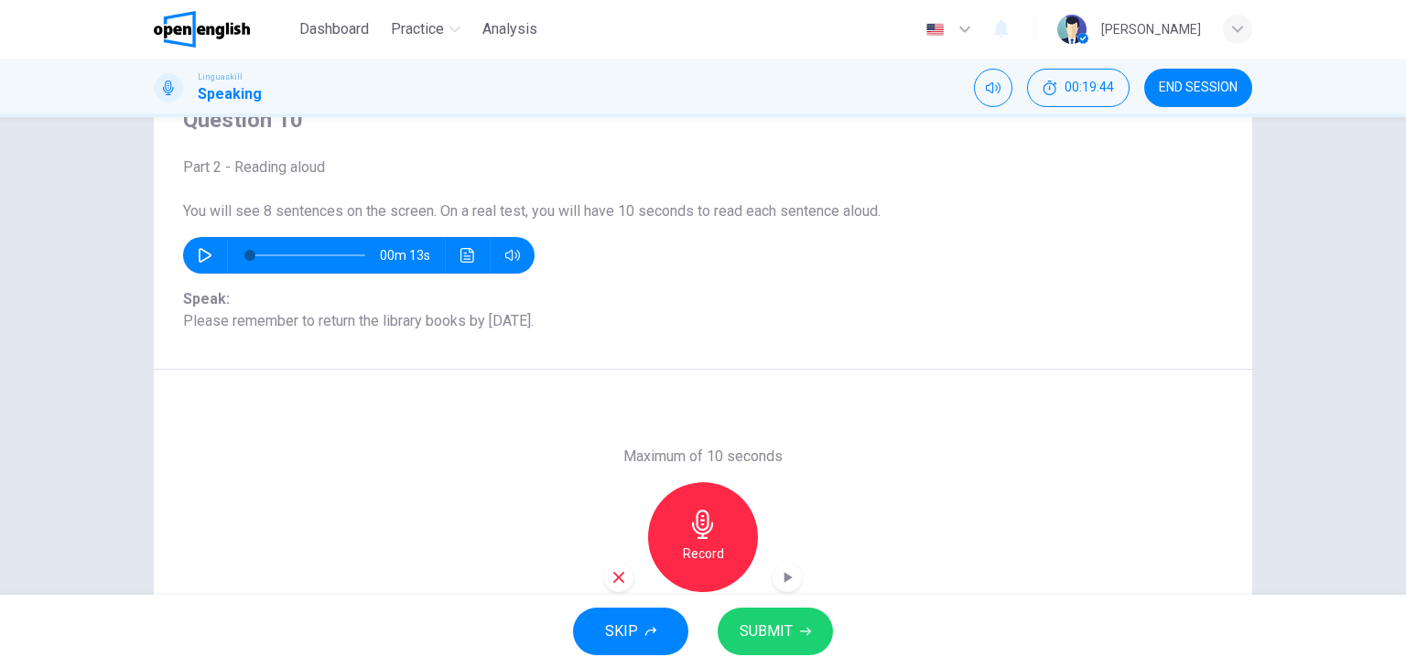
click at [784, 574] on icon "button" at bounding box center [787, 577] width 18 height 18
click at [611, 577] on icon "button" at bounding box center [619, 577] width 16 height 16
click at [609, 577] on div "Record" at bounding box center [703, 537] width 198 height 110
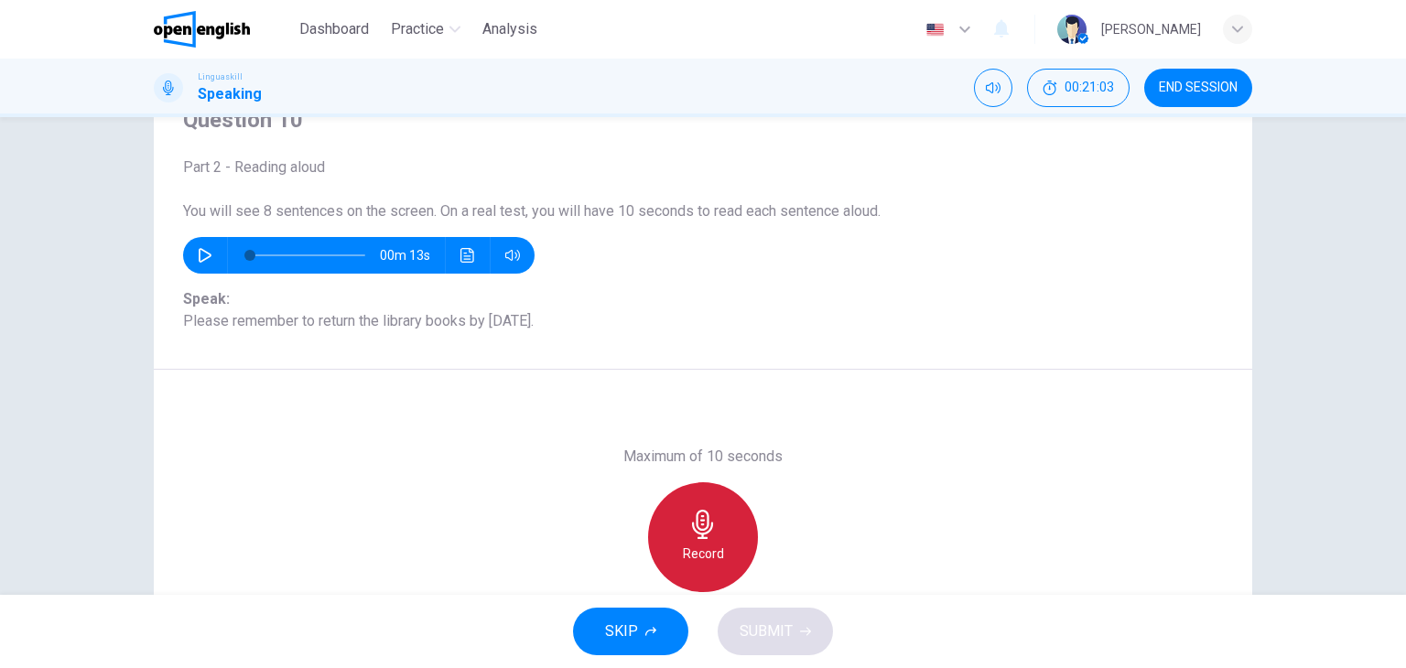
click at [695, 533] on icon "button" at bounding box center [702, 524] width 21 height 29
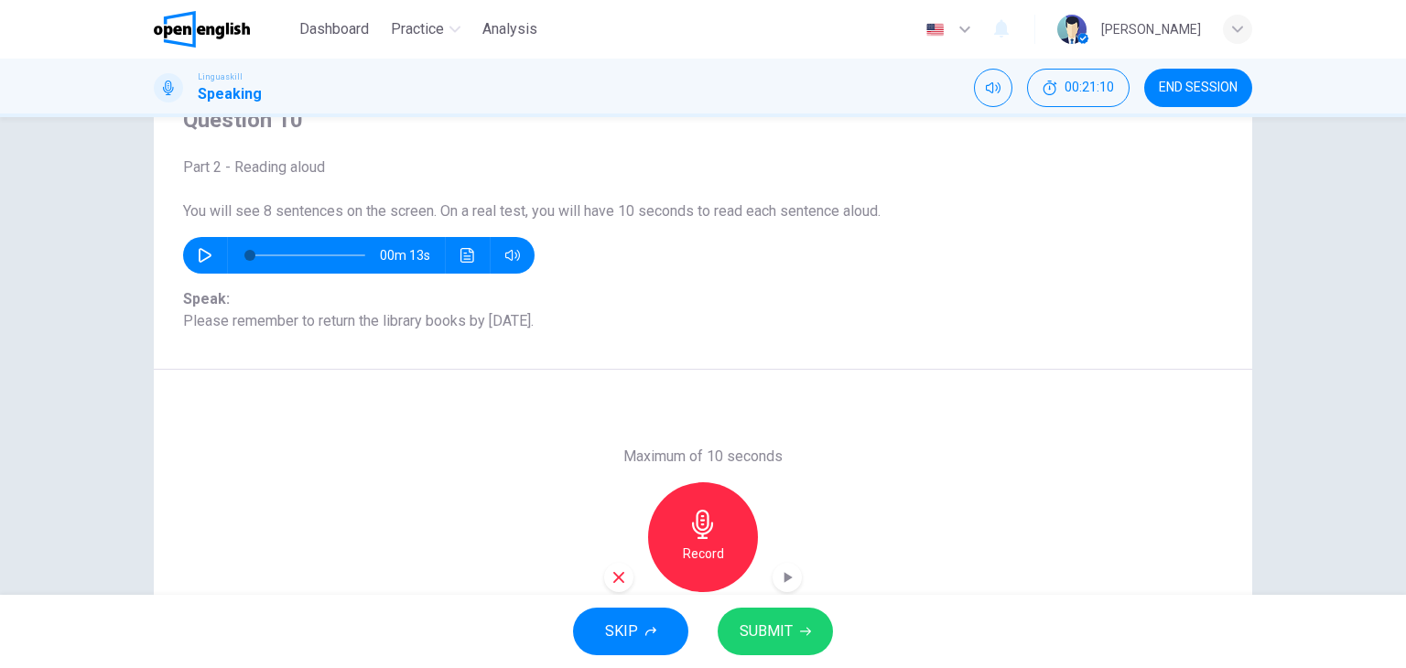
click at [617, 570] on icon "button" at bounding box center [619, 577] width 16 height 16
click at [694, 539] on div "Record" at bounding box center [703, 537] width 110 height 110
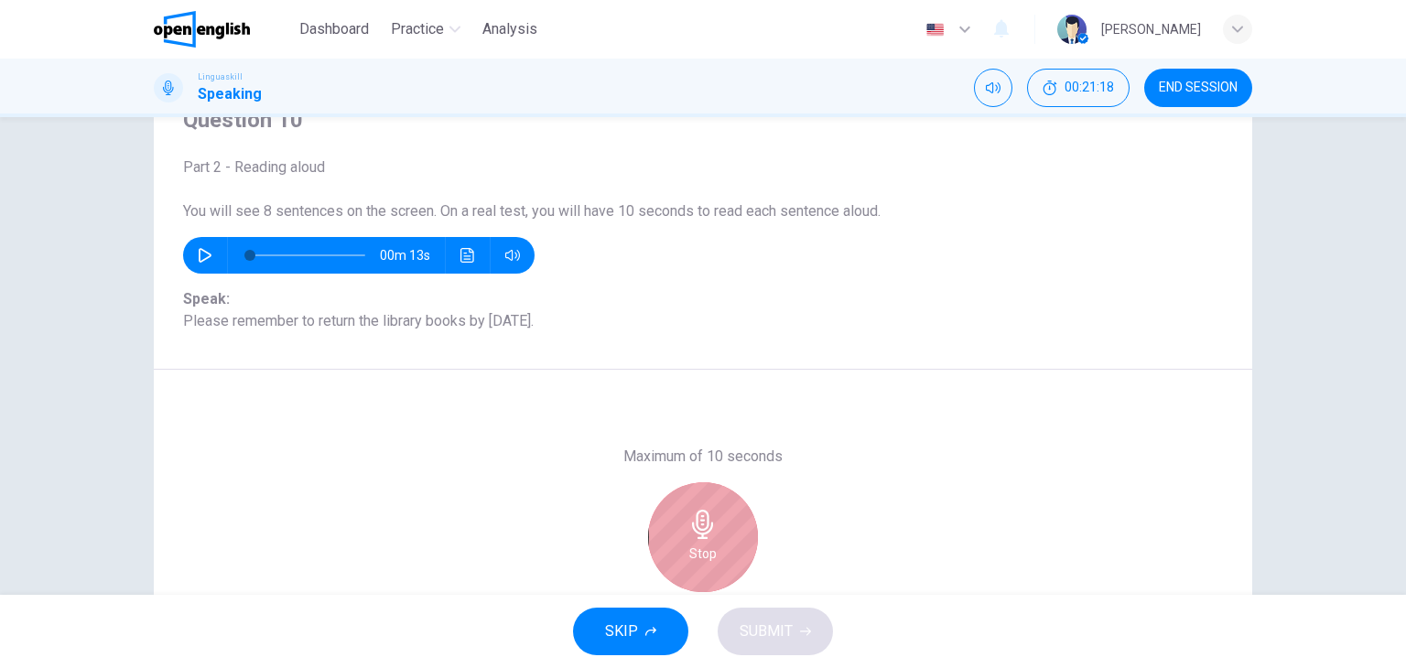
click at [694, 539] on div "Stop" at bounding box center [703, 537] width 110 height 110
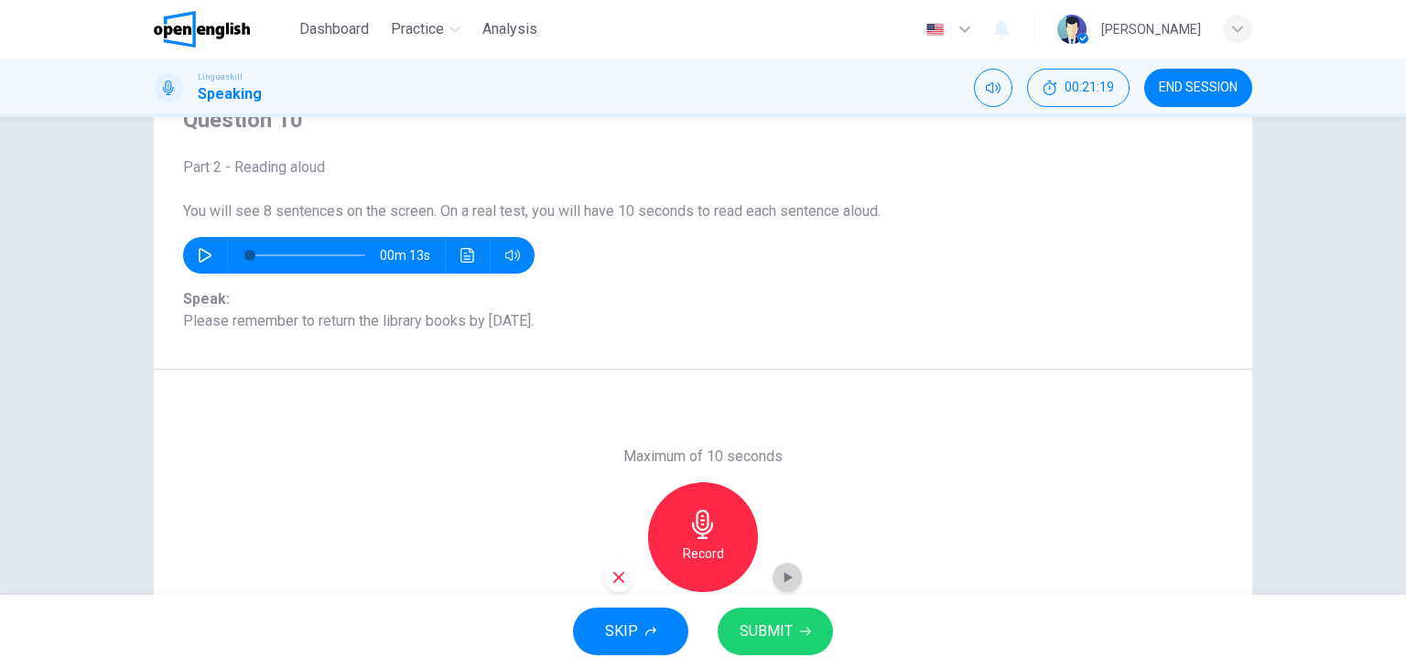
click at [784, 579] on icon "button" at bounding box center [788, 577] width 8 height 11
click at [619, 579] on icon "button" at bounding box center [619, 577] width 16 height 16
click at [676, 549] on div "Record" at bounding box center [703, 537] width 110 height 110
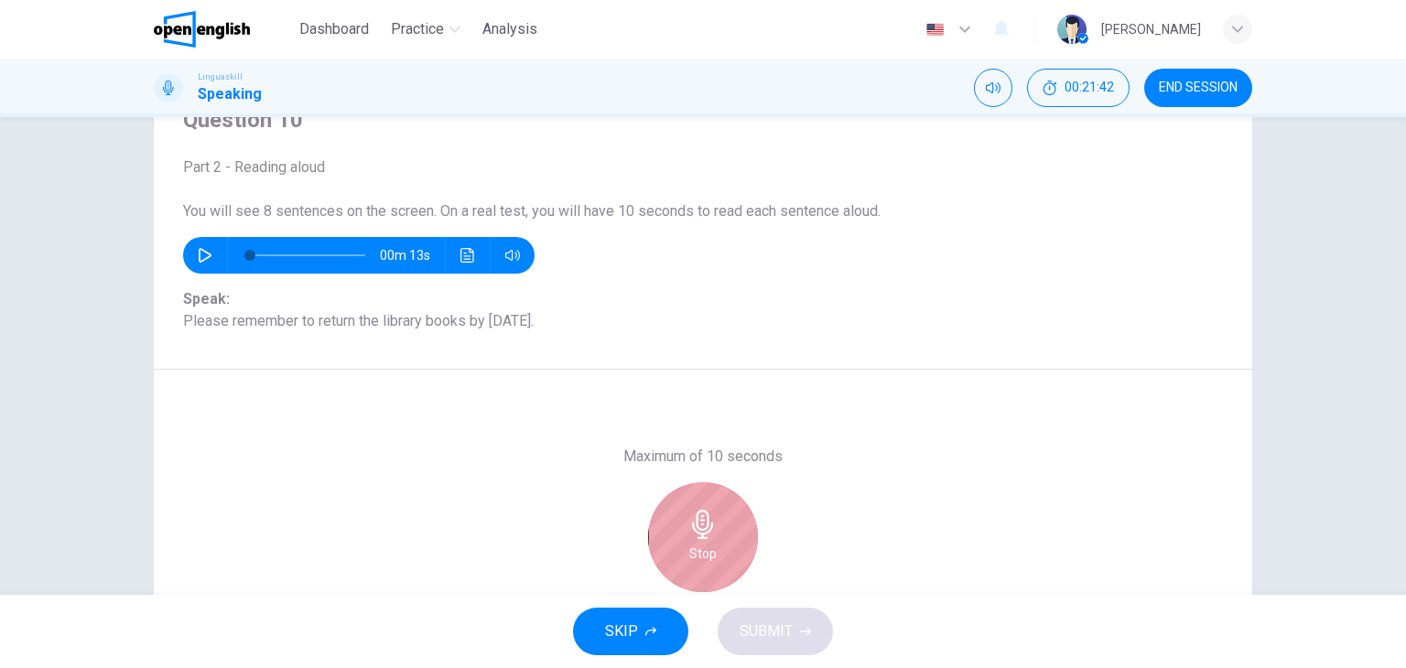
click at [676, 549] on div "Stop" at bounding box center [703, 537] width 110 height 110
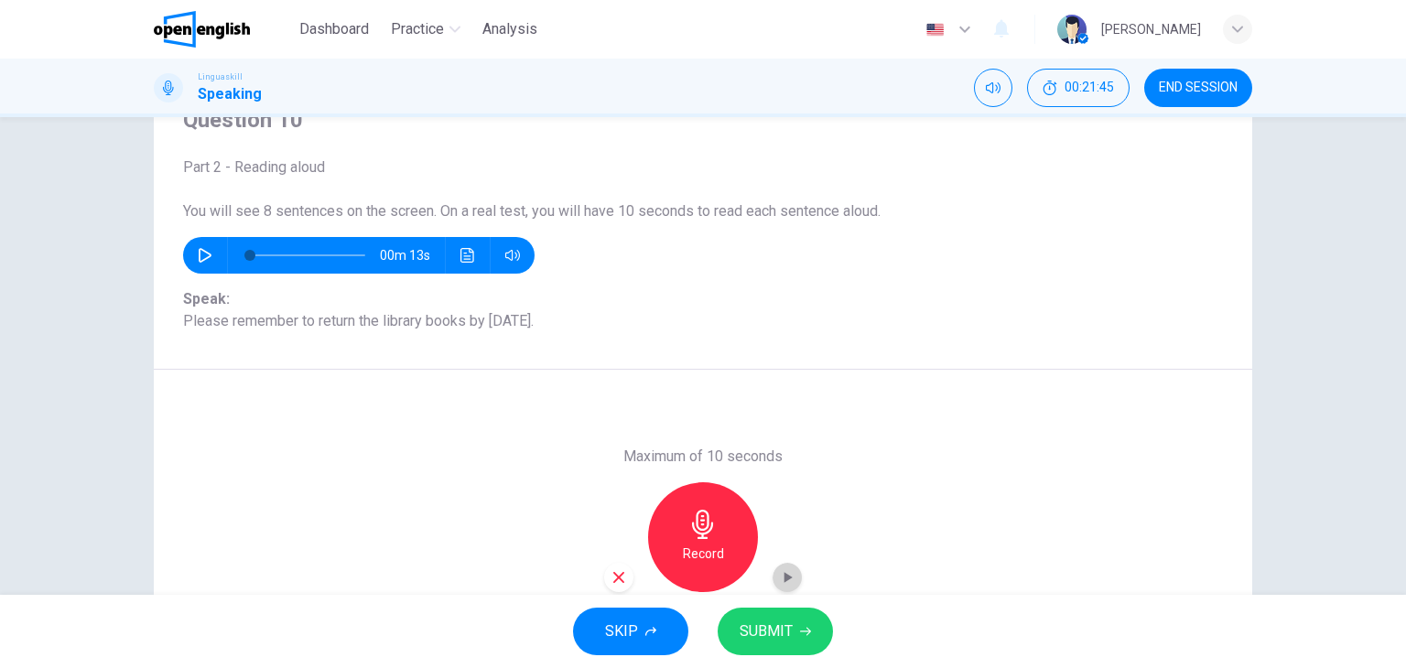
click at [784, 575] on icon "button" at bounding box center [788, 577] width 8 height 11
click at [615, 576] on icon "button" at bounding box center [618, 577] width 11 height 11
click at [696, 536] on icon "button" at bounding box center [702, 524] width 21 height 29
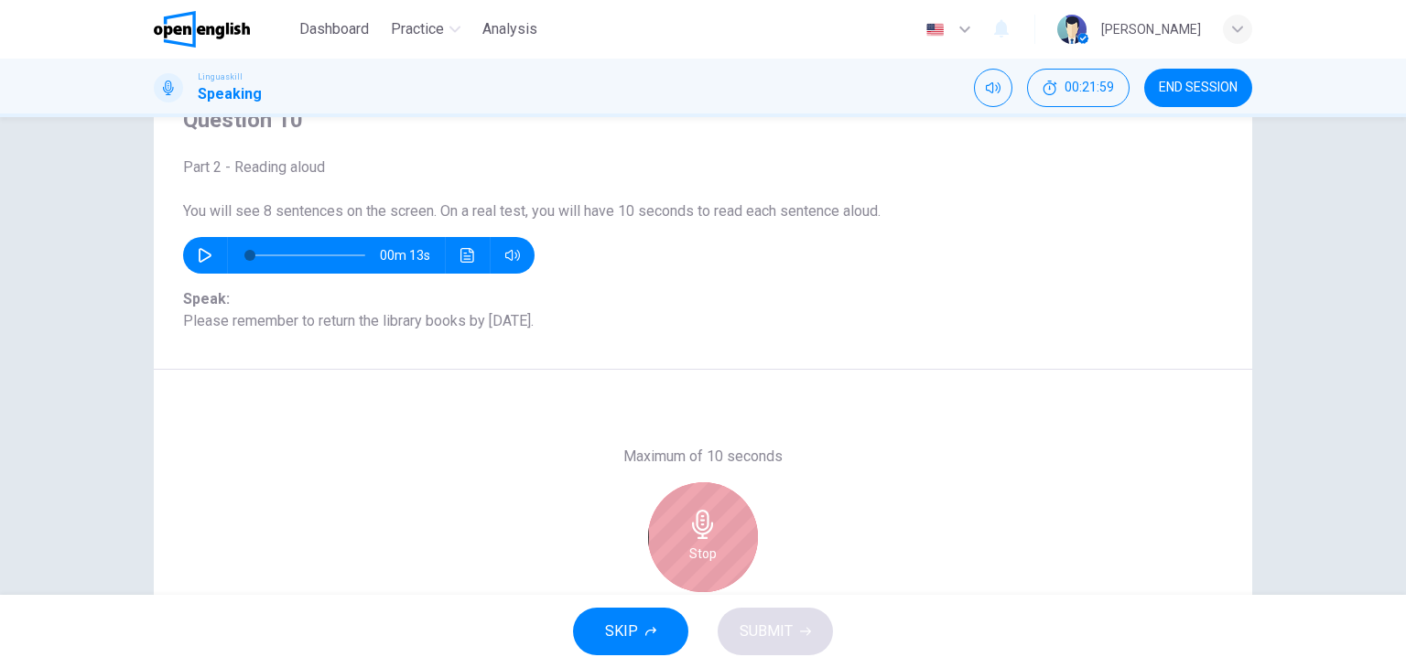
click at [696, 536] on icon "button" at bounding box center [702, 524] width 21 height 29
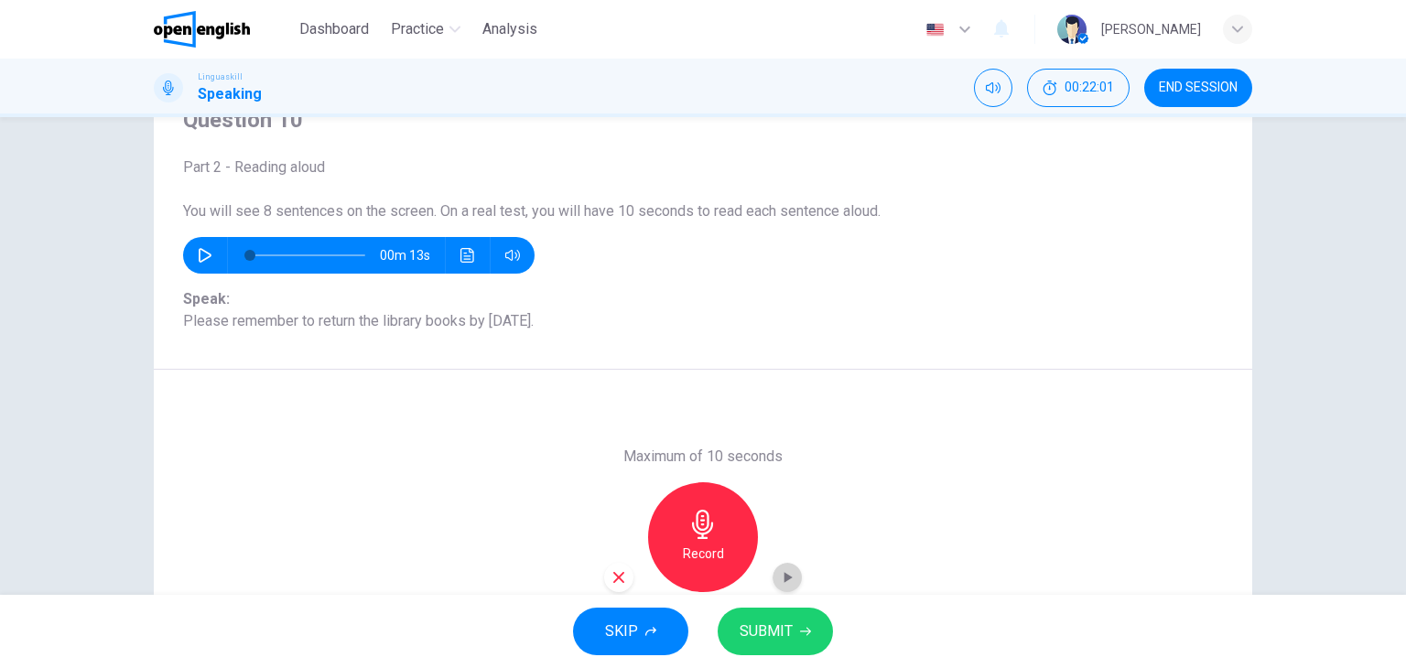
click at [784, 575] on icon "button" at bounding box center [788, 577] width 8 height 11
click at [764, 642] on span "SUBMIT" at bounding box center [766, 632] width 53 height 26
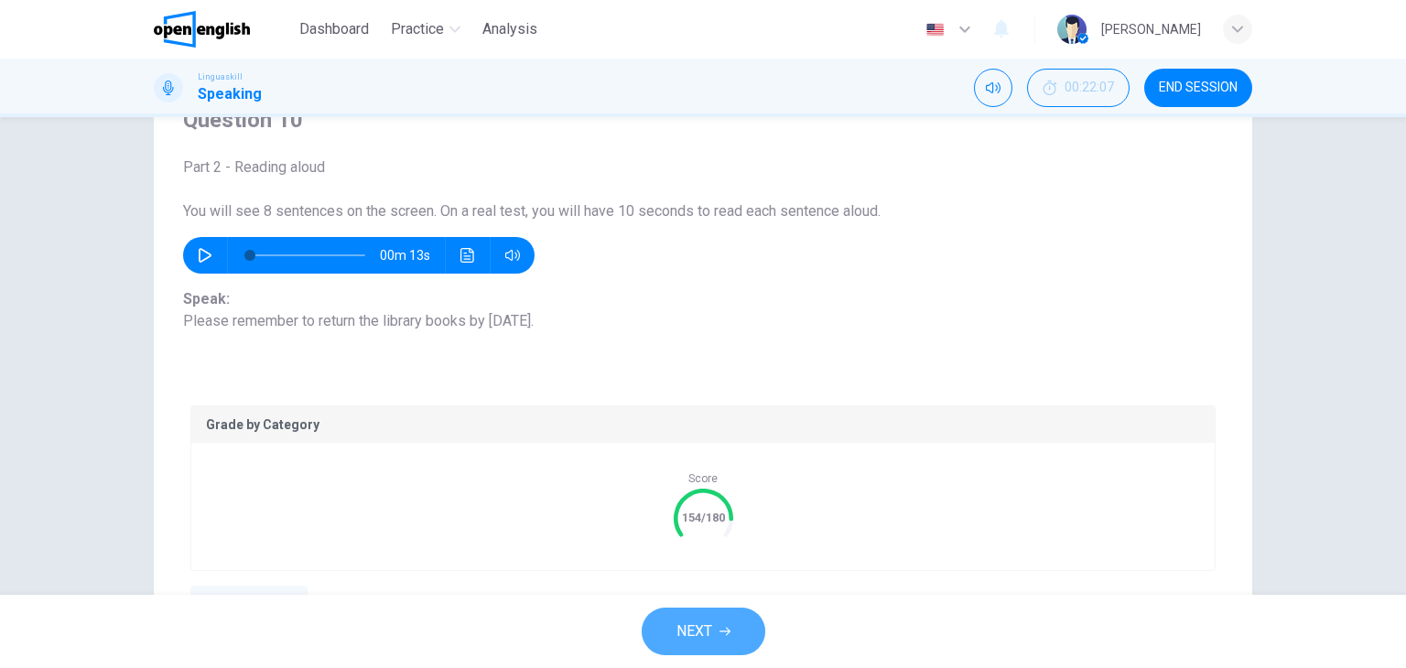
click at [703, 638] on span "NEXT" at bounding box center [694, 632] width 36 height 26
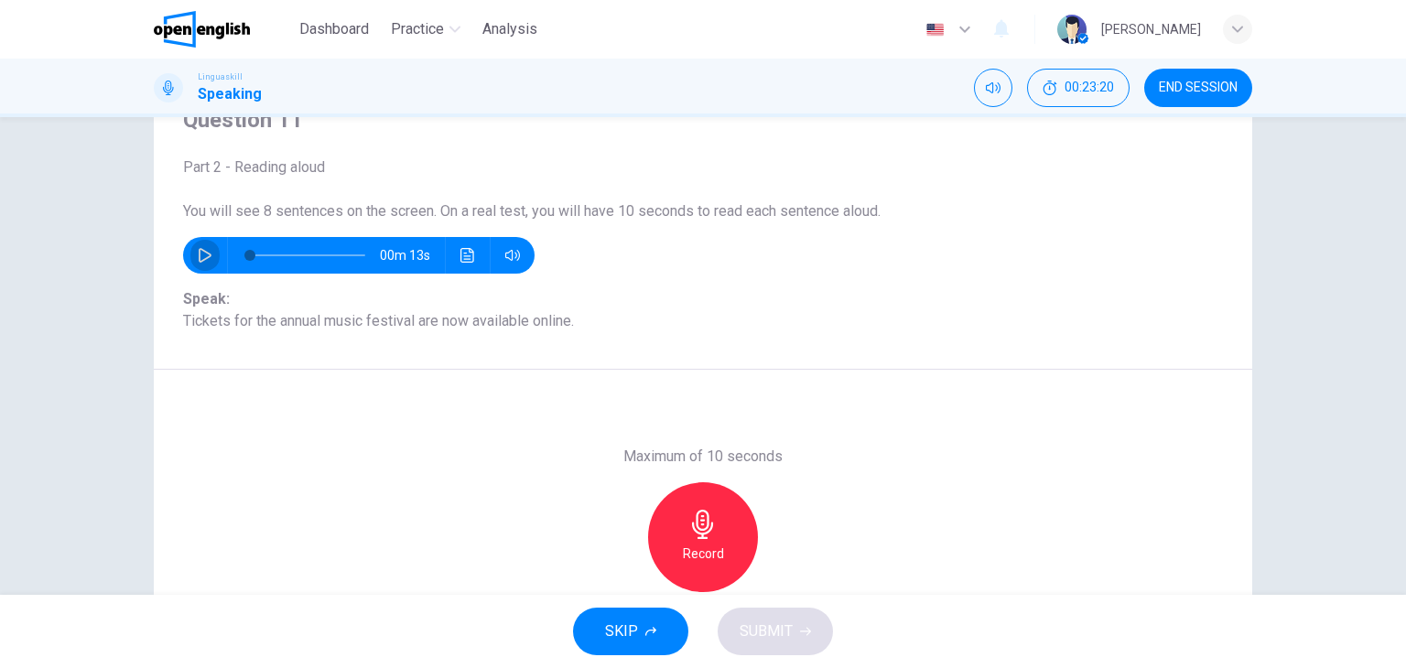
click at [198, 254] on icon "button" at bounding box center [205, 255] width 15 height 15
type input "*"
click at [703, 538] on icon "button" at bounding box center [702, 524] width 29 height 29
click at [784, 577] on icon "button" at bounding box center [788, 577] width 8 height 11
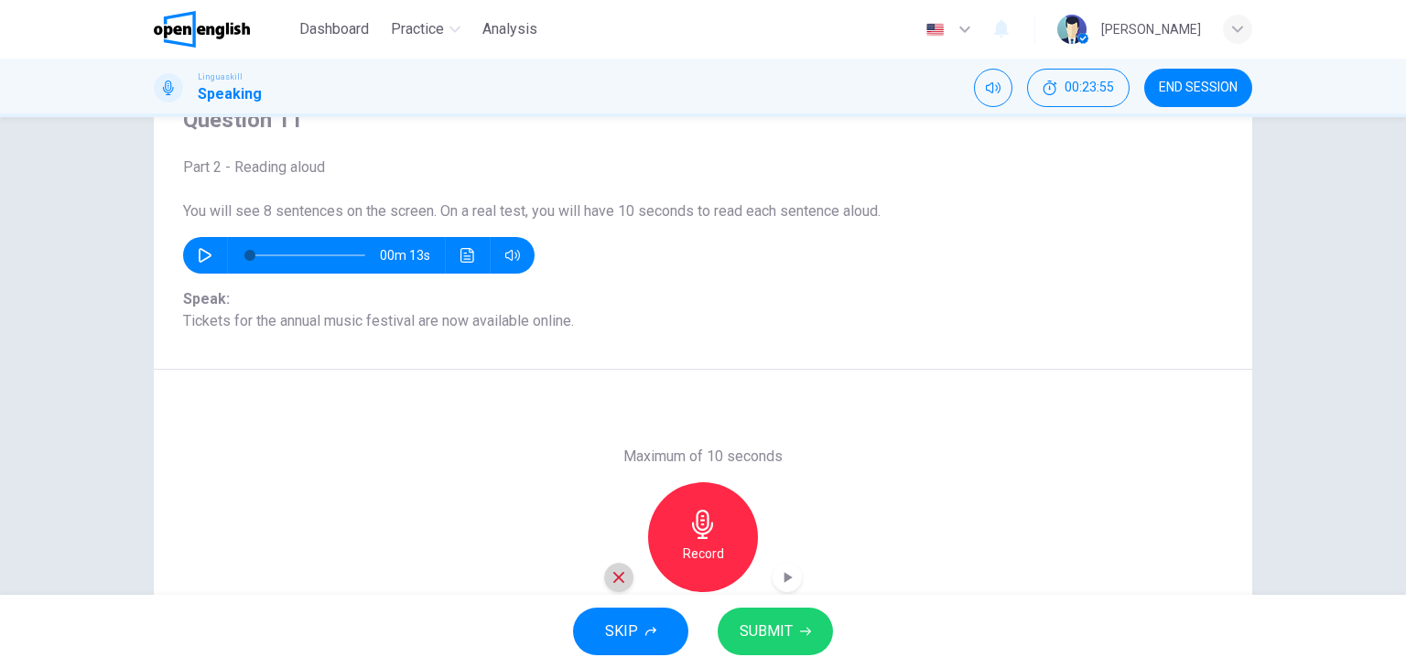
click at [614, 579] on icon "button" at bounding box center [619, 577] width 16 height 16
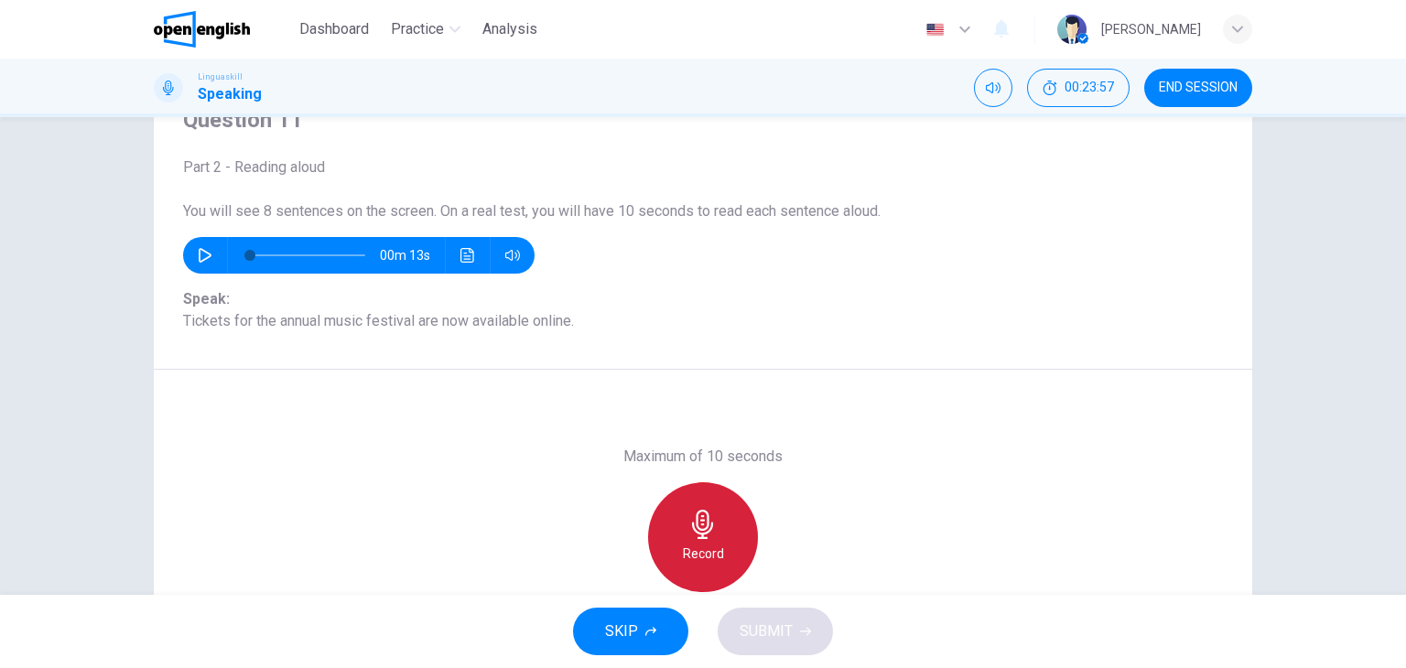
click at [688, 535] on icon "button" at bounding box center [702, 524] width 29 height 29
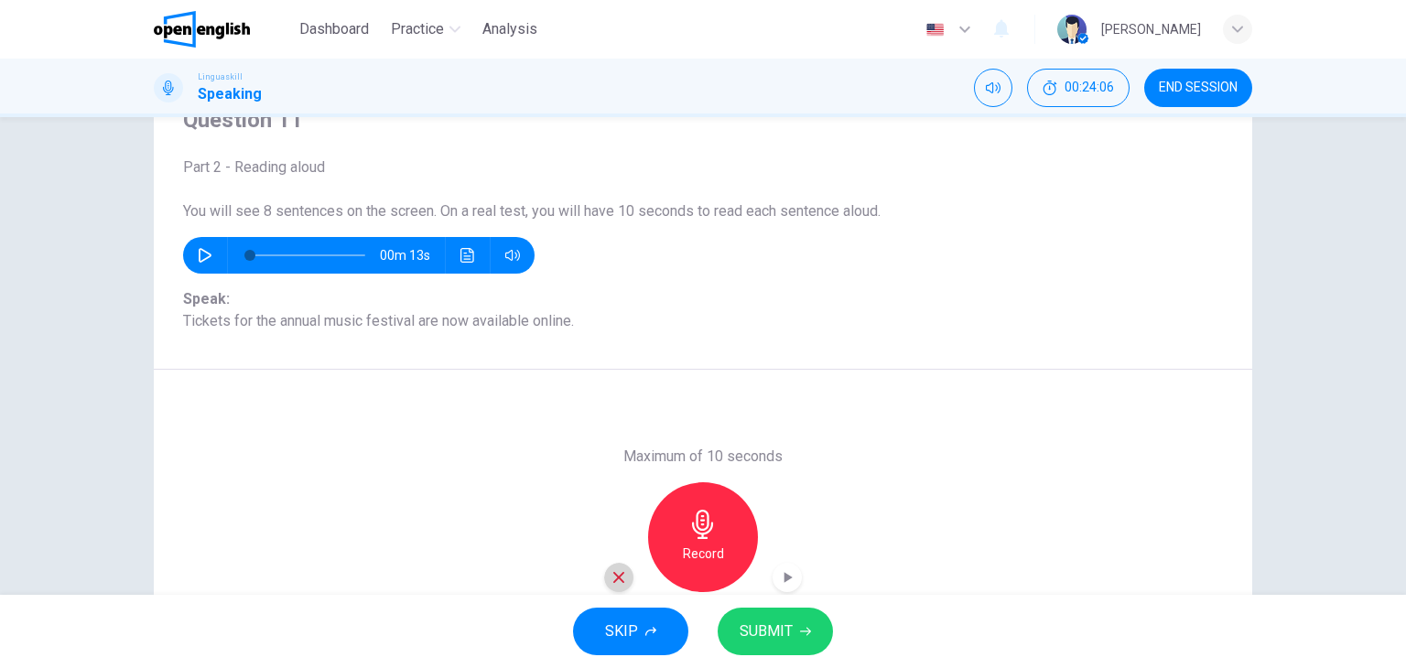
click at [614, 572] on icon "button" at bounding box center [619, 577] width 16 height 16
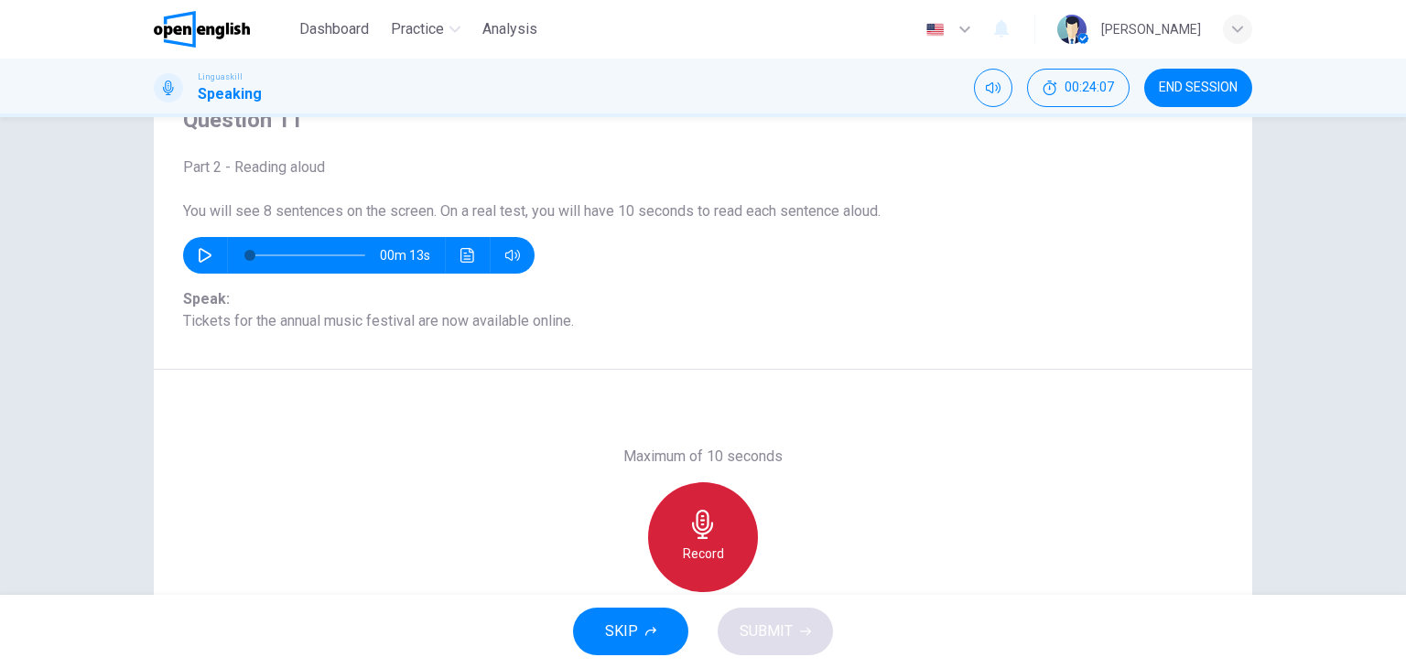
click at [690, 519] on icon "button" at bounding box center [702, 524] width 29 height 29
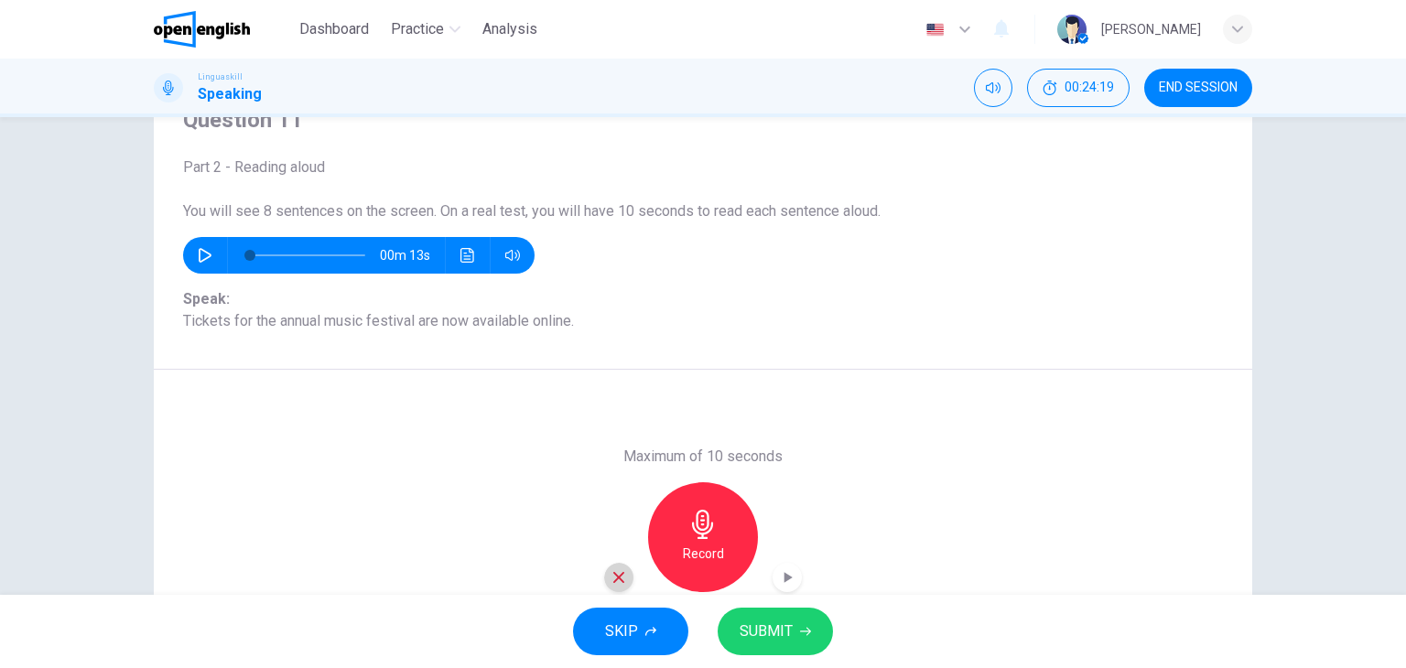
click at [616, 577] on icon "button" at bounding box center [619, 577] width 16 height 16
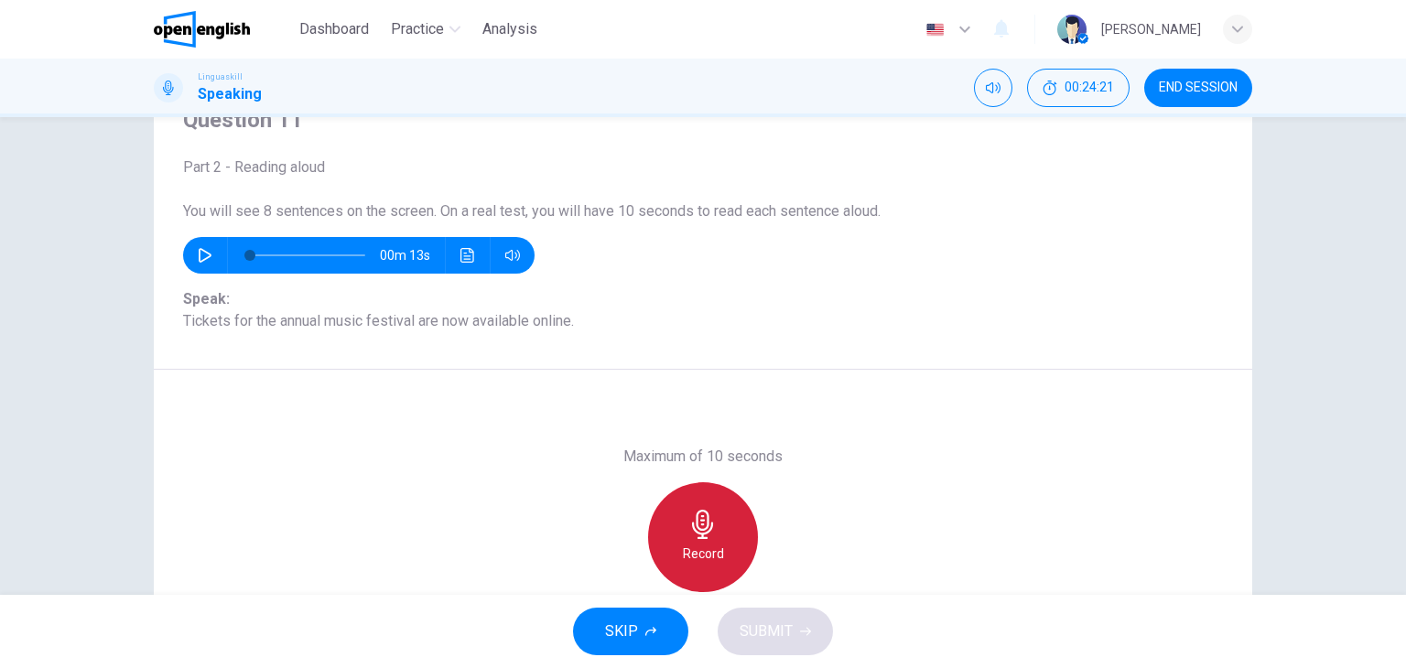
click at [707, 544] on h6 "Record" at bounding box center [703, 554] width 41 height 22
click at [707, 544] on h6 "Stop" at bounding box center [702, 554] width 27 height 22
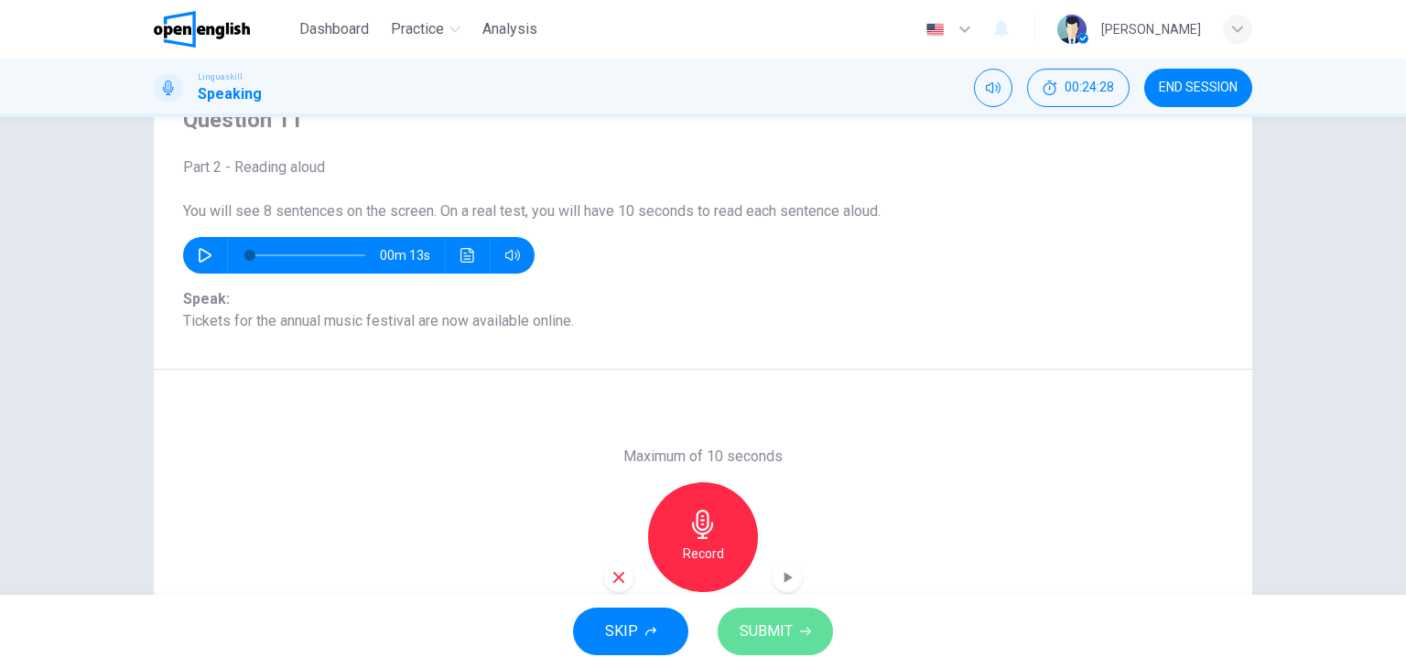
click at [772, 633] on span "SUBMIT" at bounding box center [766, 632] width 53 height 26
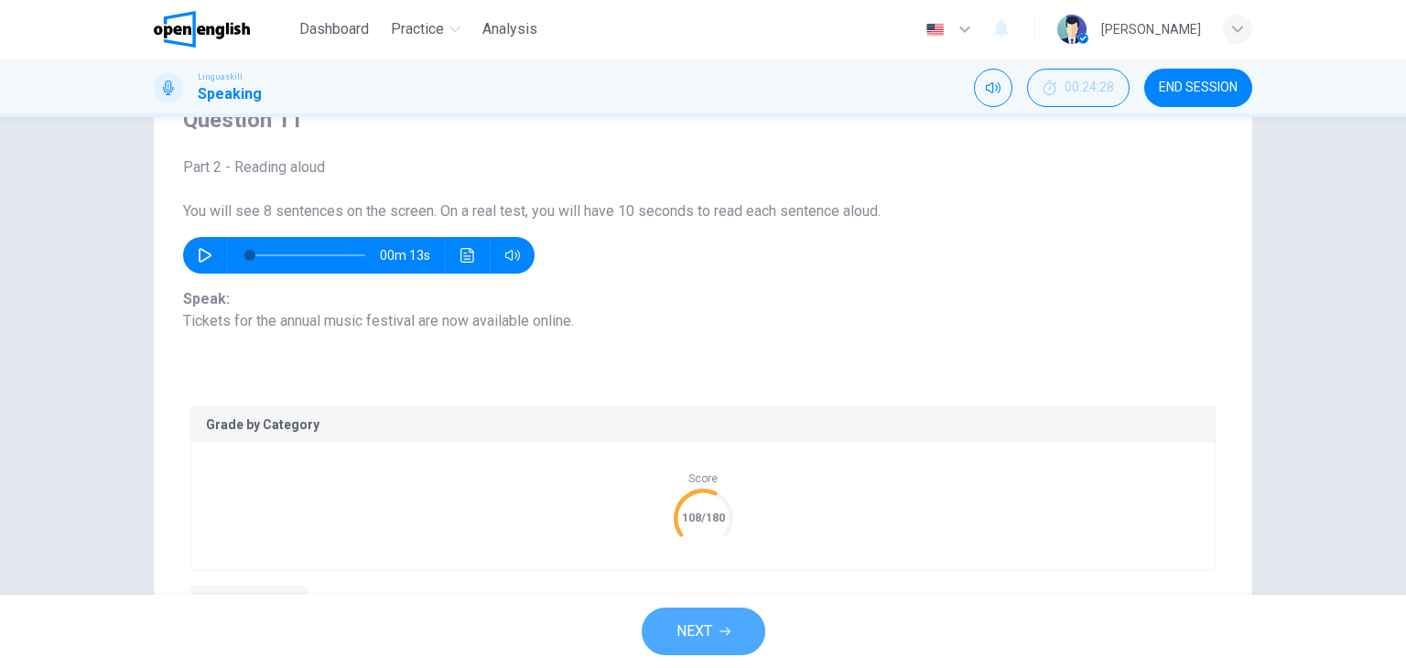
click at [710, 620] on span "NEXT" at bounding box center [694, 632] width 36 height 26
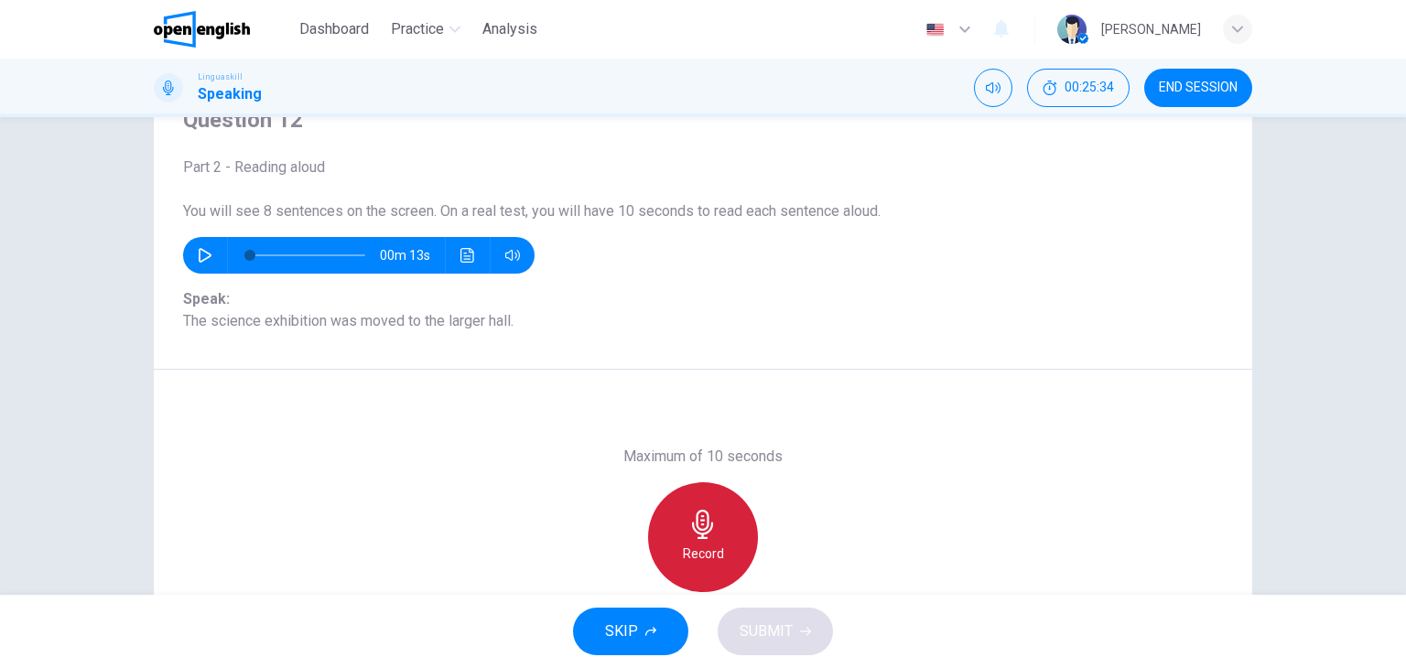
click at [688, 524] on icon "button" at bounding box center [702, 524] width 29 height 29
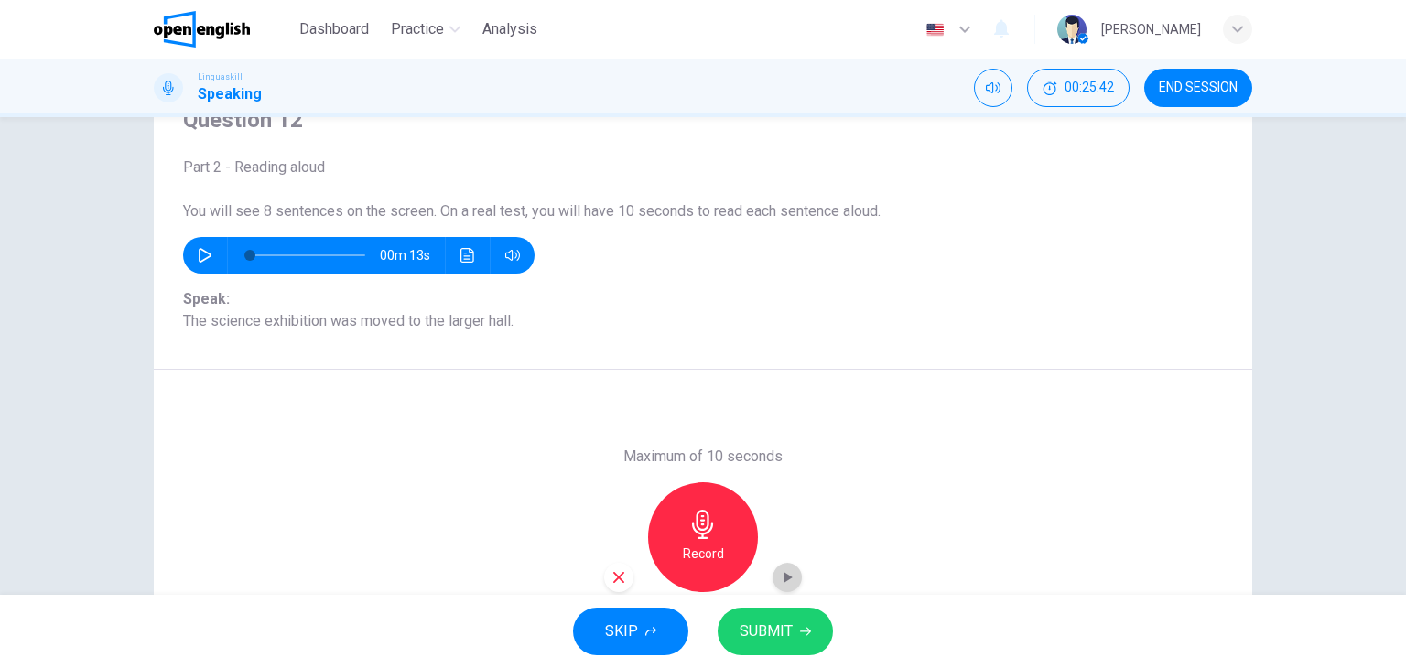
click at [790, 572] on icon "button" at bounding box center [787, 577] width 18 height 18
click at [703, 546] on h6 "Record" at bounding box center [703, 554] width 41 height 22
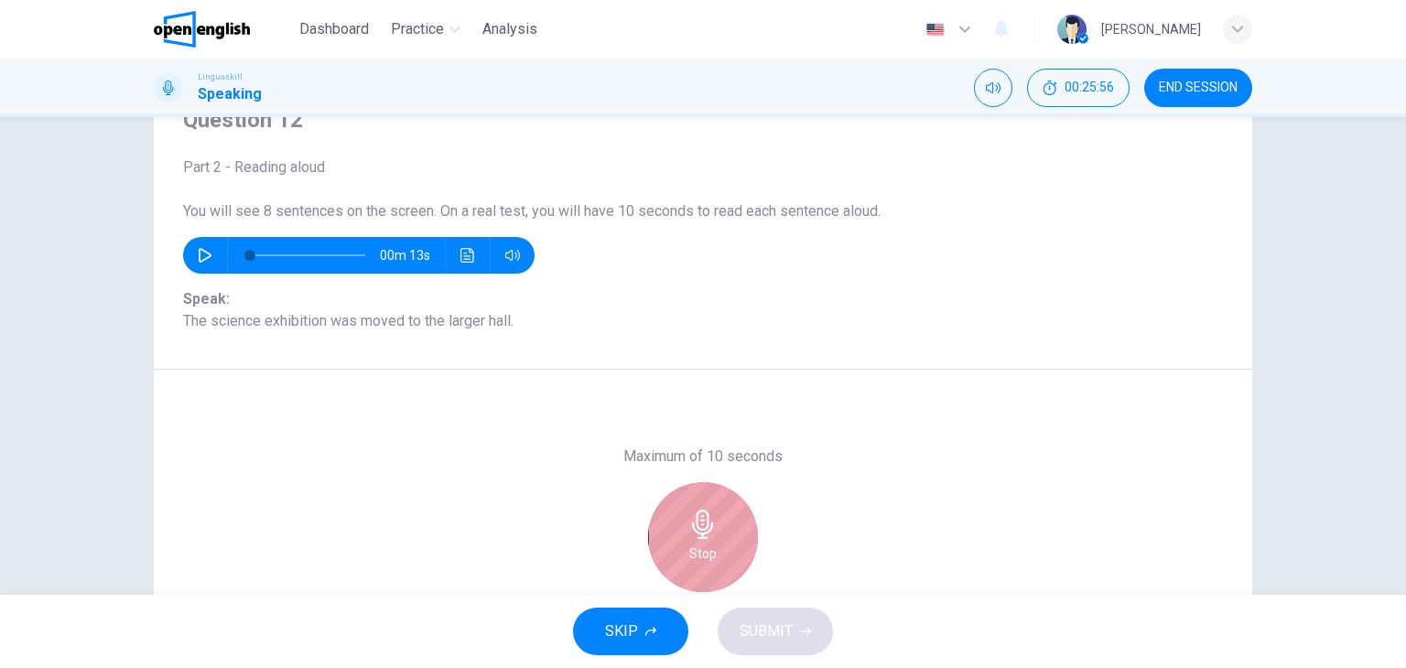
click at [703, 546] on h6 "Stop" at bounding box center [702, 554] width 27 height 22
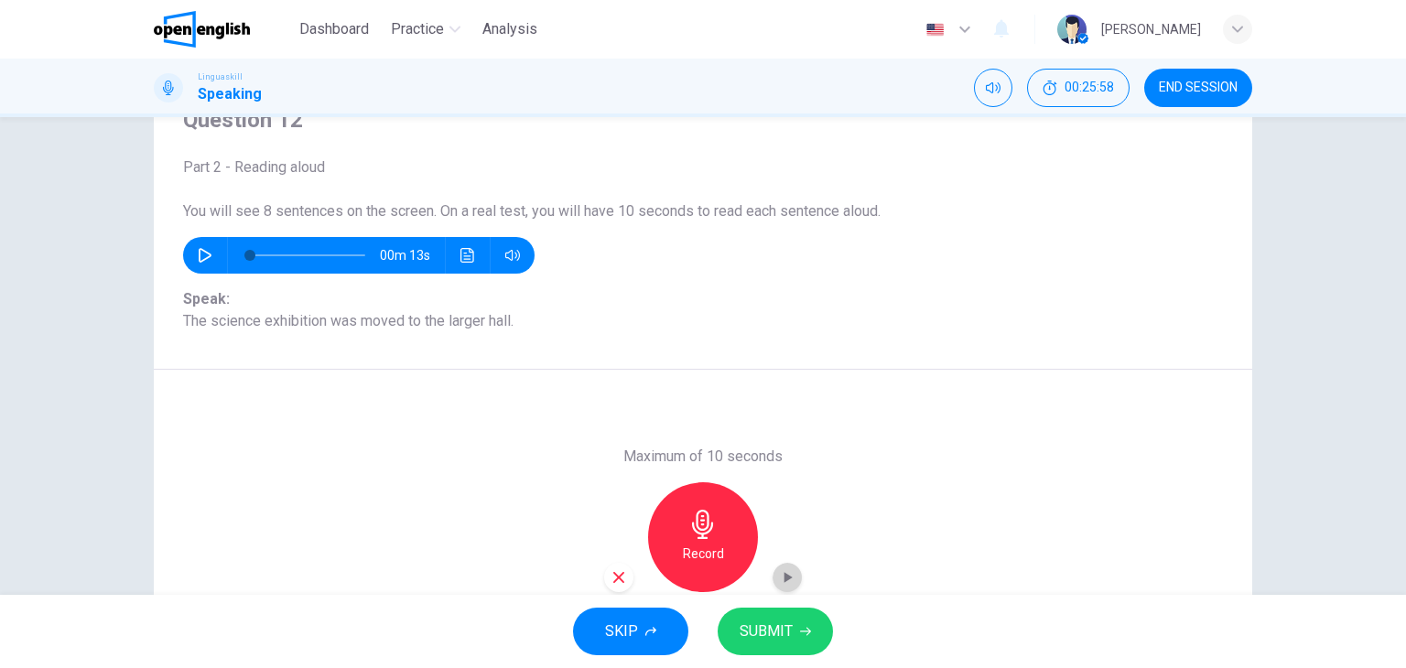
click at [784, 576] on icon "button" at bounding box center [788, 577] width 8 height 11
click at [614, 573] on icon "button" at bounding box center [619, 577] width 16 height 16
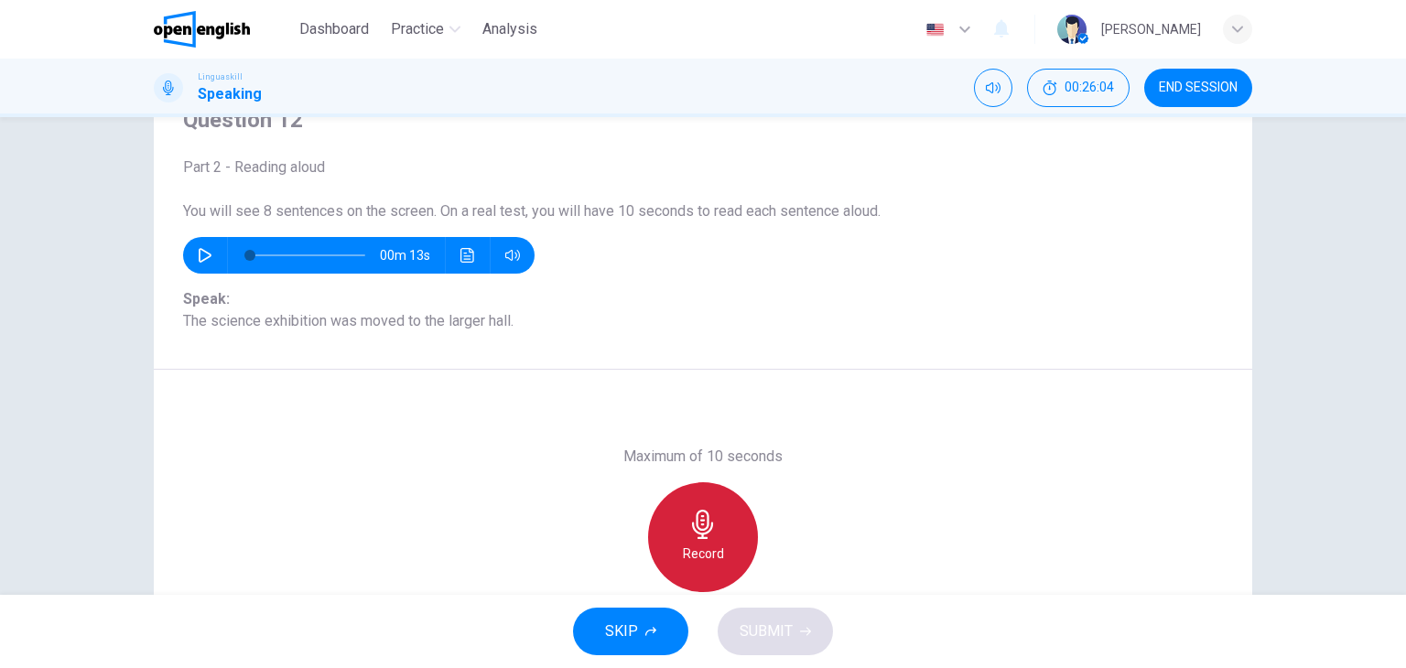
click at [684, 544] on h6 "Record" at bounding box center [703, 554] width 41 height 22
click at [684, 544] on div "Stop" at bounding box center [703, 537] width 110 height 110
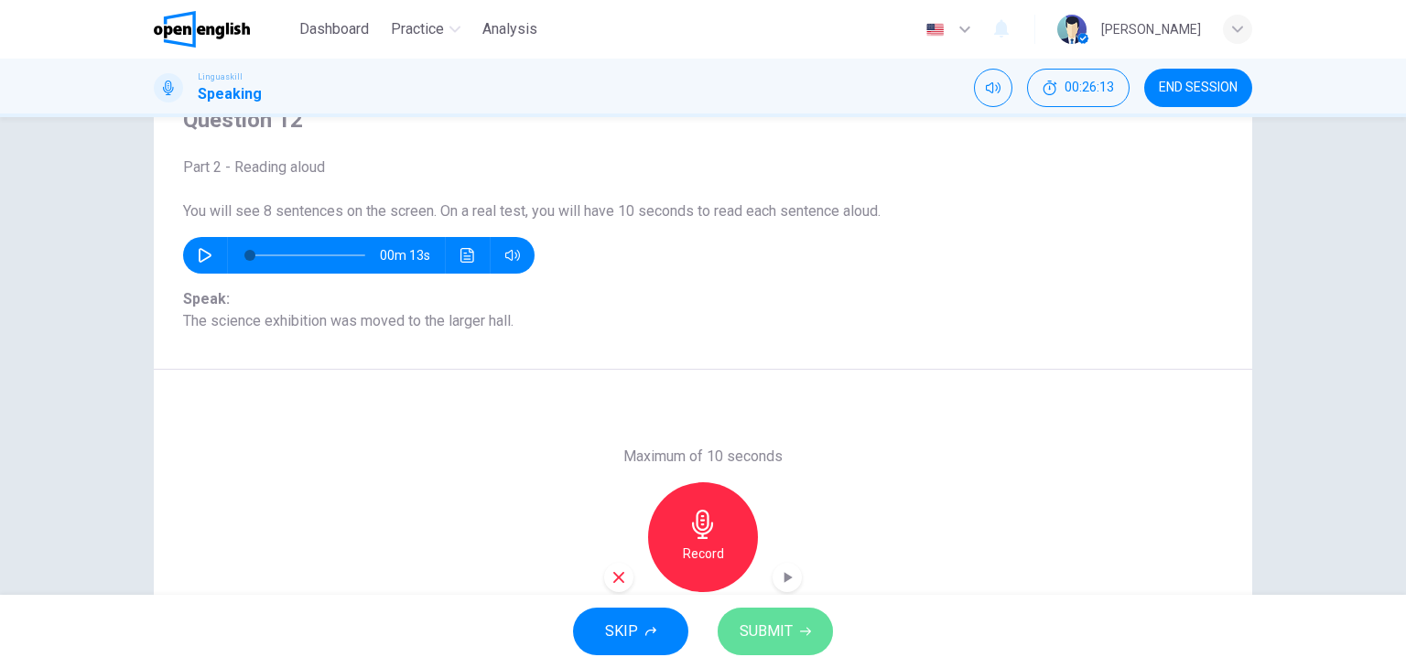
click at [761, 631] on span "SUBMIT" at bounding box center [766, 632] width 53 height 26
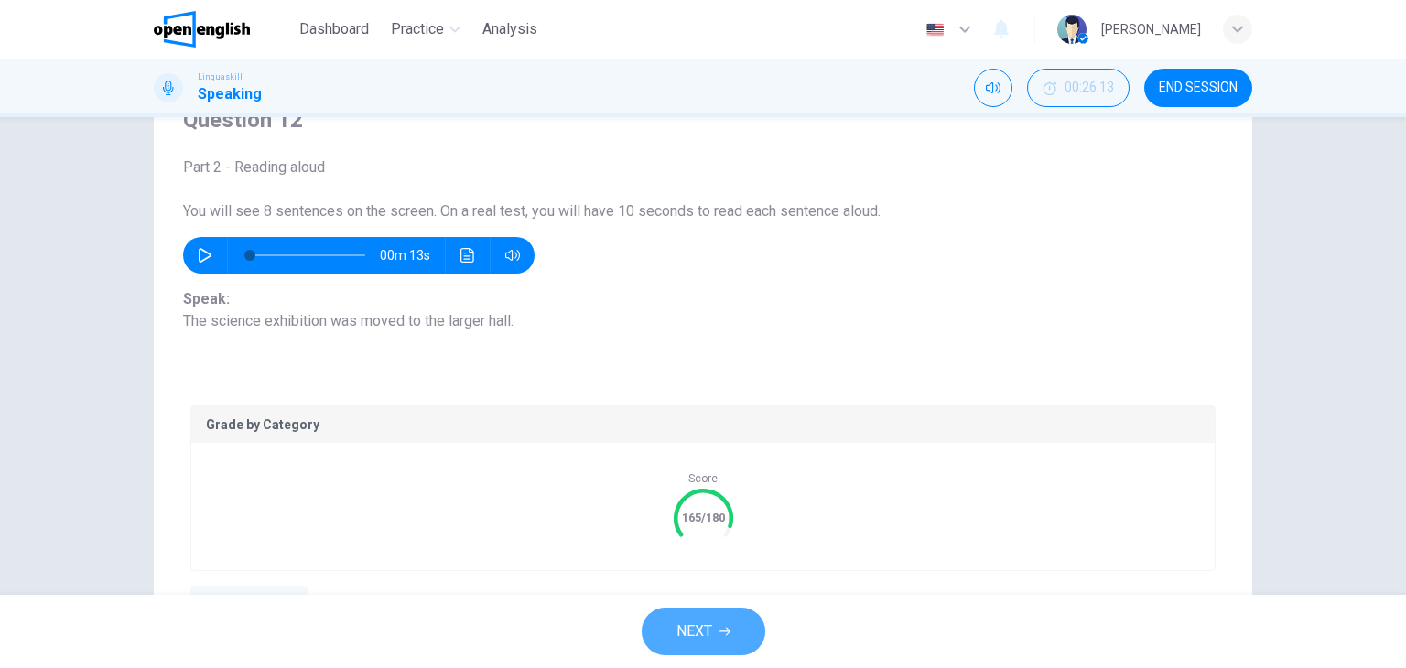
click at [702, 646] on button "NEXT" at bounding box center [704, 632] width 124 height 48
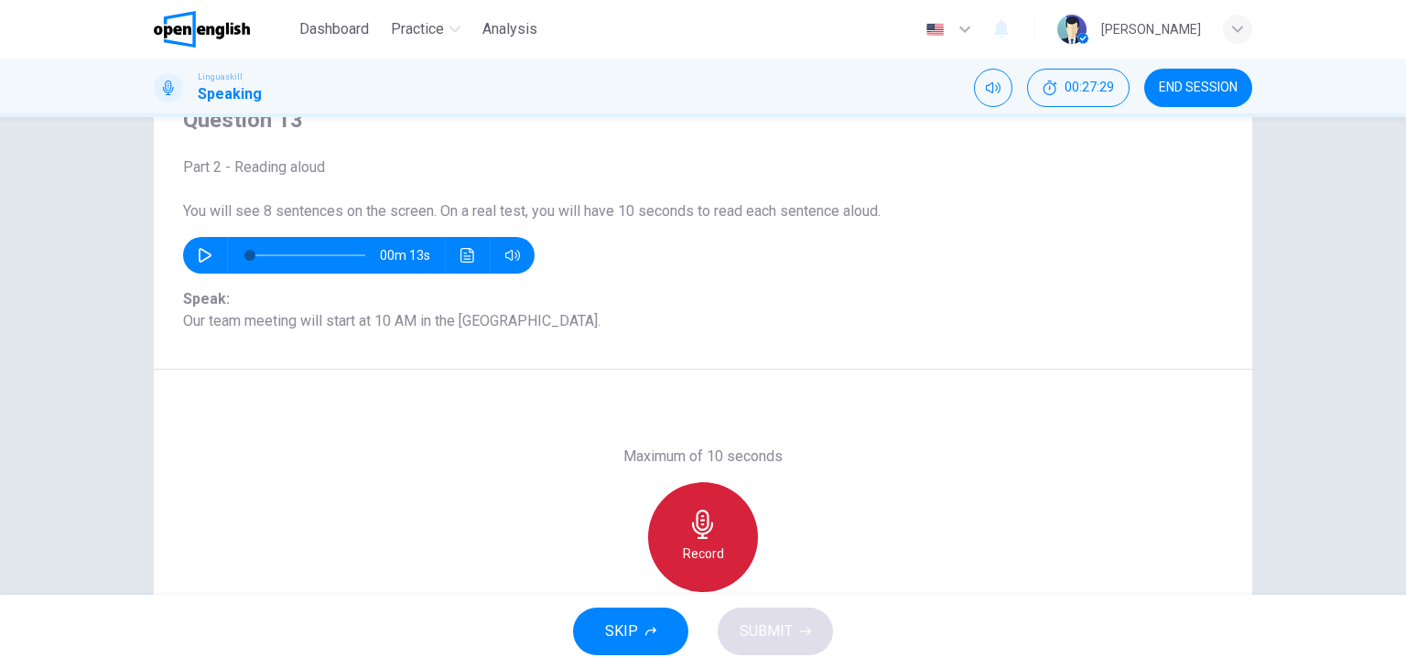
click at [691, 536] on icon "button" at bounding box center [702, 524] width 29 height 29
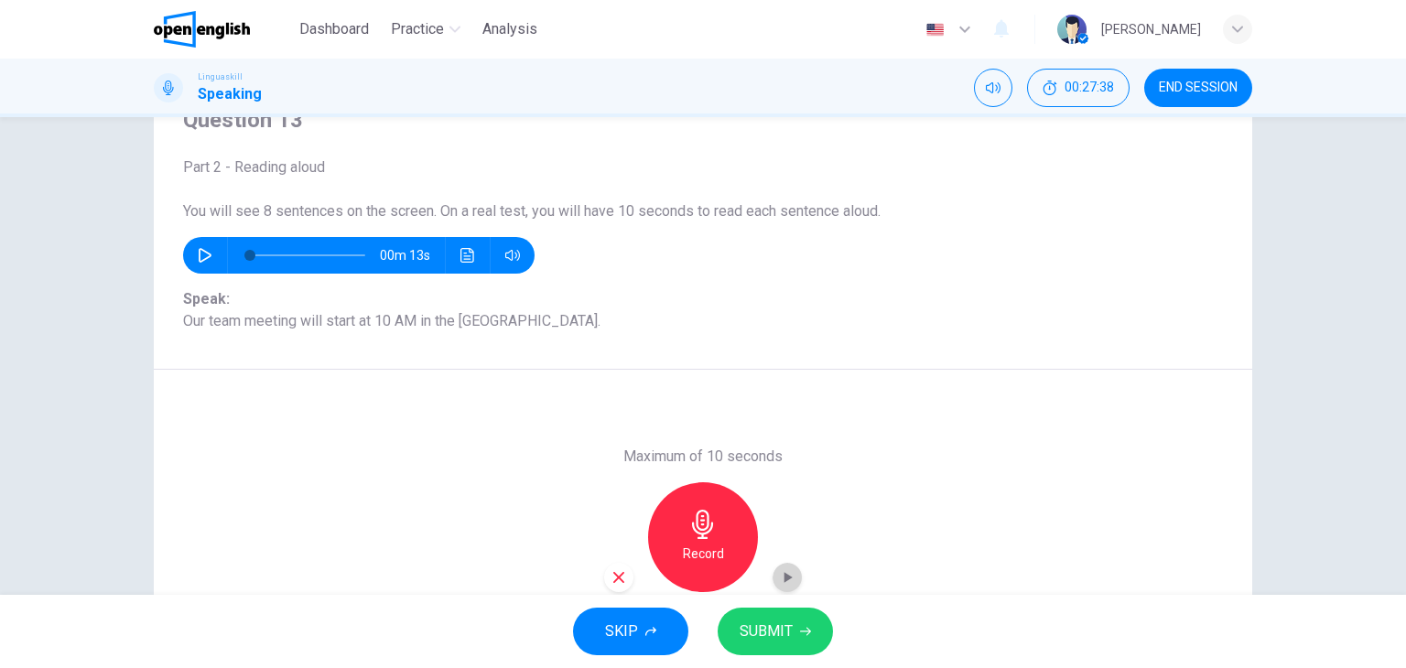
click at [784, 574] on icon "button" at bounding box center [788, 577] width 8 height 11
click at [701, 530] on icon "button" at bounding box center [702, 524] width 29 height 29
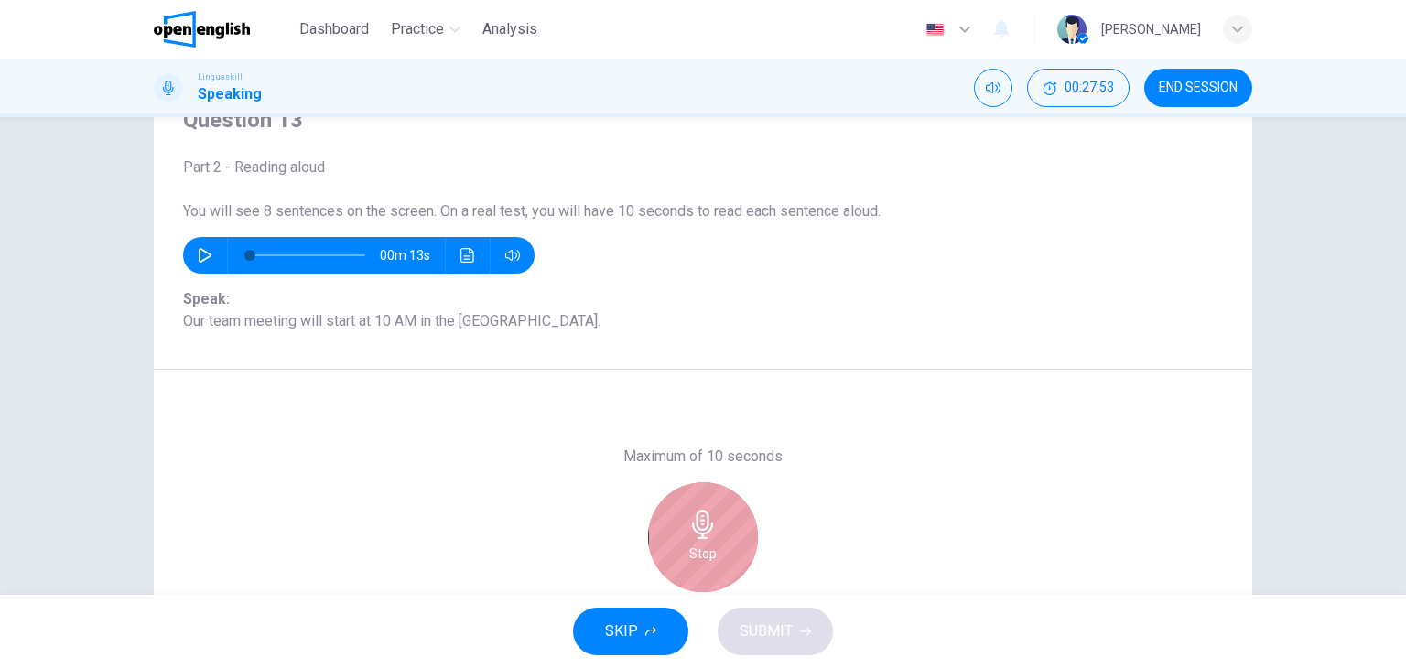
click at [701, 530] on icon "button" at bounding box center [702, 524] width 29 height 29
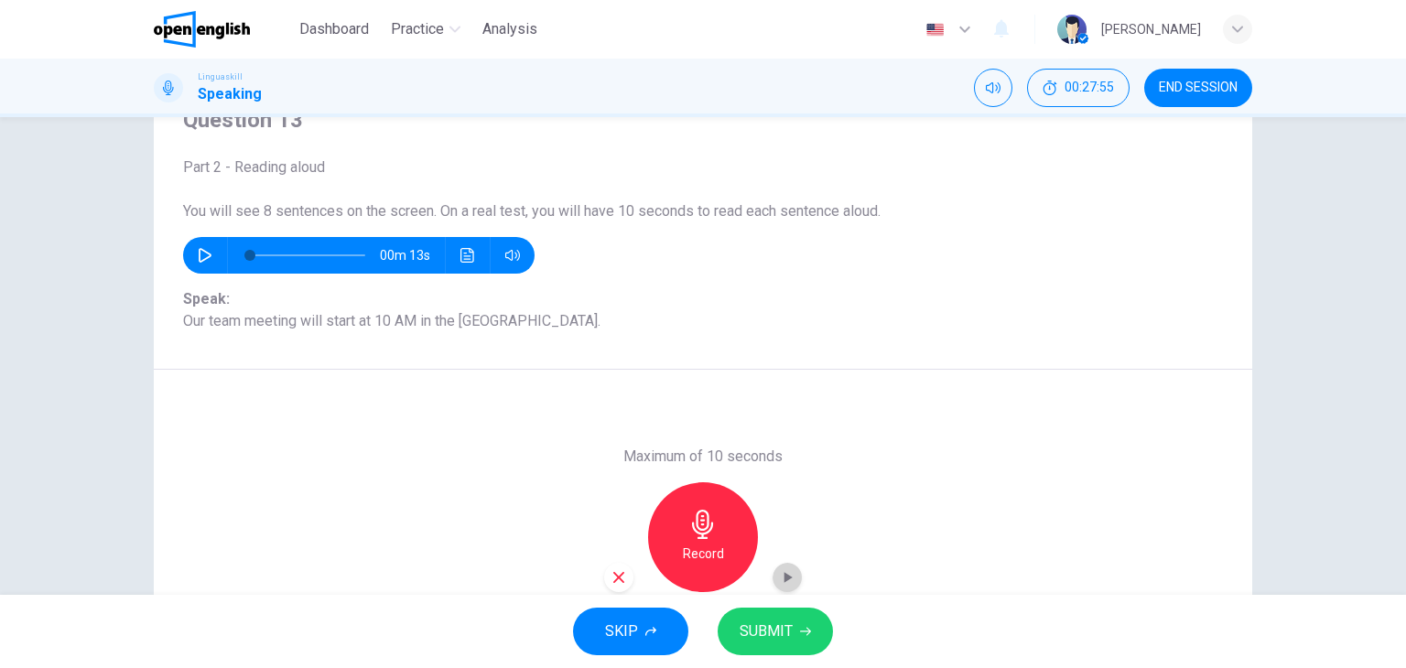
click at [787, 576] on icon "button" at bounding box center [787, 577] width 18 height 18
click at [613, 572] on icon "button" at bounding box center [619, 577] width 16 height 16
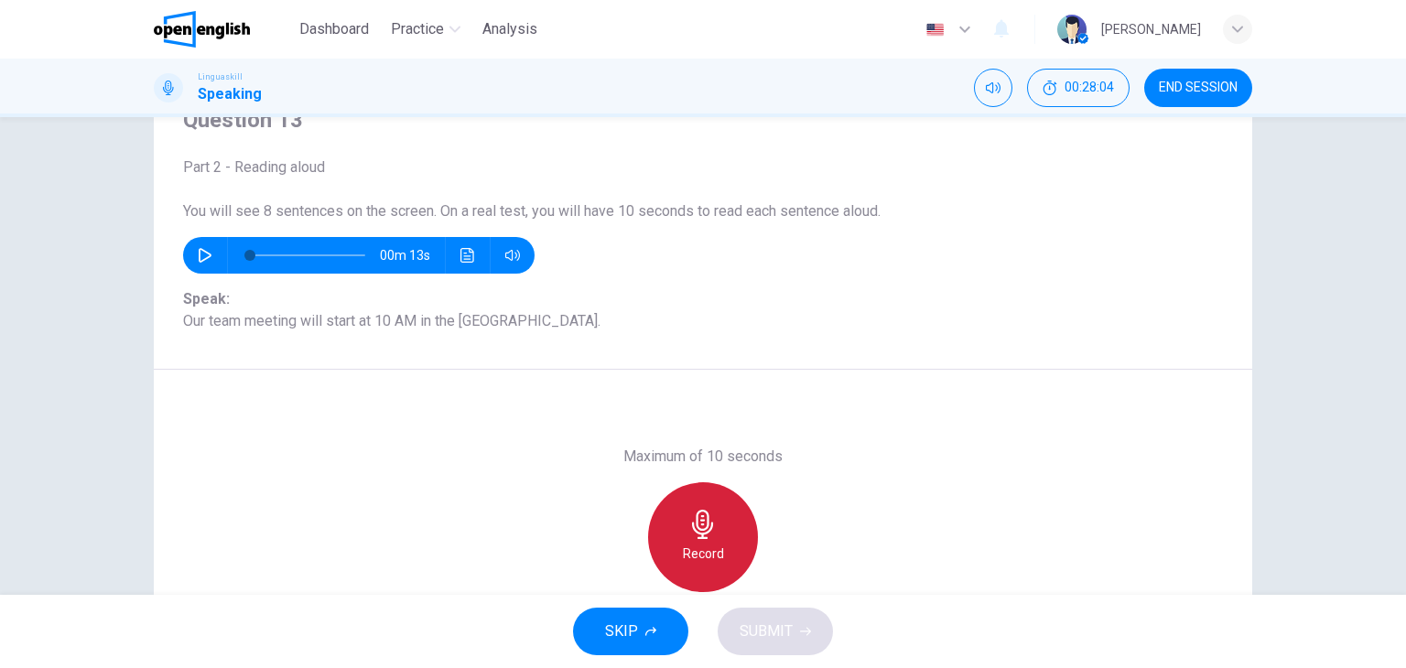
click at [692, 523] on icon "button" at bounding box center [702, 524] width 21 height 29
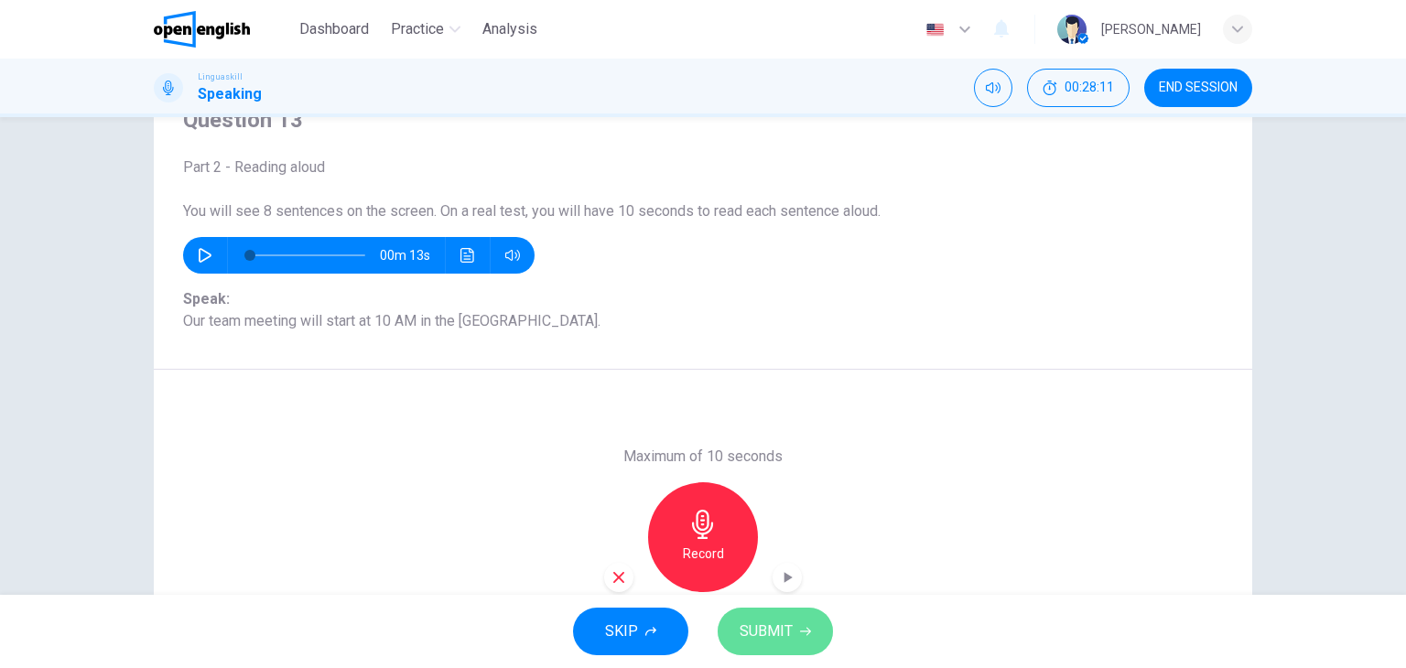
click at [773, 625] on span "SUBMIT" at bounding box center [766, 632] width 53 height 26
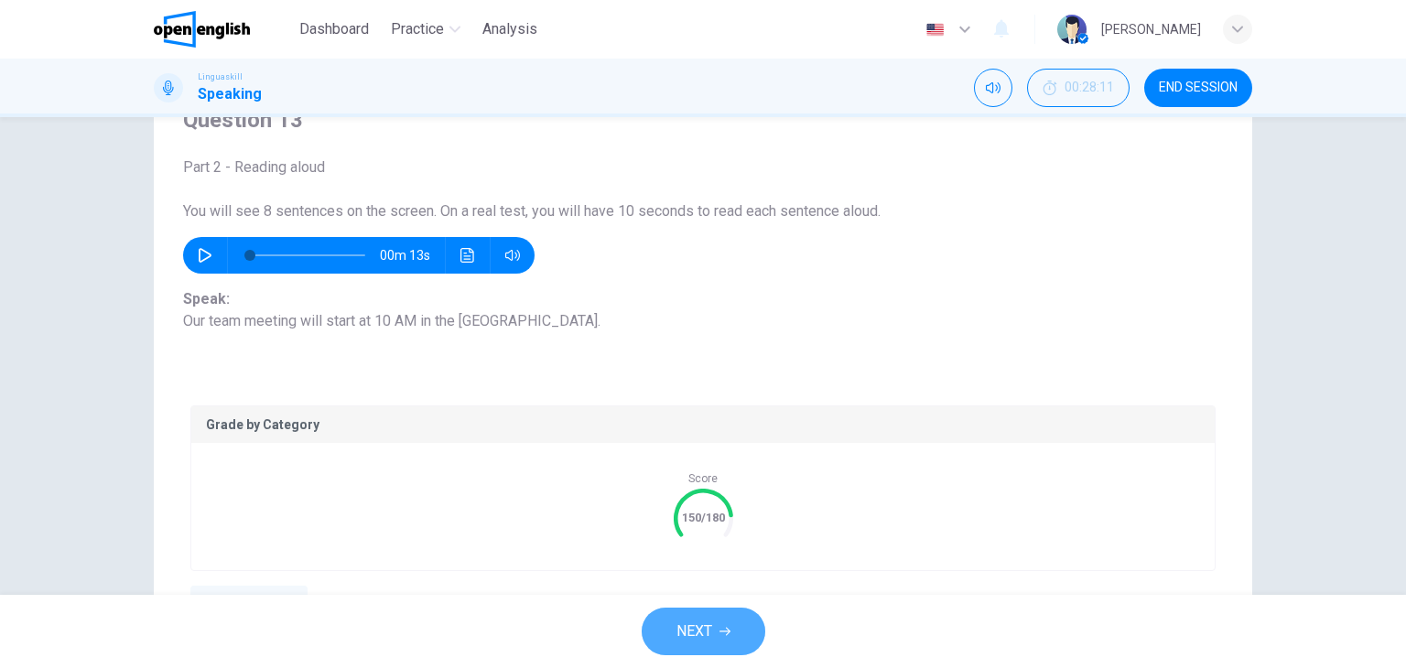
click at [704, 627] on span "NEXT" at bounding box center [694, 632] width 36 height 26
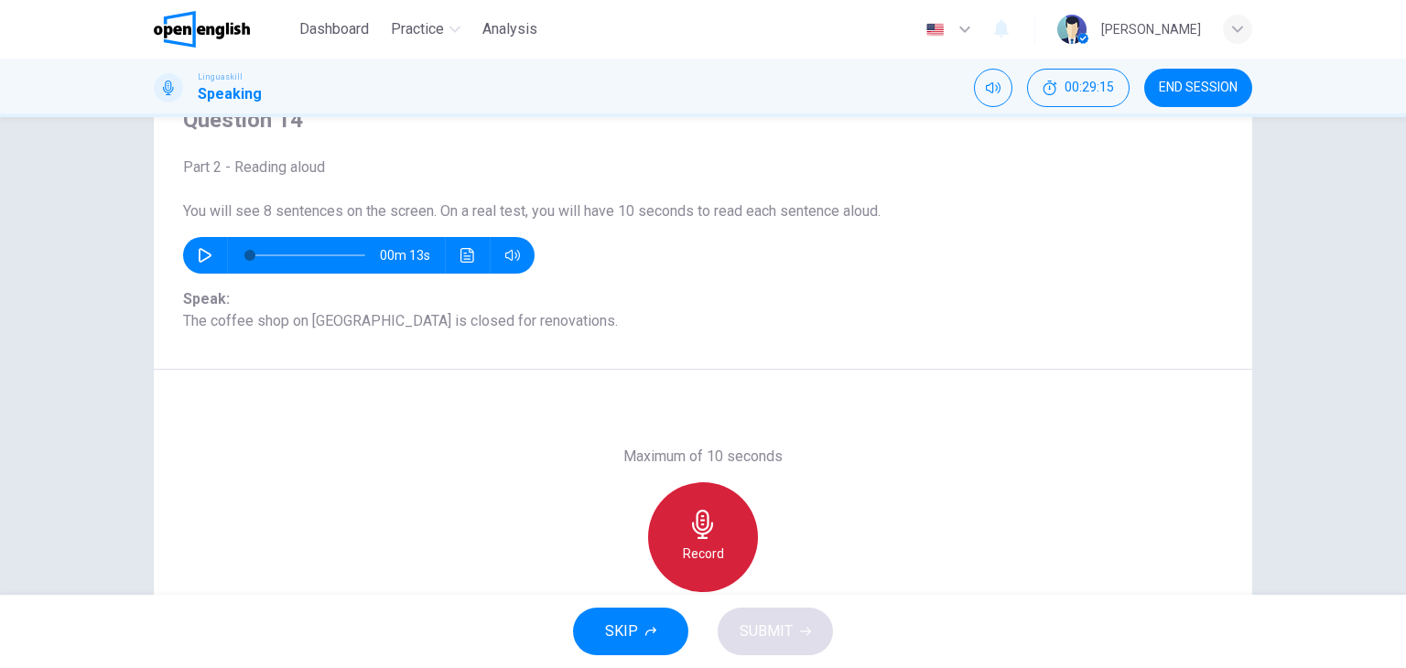
click at [695, 532] on icon "button" at bounding box center [702, 524] width 21 height 29
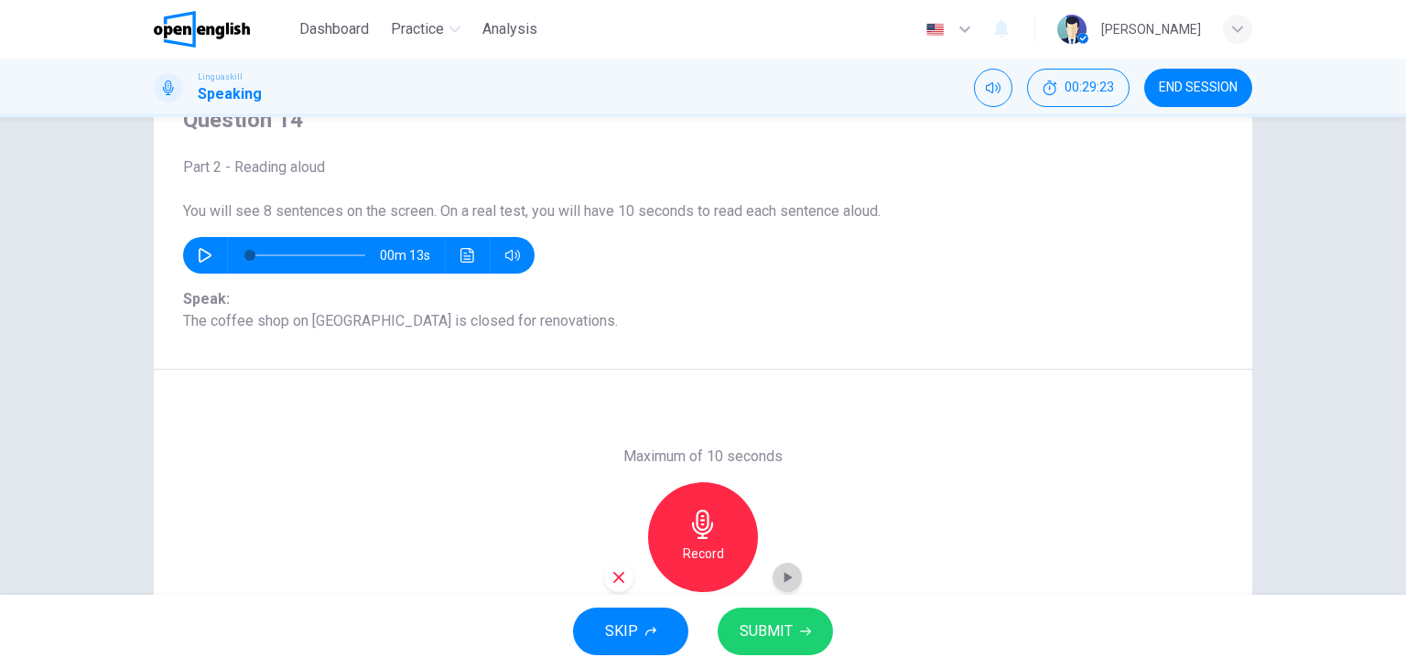
click at [784, 579] on icon "button" at bounding box center [788, 577] width 8 height 11
click at [613, 579] on icon "button" at bounding box center [618, 577] width 11 height 11
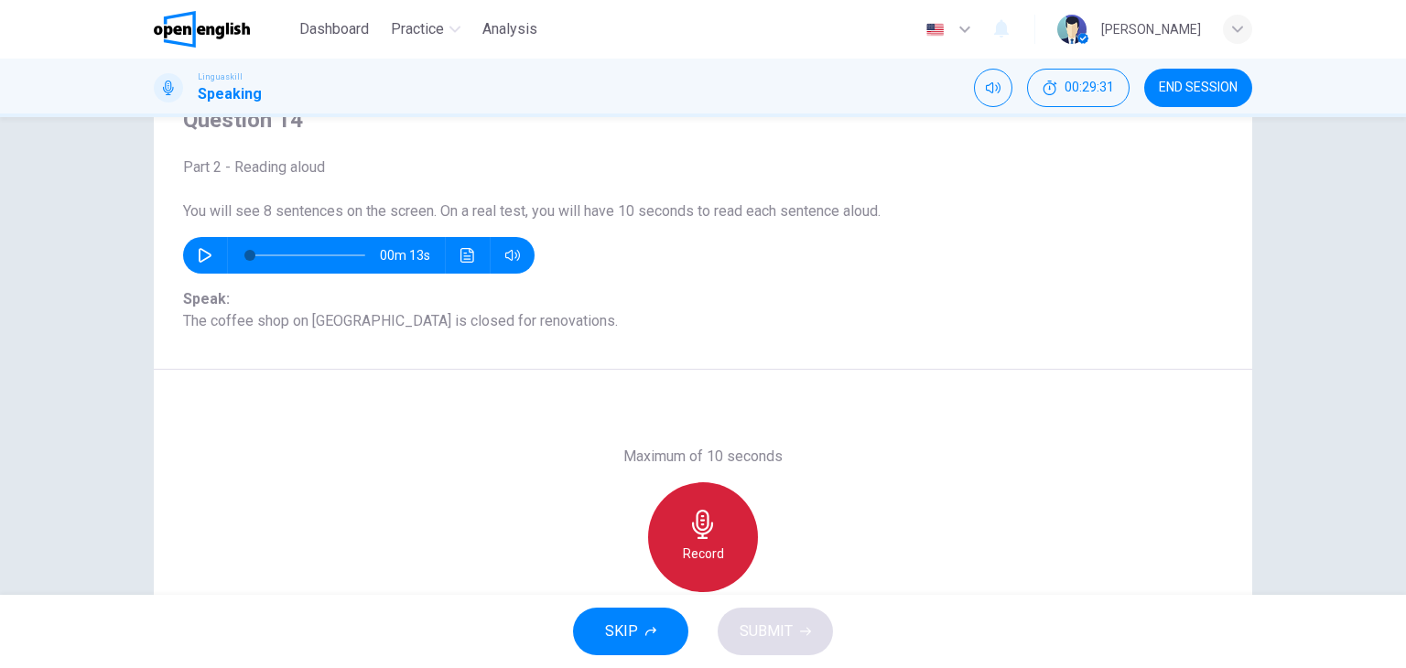
click at [688, 527] on icon "button" at bounding box center [702, 524] width 29 height 29
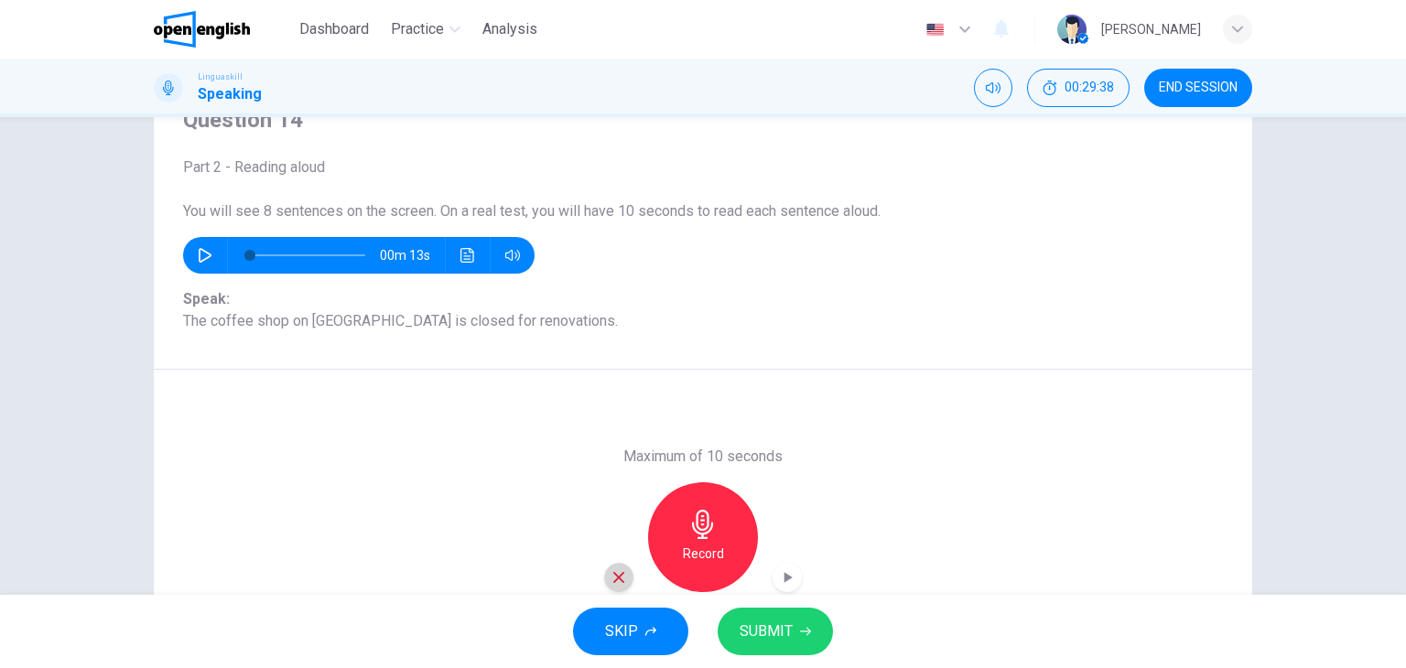
click at [613, 577] on icon "button" at bounding box center [618, 577] width 11 height 11
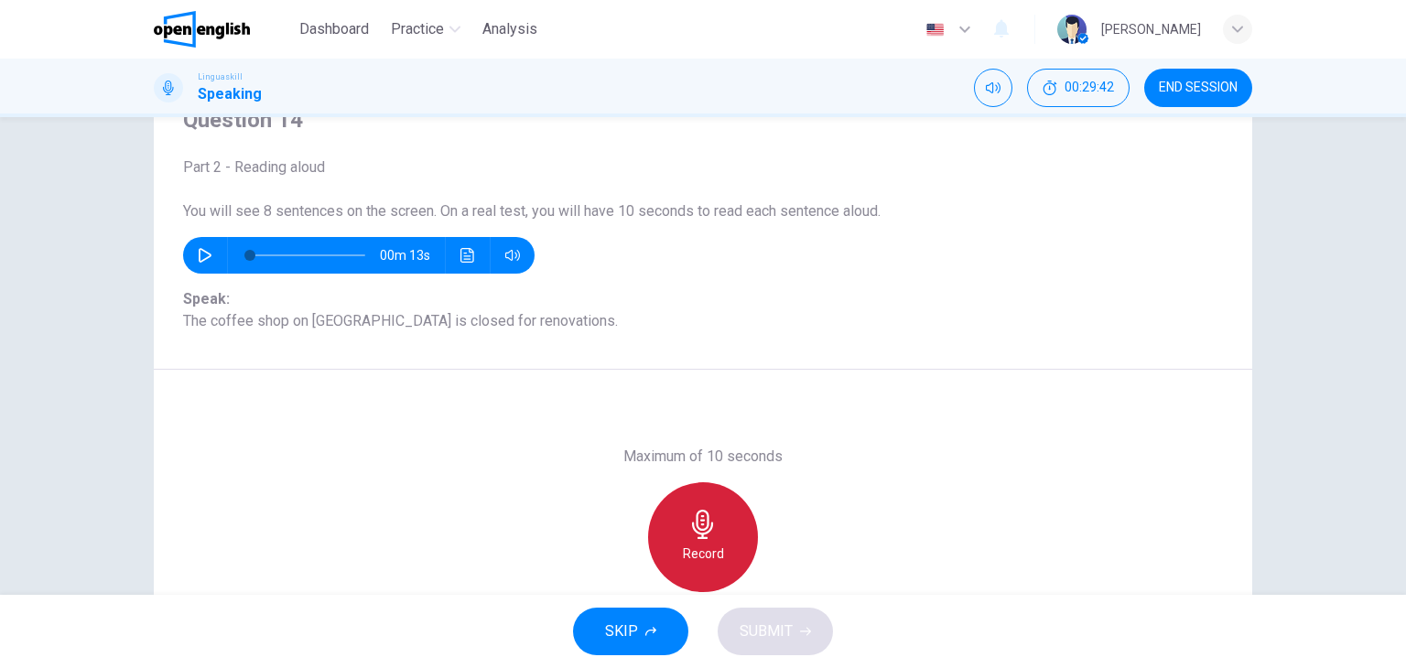
click at [699, 559] on h6 "Record" at bounding box center [703, 554] width 41 height 22
click at [699, 559] on h6 "Stop" at bounding box center [702, 554] width 27 height 22
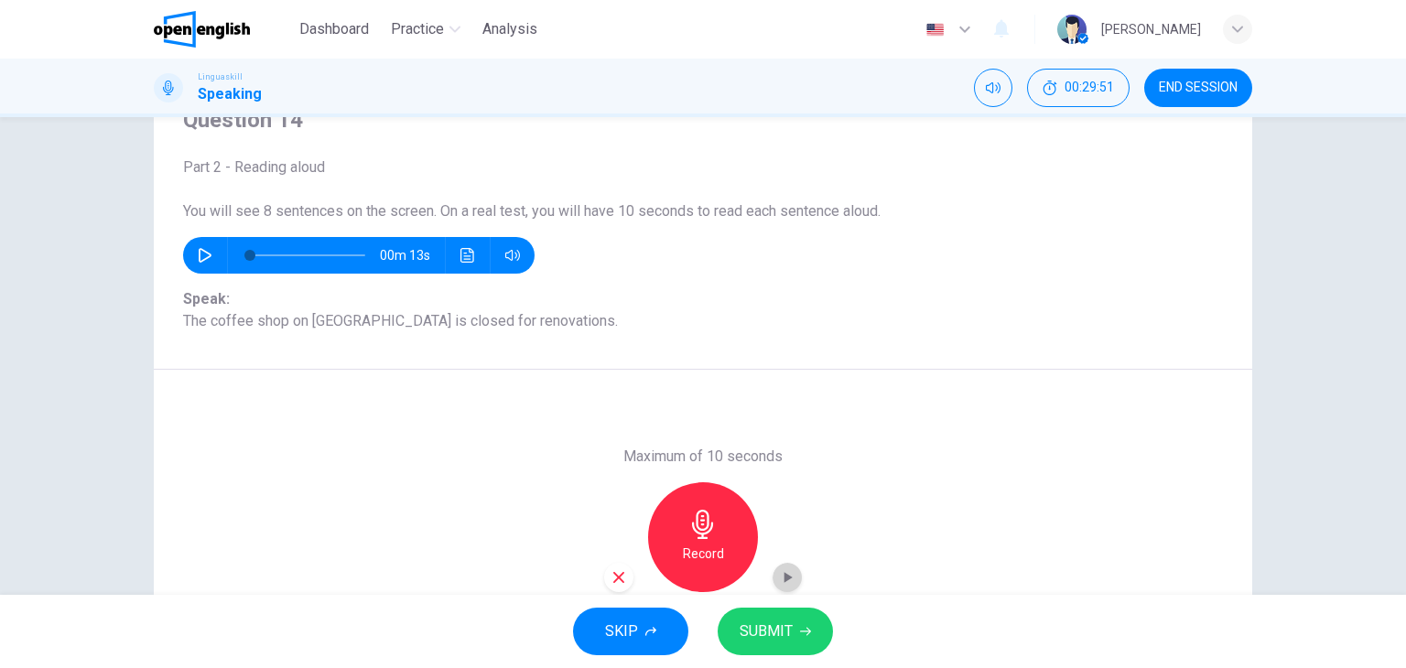
click at [784, 574] on icon "button" at bounding box center [788, 577] width 8 height 11
click at [771, 643] on span "SUBMIT" at bounding box center [766, 632] width 53 height 26
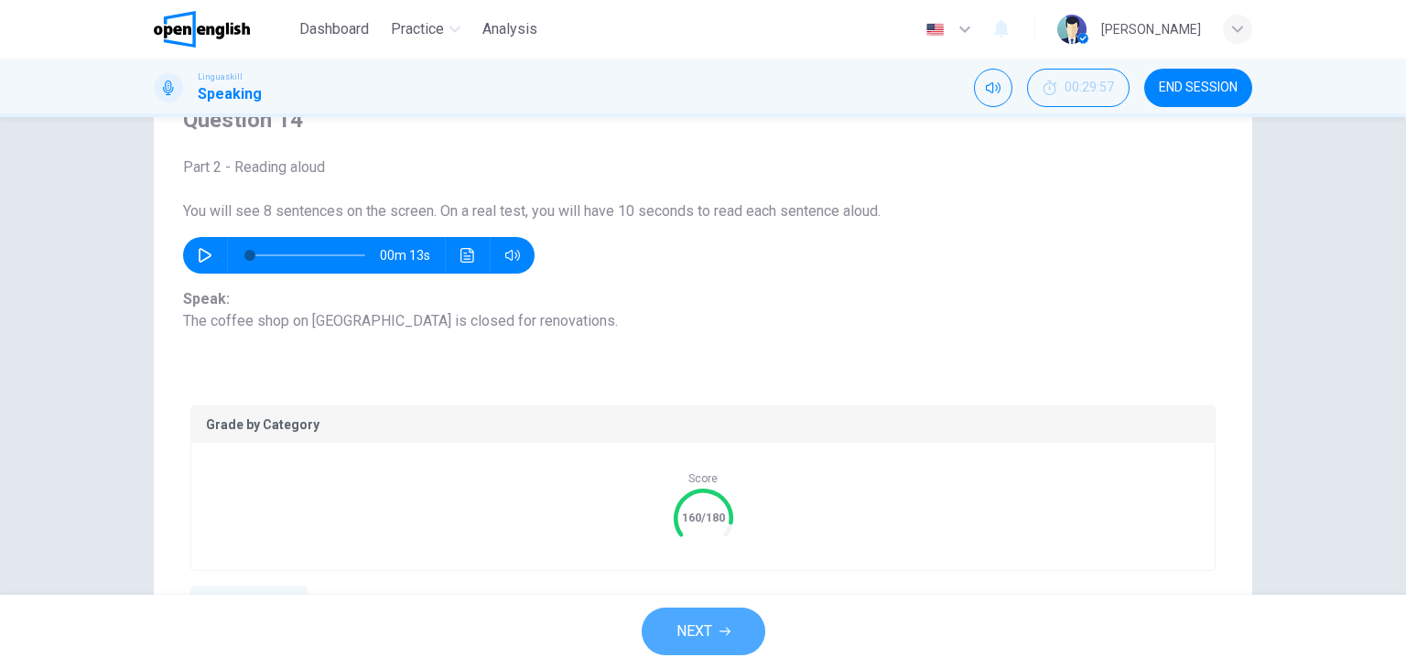
click at [718, 629] on button "NEXT" at bounding box center [704, 632] width 124 height 48
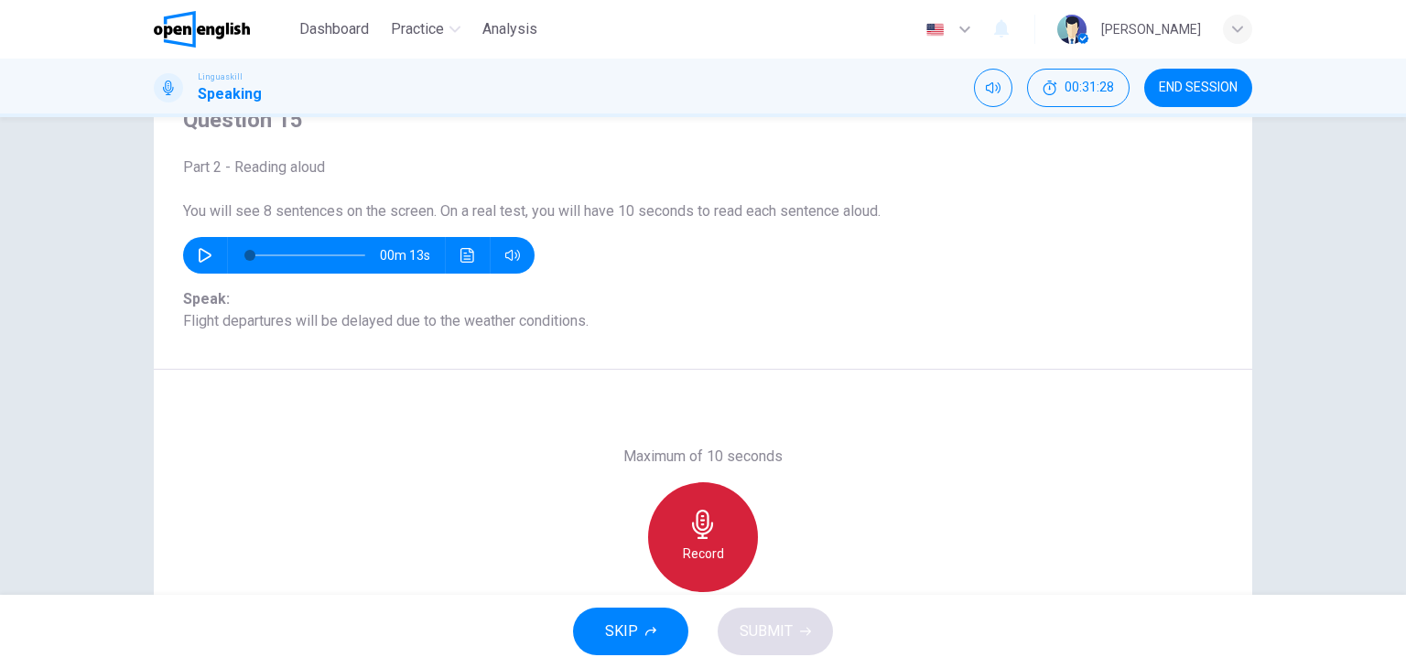
click at [696, 531] on icon "button" at bounding box center [702, 524] width 29 height 29
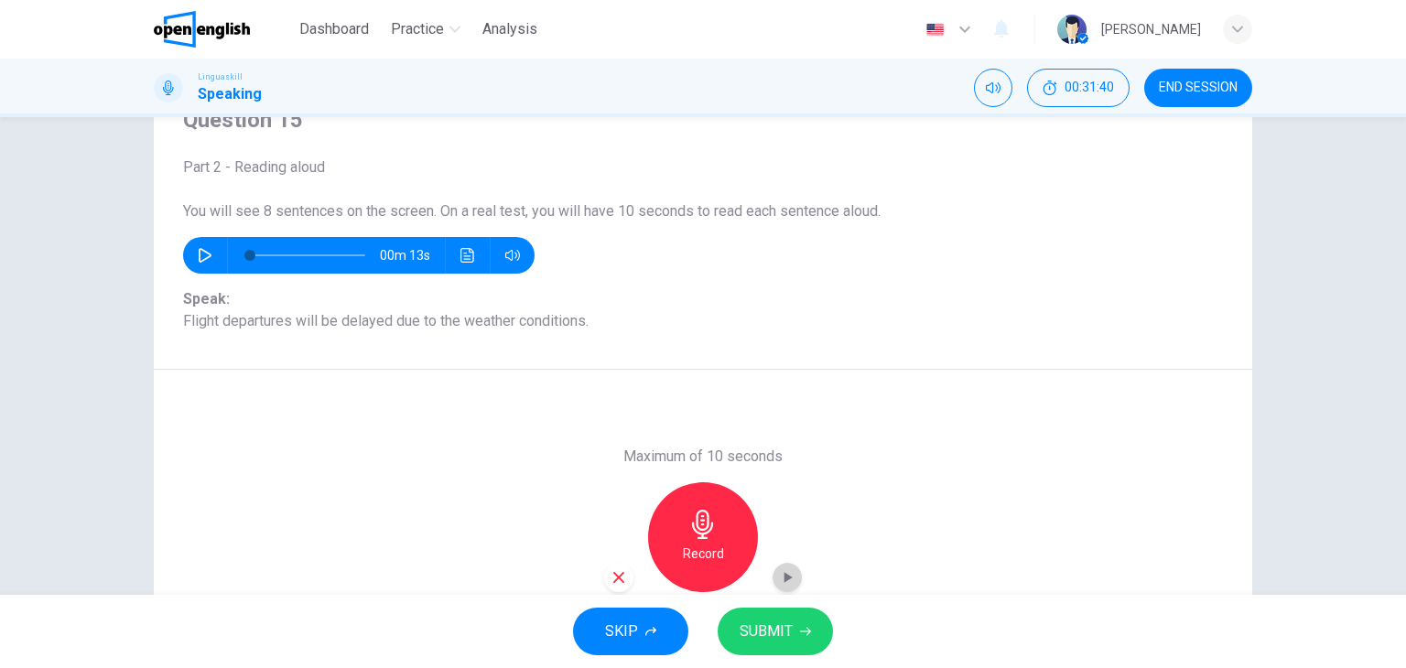
click at [779, 579] on icon "button" at bounding box center [787, 577] width 18 height 18
click at [615, 575] on icon "button" at bounding box center [618, 577] width 11 height 11
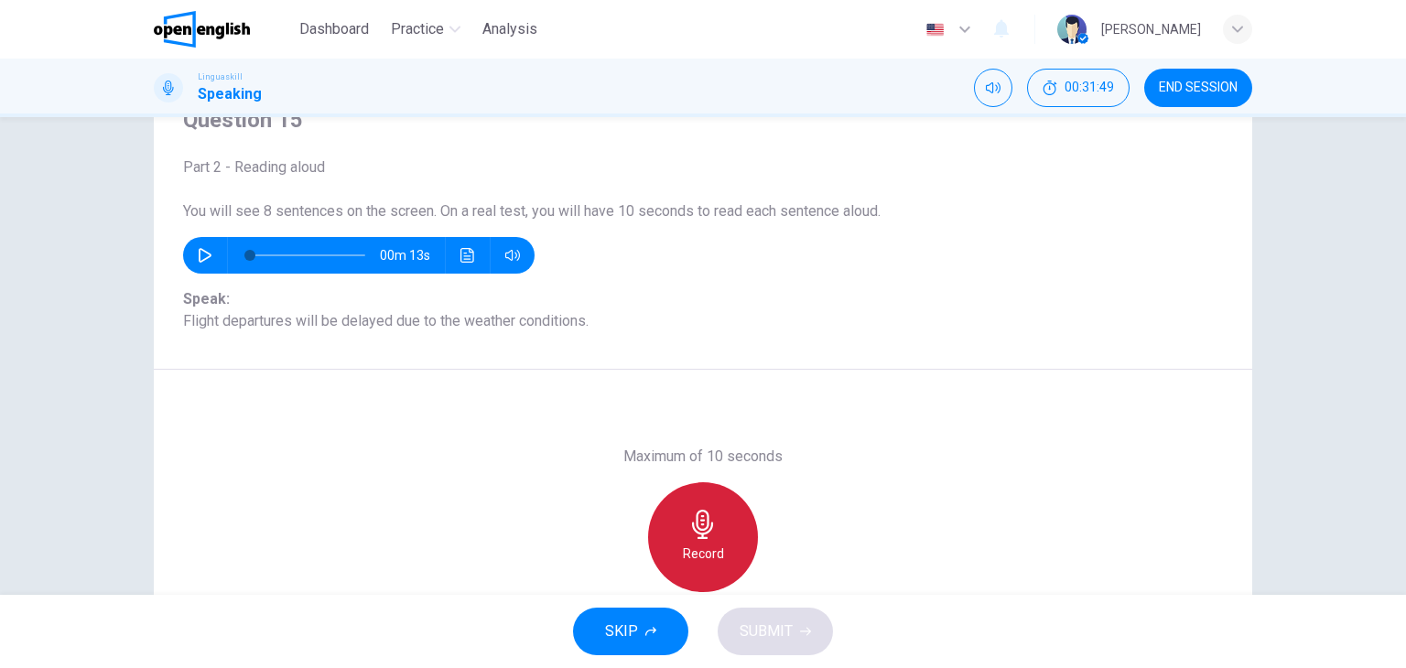
click at [700, 527] on icon "button" at bounding box center [702, 524] width 21 height 29
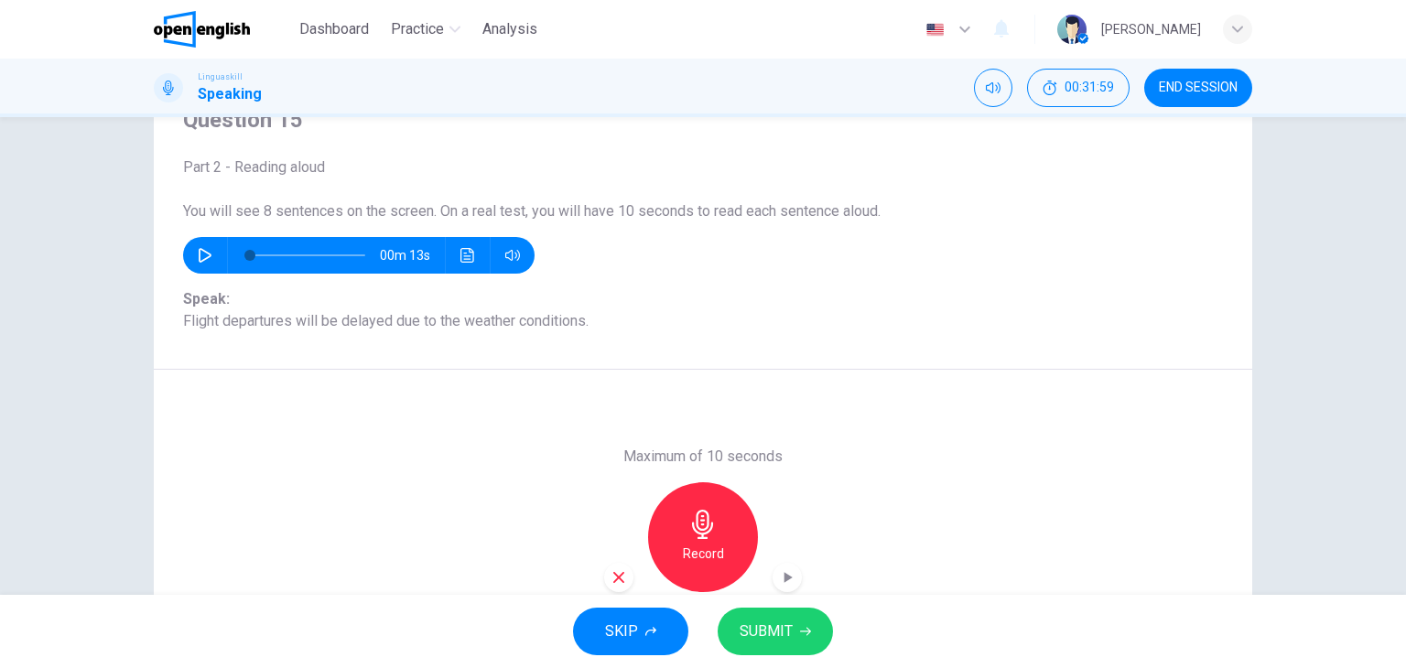
click at [756, 631] on span "SUBMIT" at bounding box center [766, 632] width 53 height 26
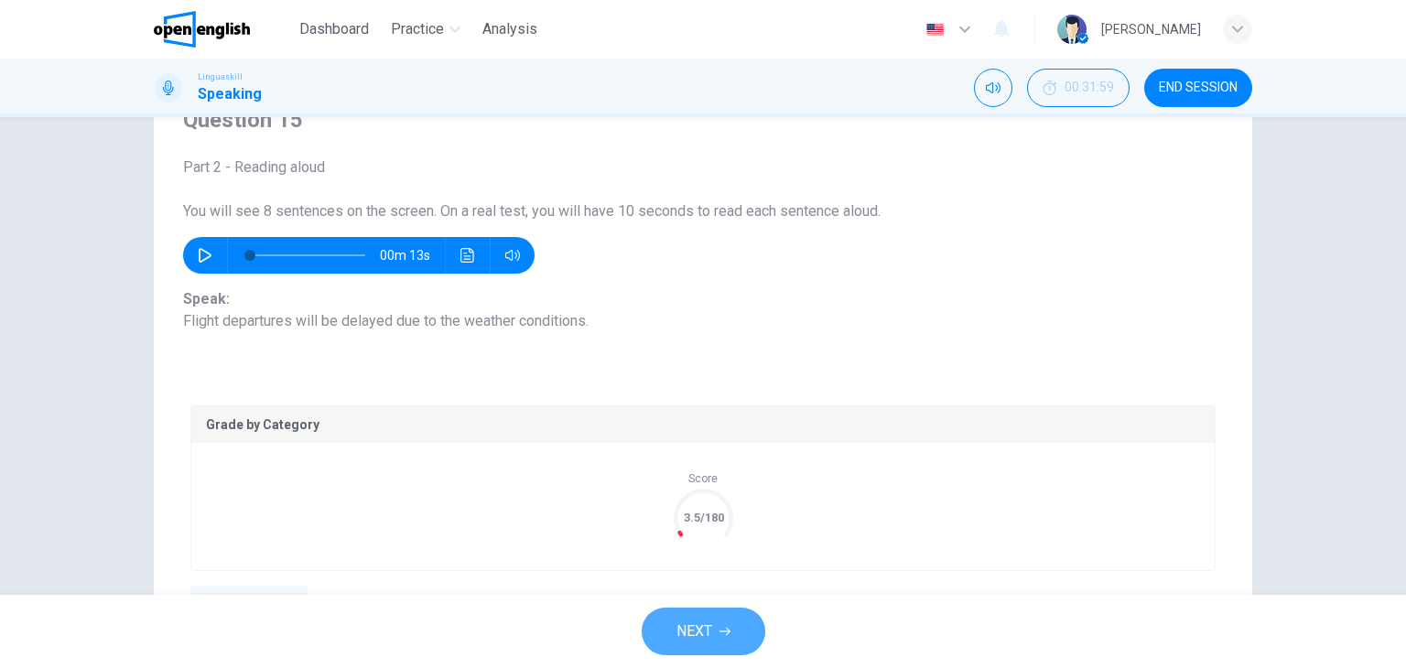
click at [710, 620] on span "NEXT" at bounding box center [694, 632] width 36 height 26
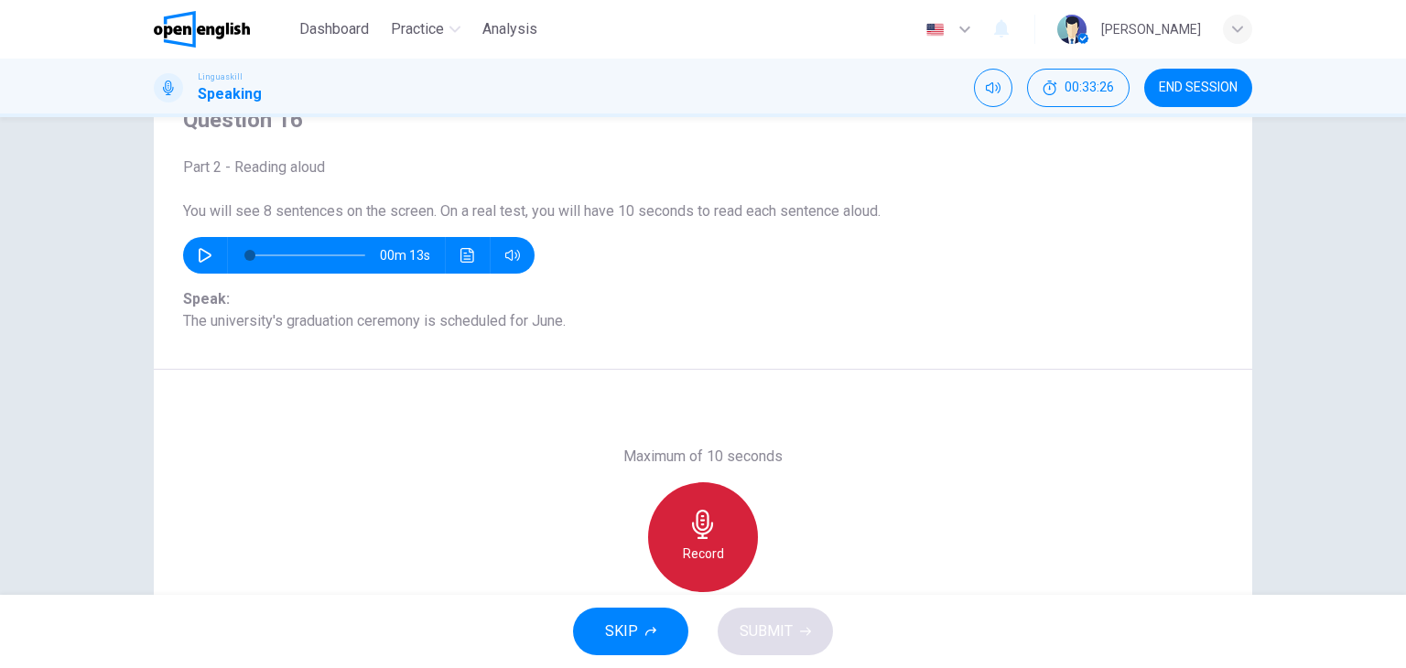
click at [693, 525] on icon "button" at bounding box center [702, 524] width 21 height 29
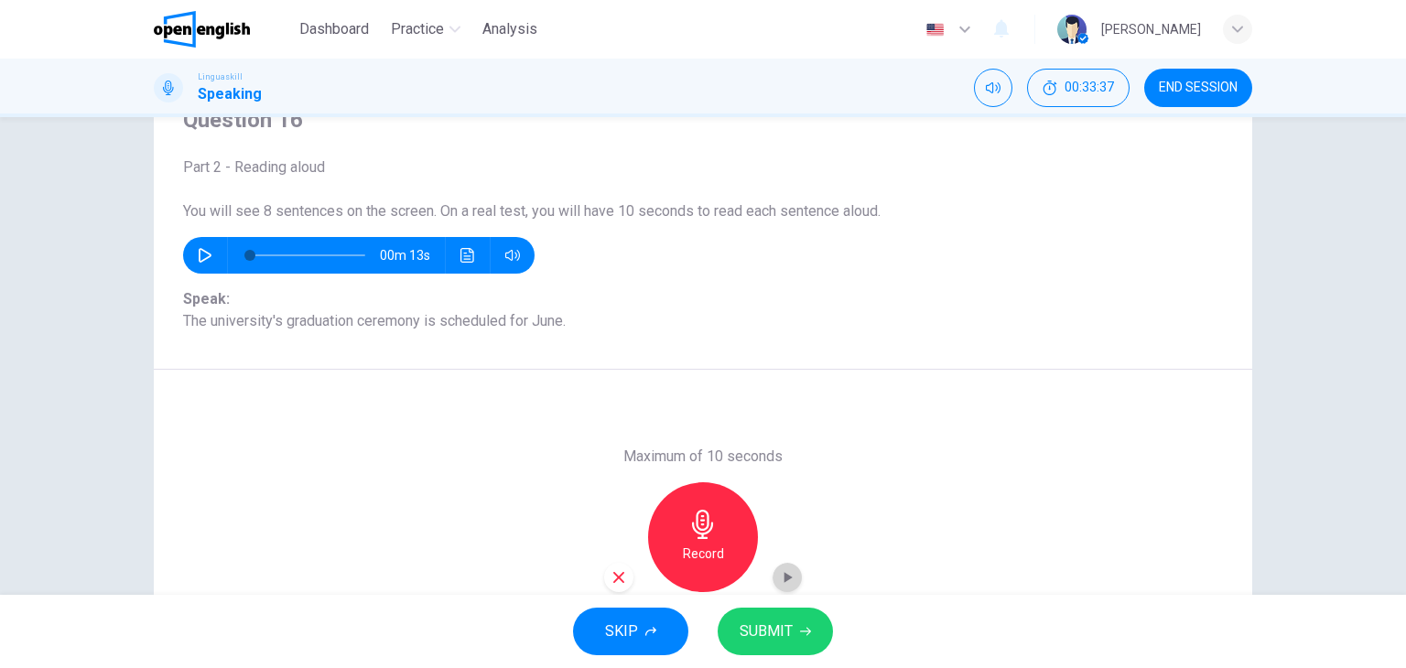
click at [780, 572] on icon "button" at bounding box center [787, 577] width 18 height 18
click at [622, 573] on icon "button" at bounding box center [619, 577] width 16 height 16
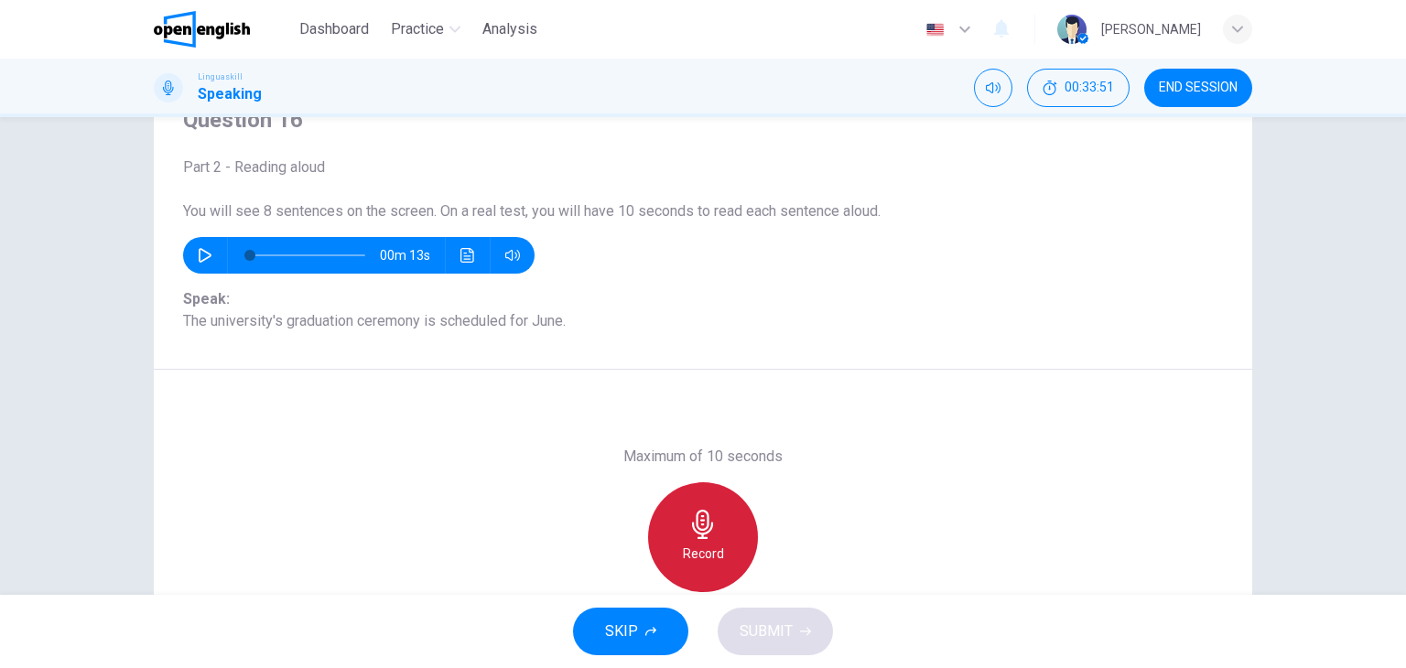
click at [711, 543] on h6 "Record" at bounding box center [703, 554] width 41 height 22
click at [711, 542] on div "Stop" at bounding box center [703, 537] width 110 height 110
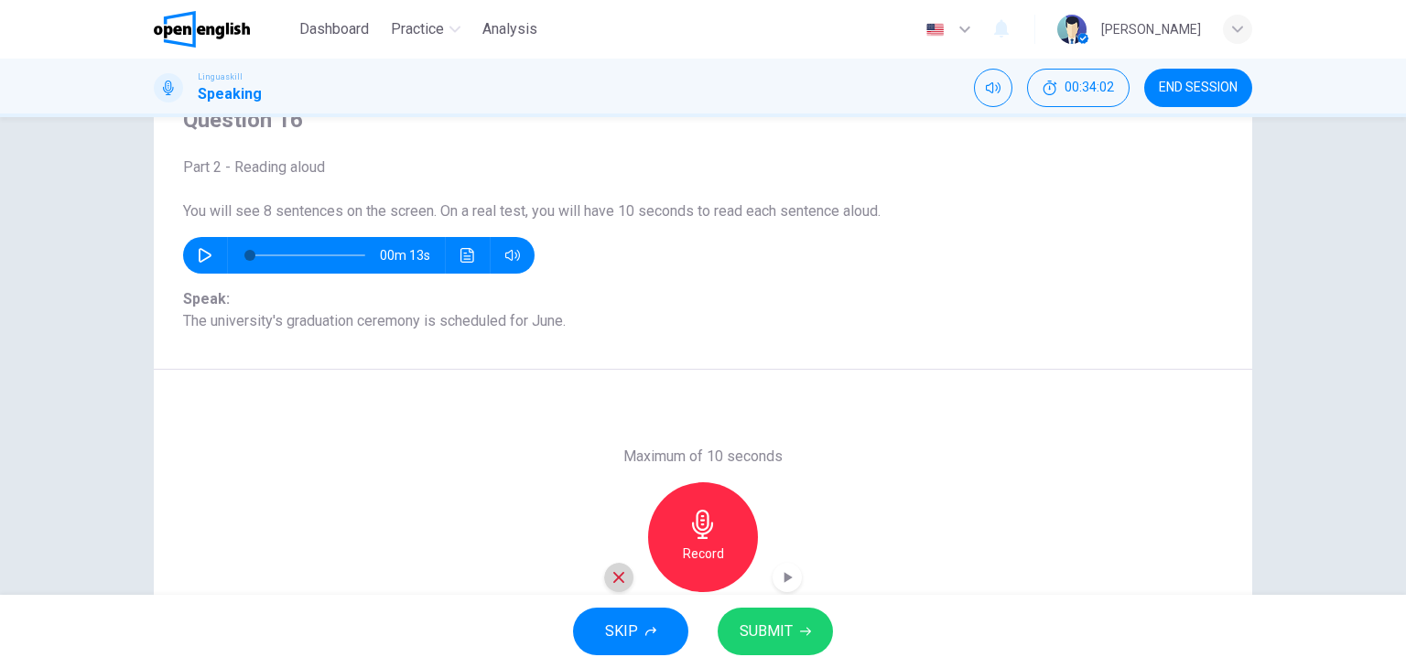
click at [618, 575] on icon "button" at bounding box center [619, 577] width 16 height 16
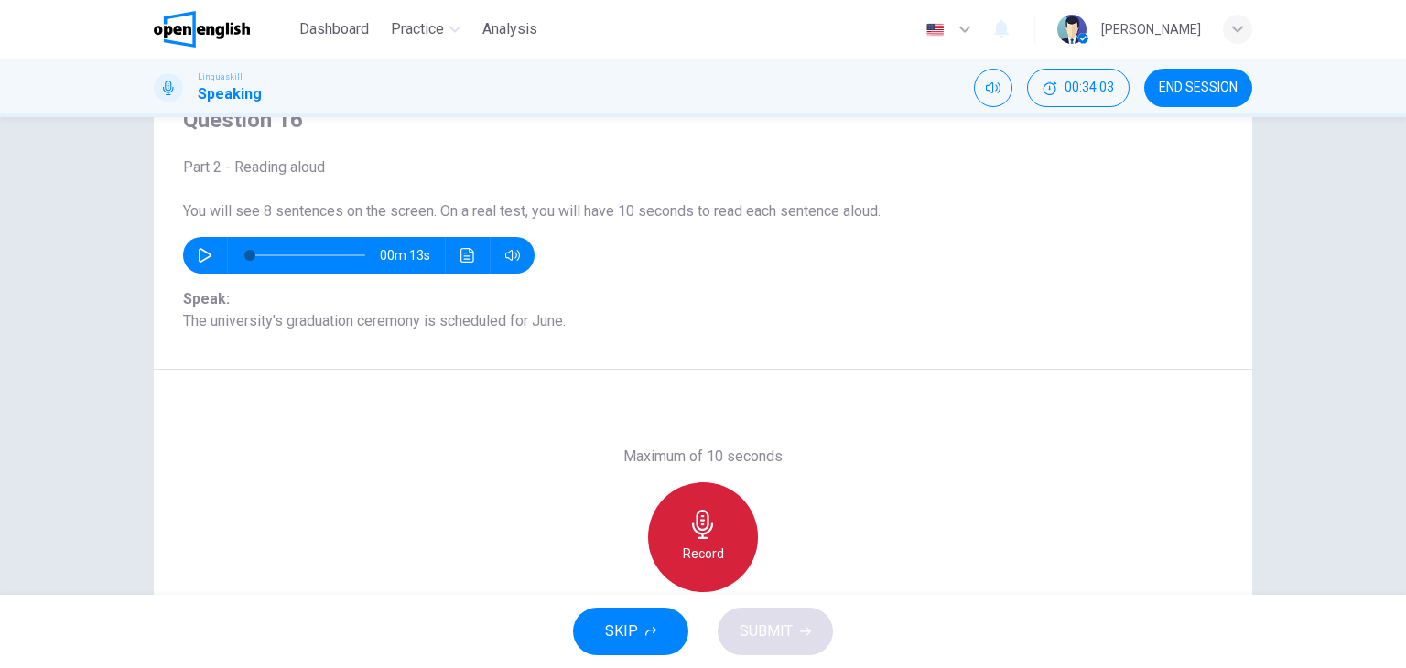
click at [704, 543] on h6 "Record" at bounding box center [703, 554] width 41 height 22
click at [704, 543] on h6 "Stop" at bounding box center [702, 554] width 27 height 22
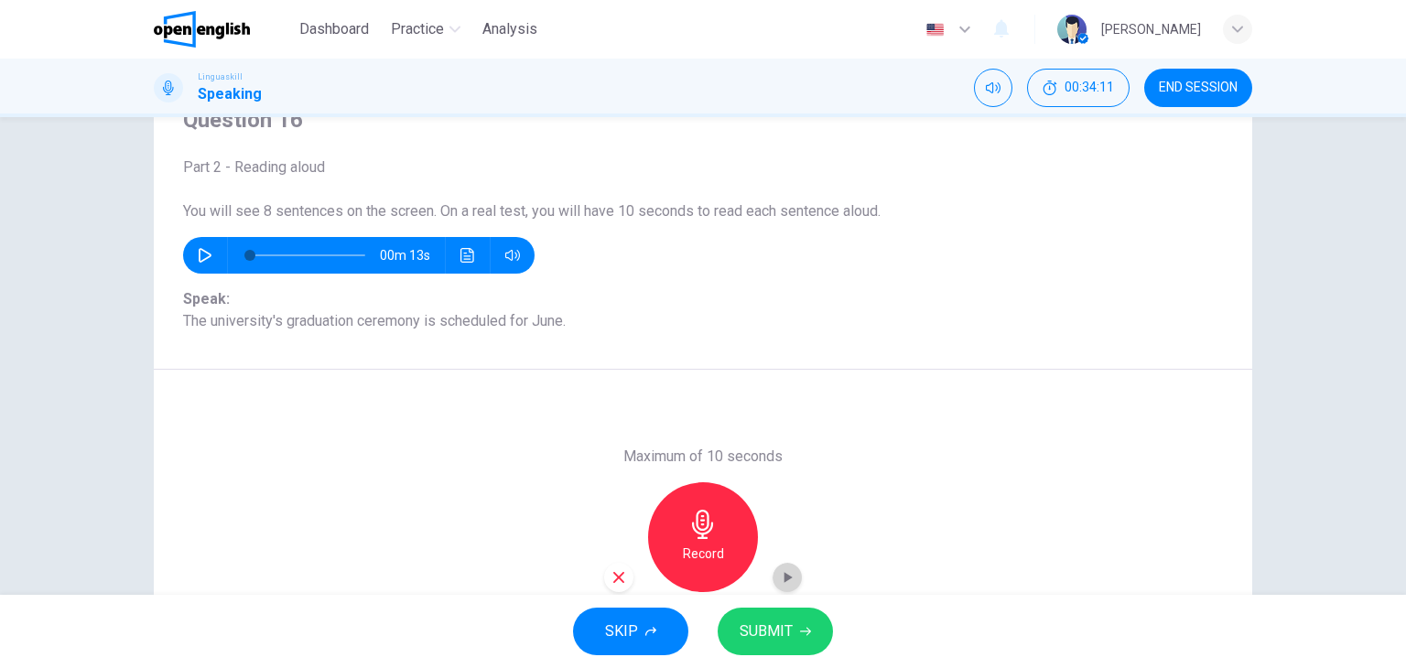
click at [780, 583] on icon "button" at bounding box center [787, 577] width 18 height 18
click at [767, 615] on button "SUBMIT" at bounding box center [775, 632] width 115 height 48
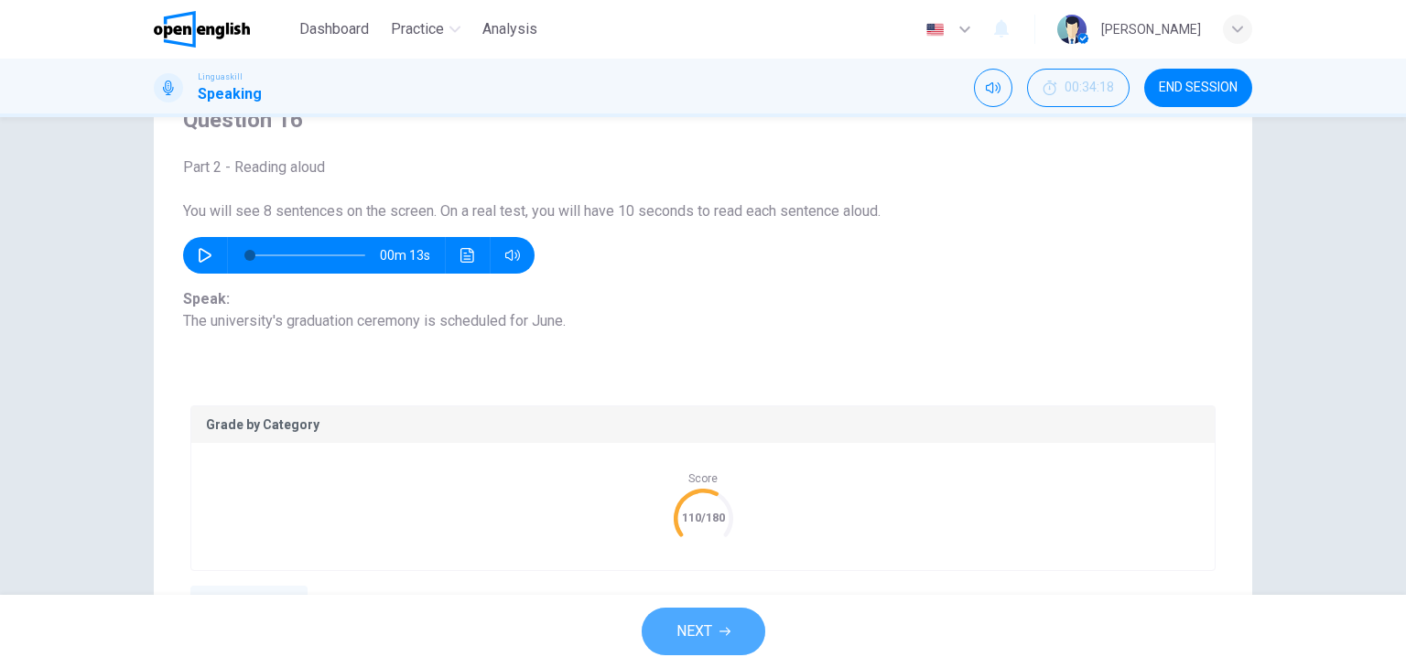
click at [696, 622] on span "NEXT" at bounding box center [694, 632] width 36 height 26
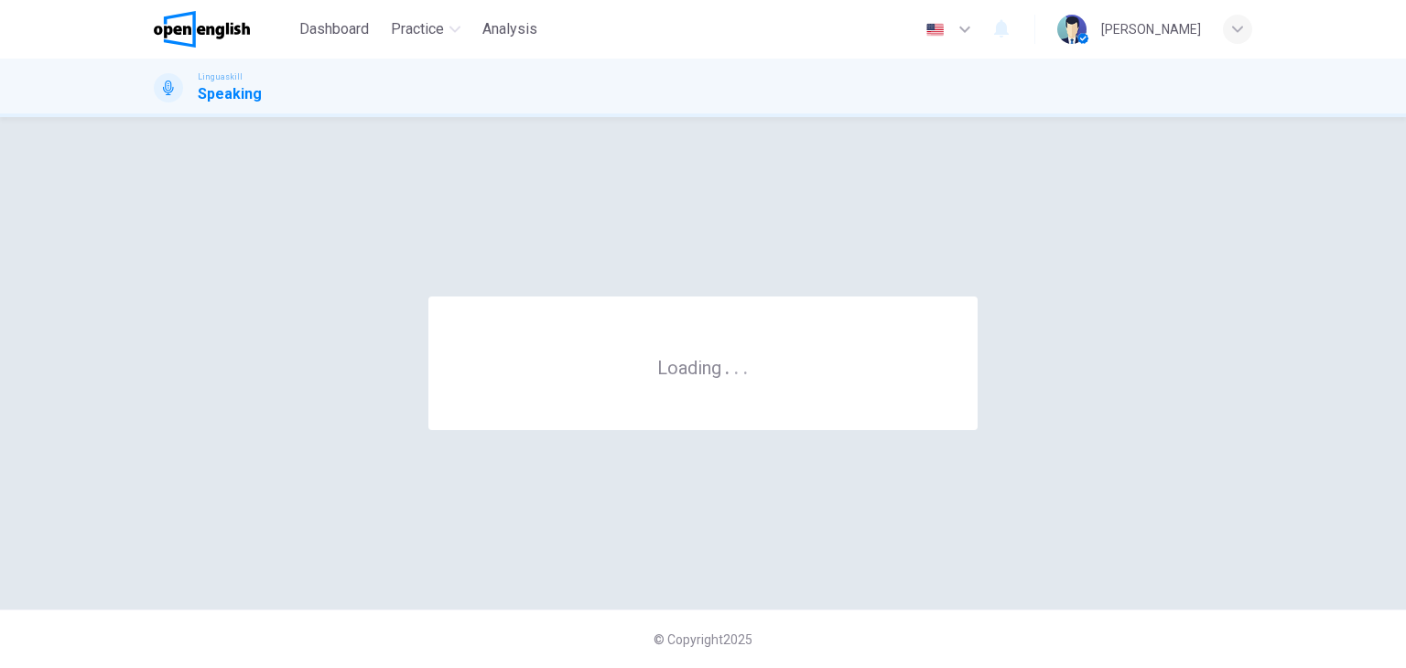
scroll to position [0, 0]
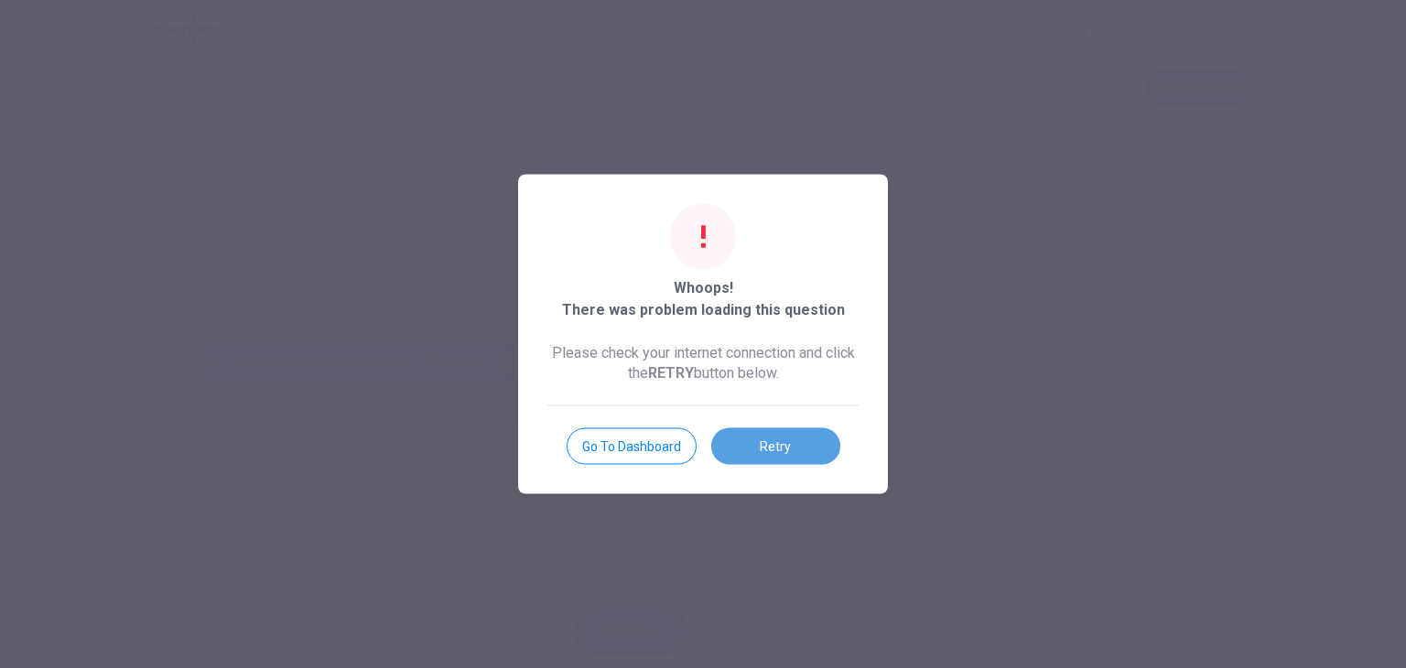
click at [796, 450] on button "Retry" at bounding box center [775, 446] width 129 height 37
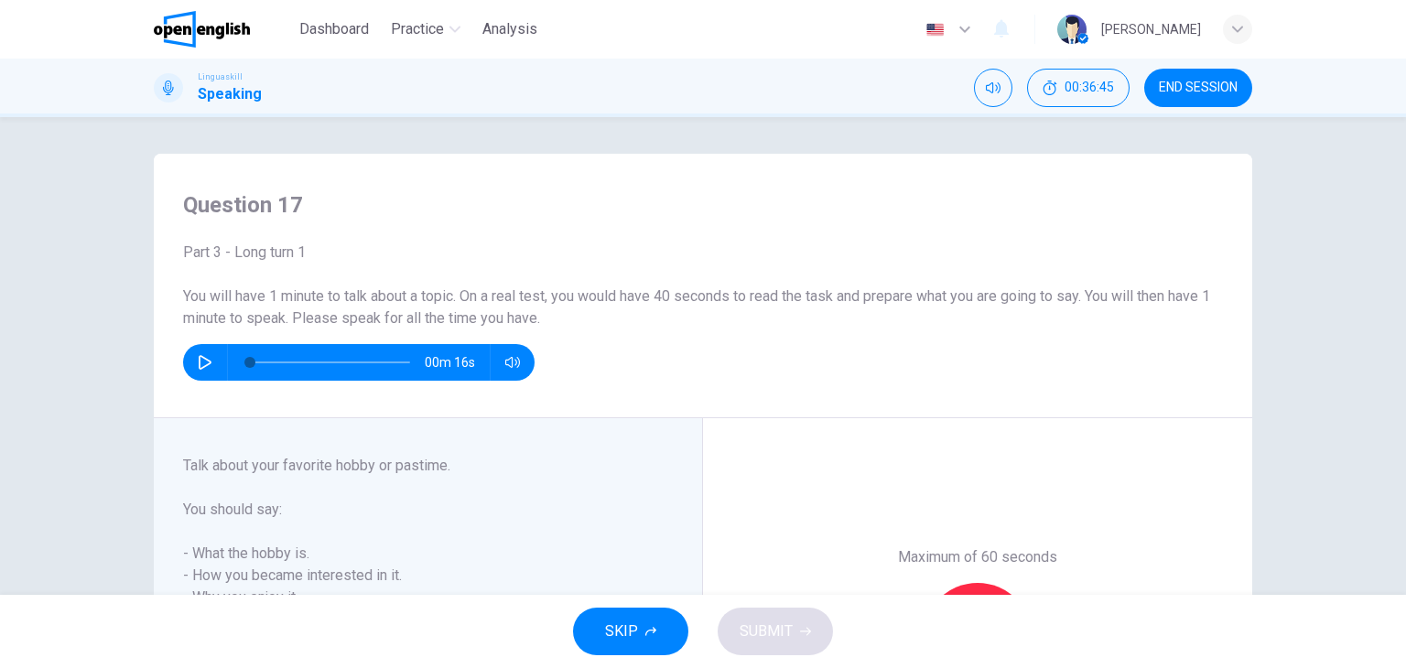
drag, startPoint x: 796, startPoint y: 450, endPoint x: 803, endPoint y: 561, distance: 110.9
